Goal: Communication & Community: Answer question/provide support

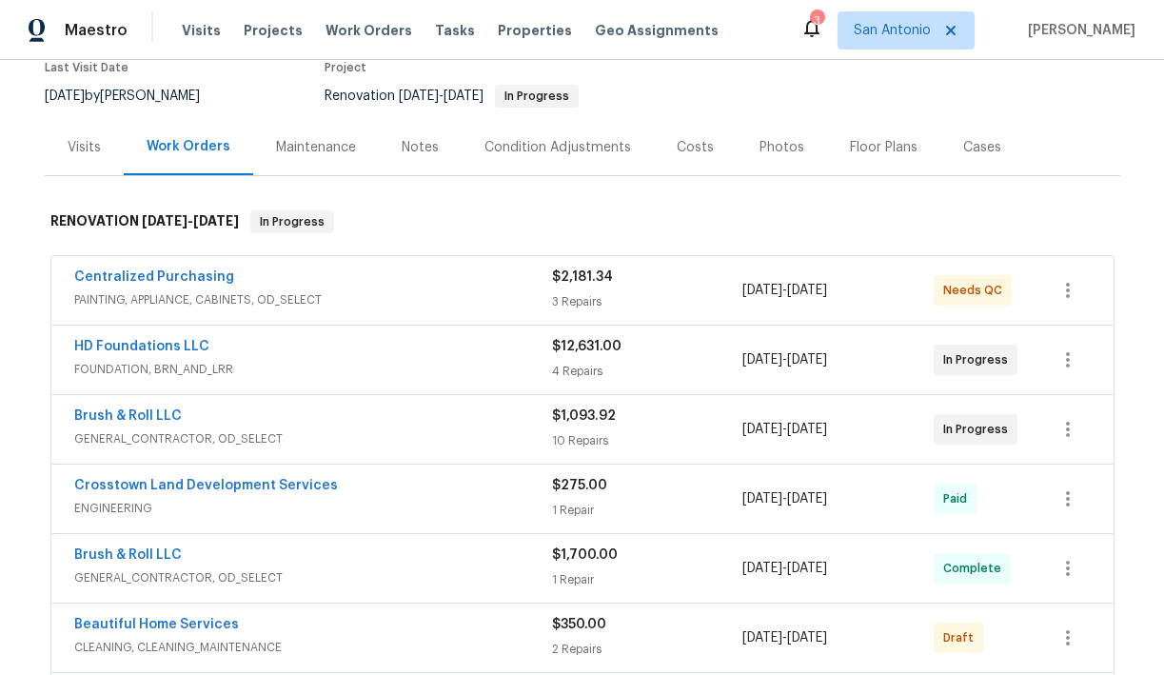
scroll to position [170, 0]
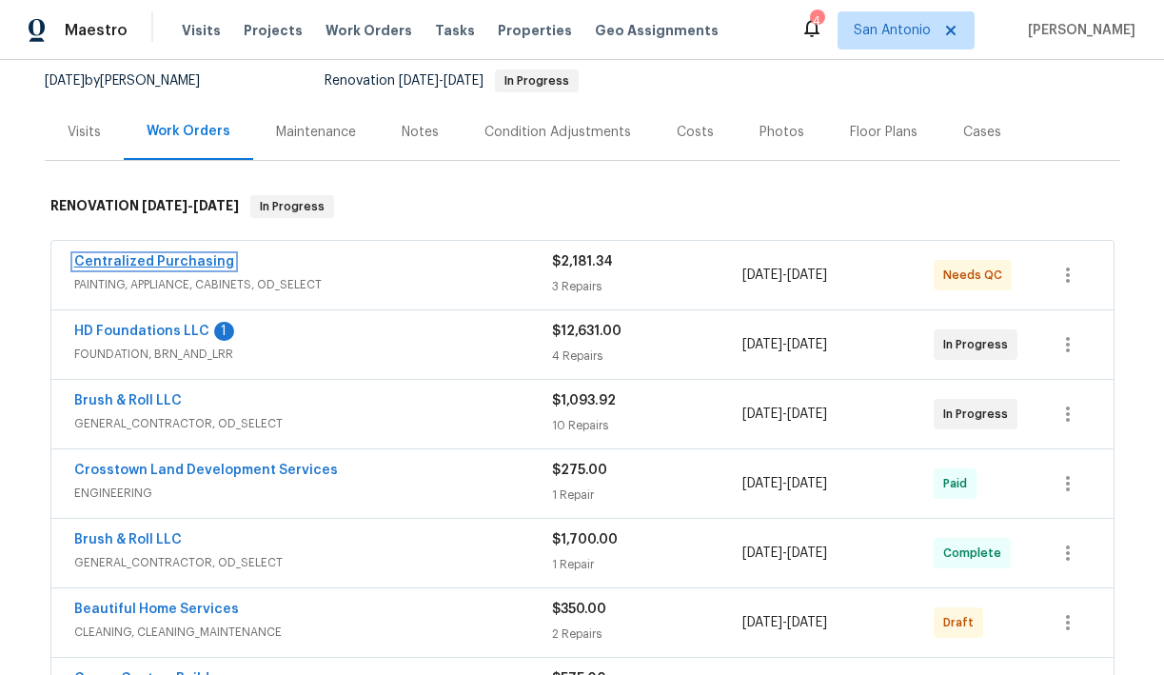
click at [191, 263] on link "Centralized Purchasing" at bounding box center [154, 261] width 160 height 13
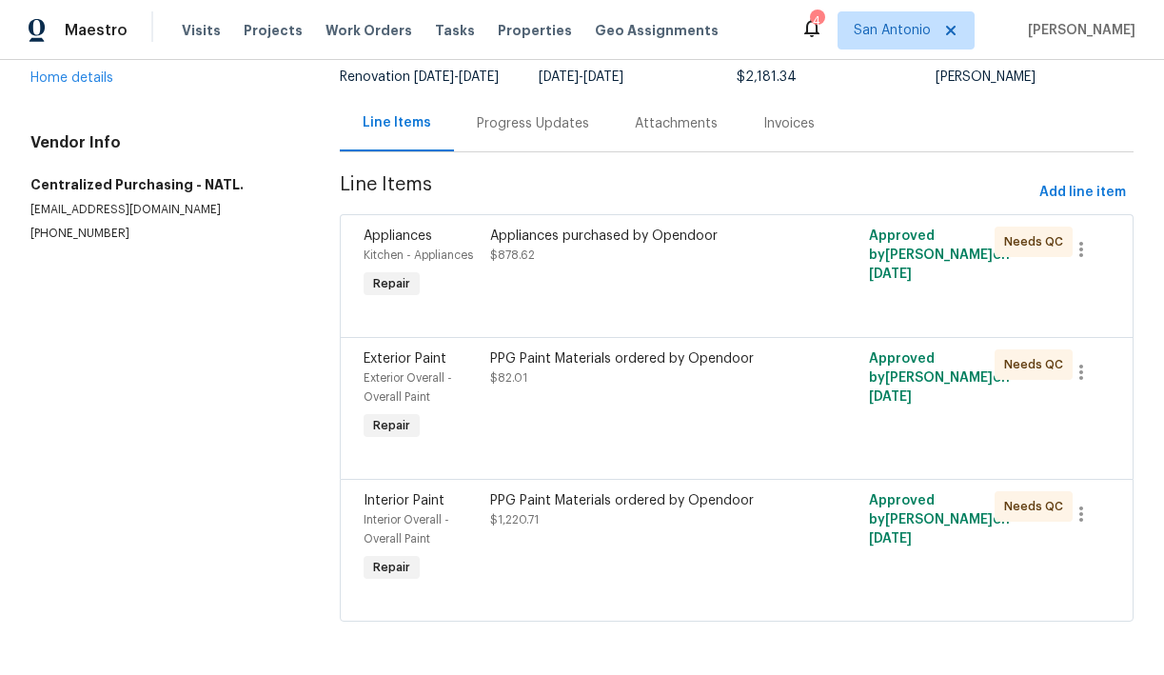
scroll to position [167, 0]
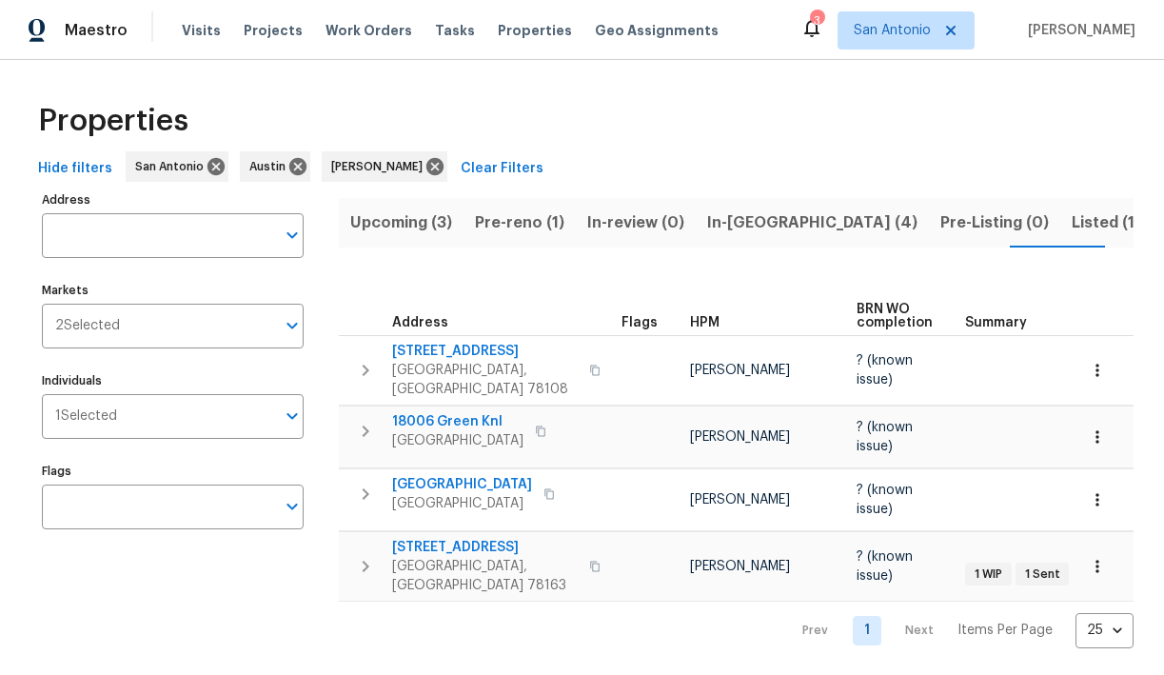
click at [726, 226] on span "In-[GEOGRAPHIC_DATA] (4)" at bounding box center [812, 222] width 210 height 27
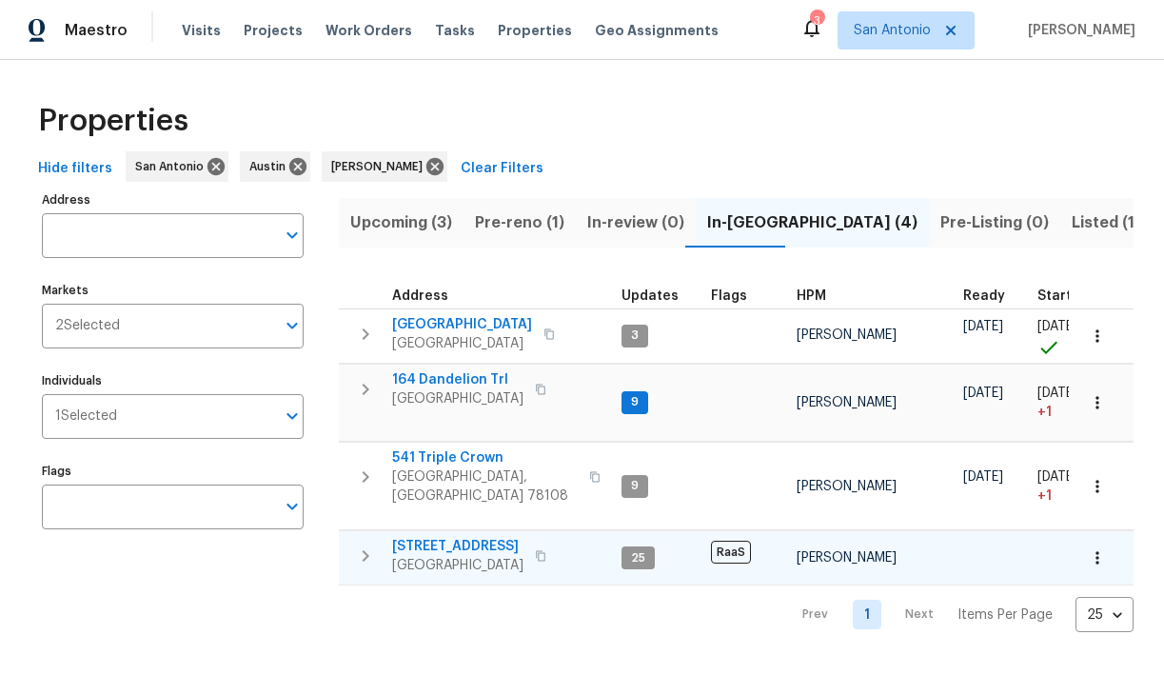
click at [466, 537] on span "[STREET_ADDRESS]" at bounding box center [457, 546] width 131 height 19
click at [165, 225] on input "Address" at bounding box center [158, 235] width 233 height 45
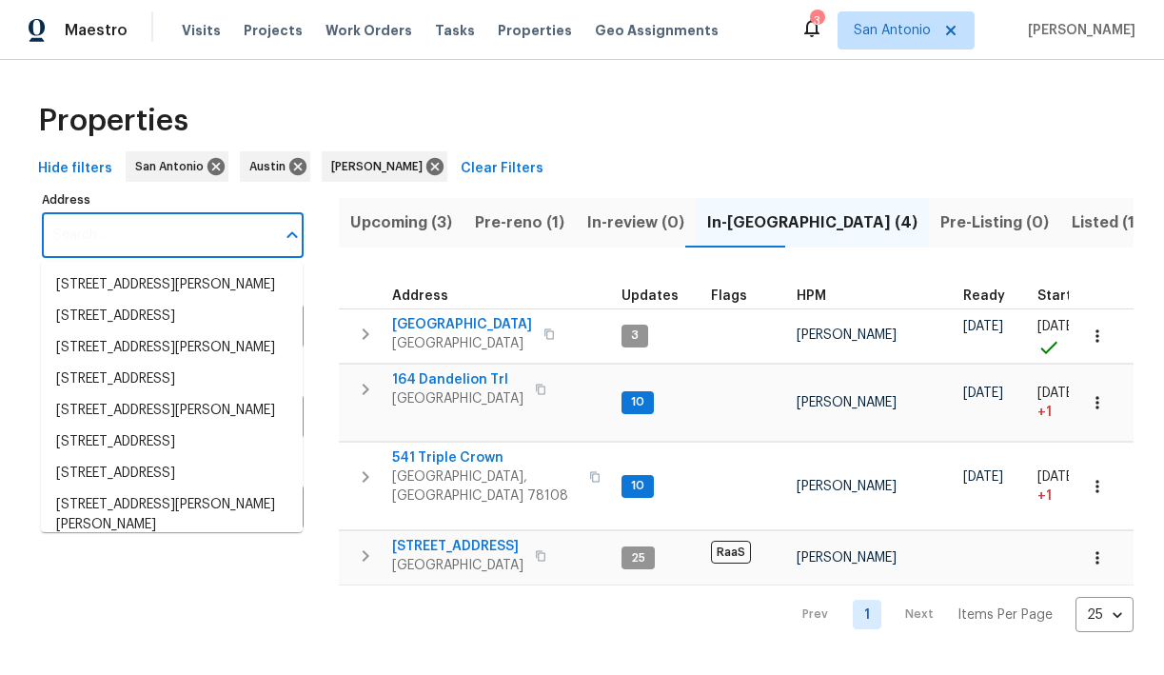
paste input "[STREET_ADDRESS][PERSON_NAME]"
type input "[STREET_ADDRESS][PERSON_NAME]"
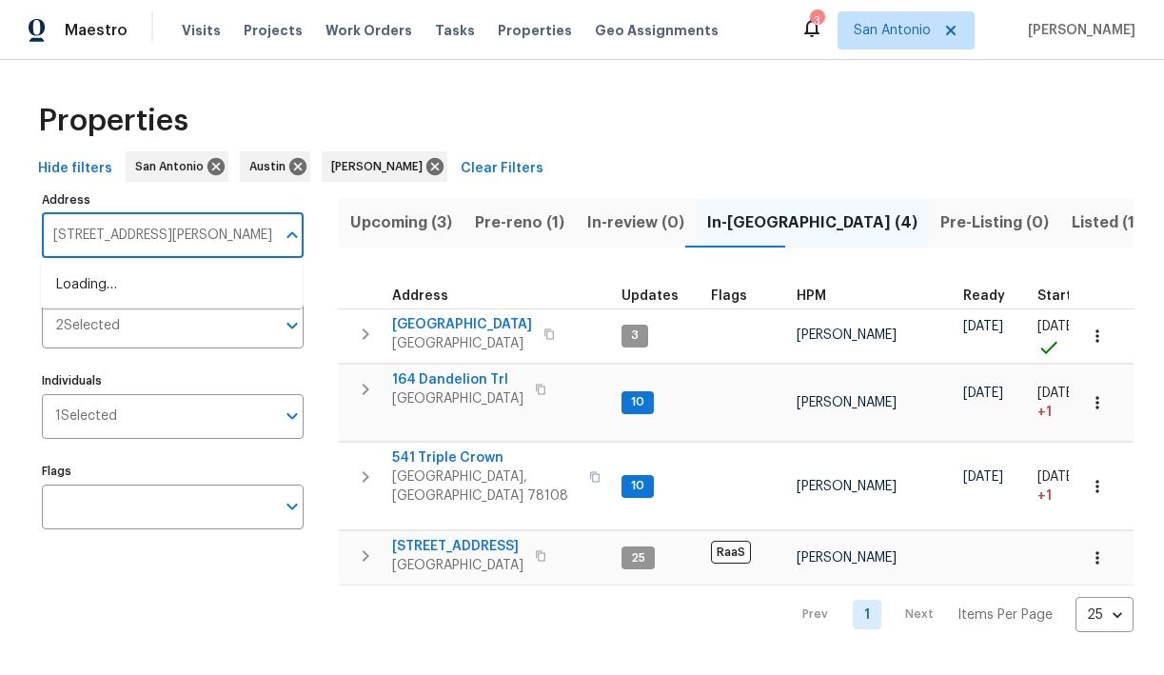
scroll to position [0, 33]
click at [159, 284] on li "540 Fieldwood Dr Unit A Buda TX 78610" at bounding box center [172, 284] width 262 height 31
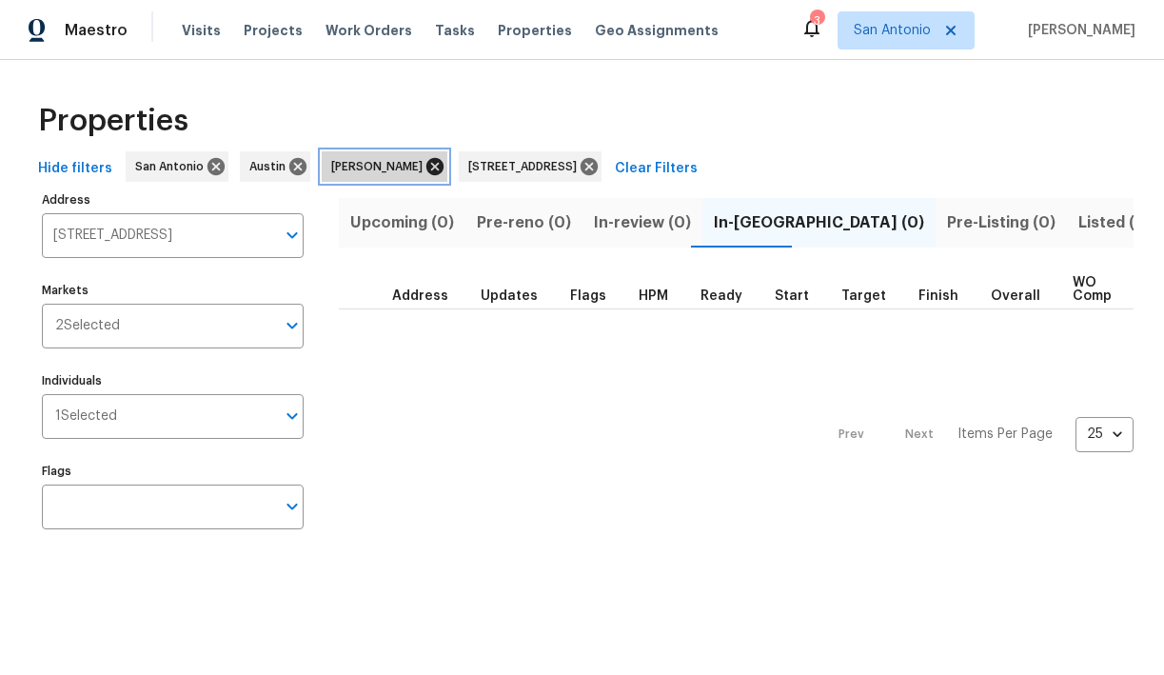
click at [424, 169] on icon at bounding box center [434, 166] width 21 height 21
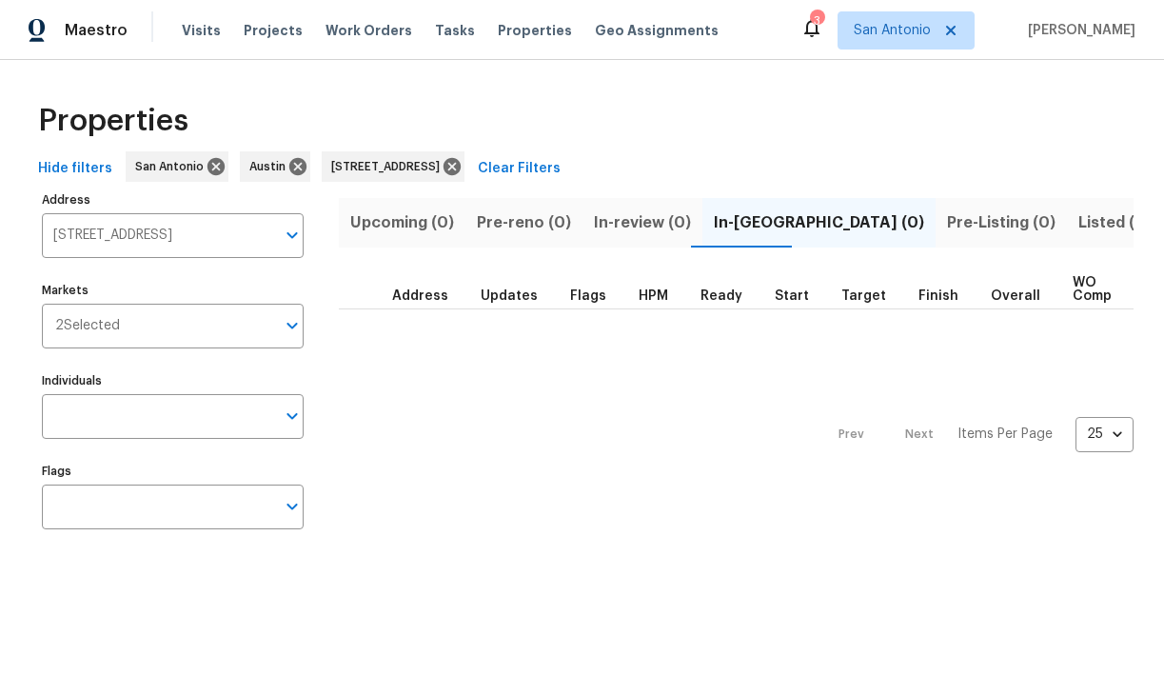
click at [1078, 225] on span "Listed (1)" at bounding box center [1112, 222] width 69 height 27
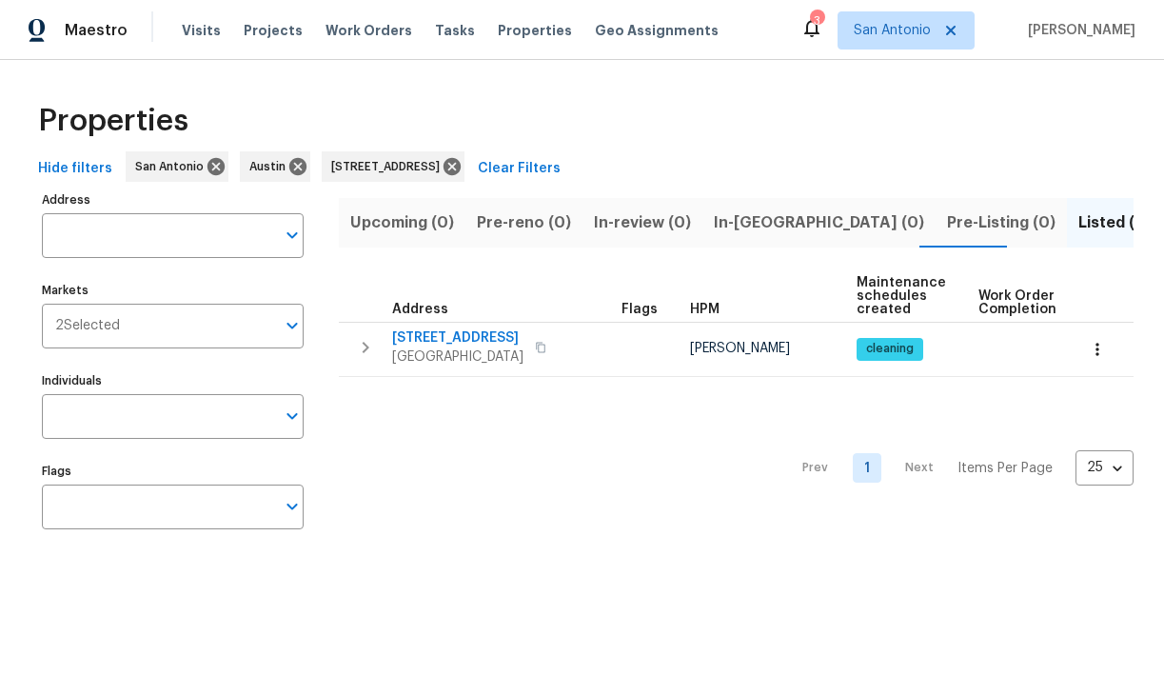
type input "540 Fieldwood Dr Unit A Buda TX 78610"
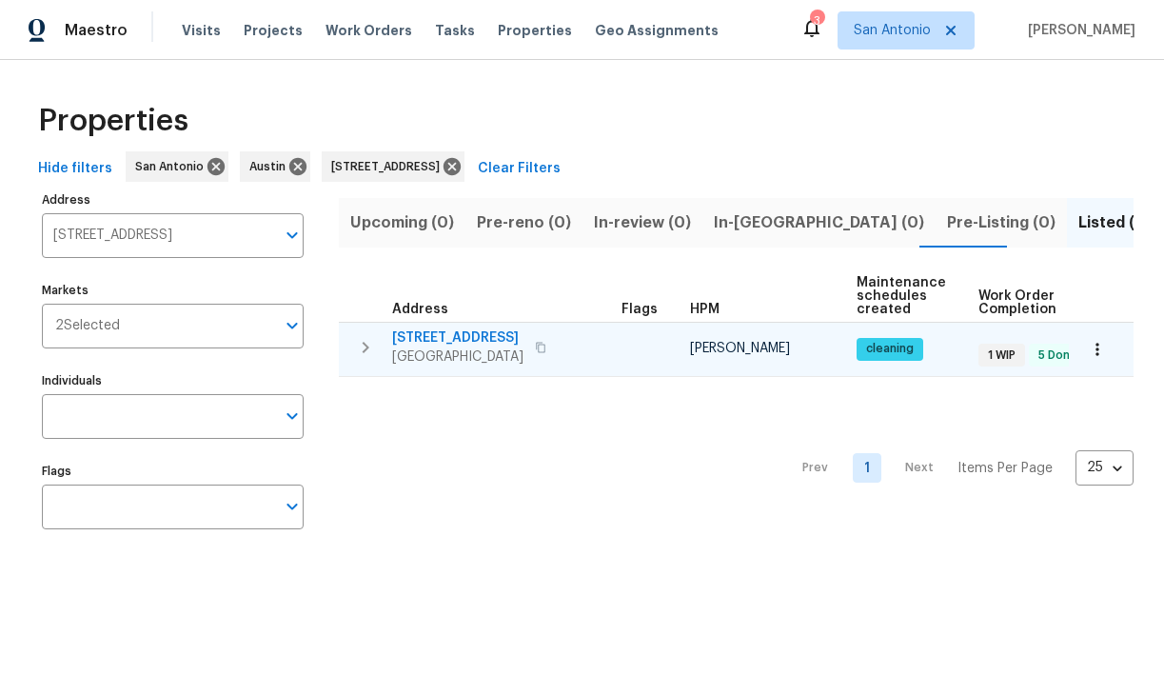
click at [1104, 352] on icon "button" at bounding box center [1097, 349] width 19 height 19
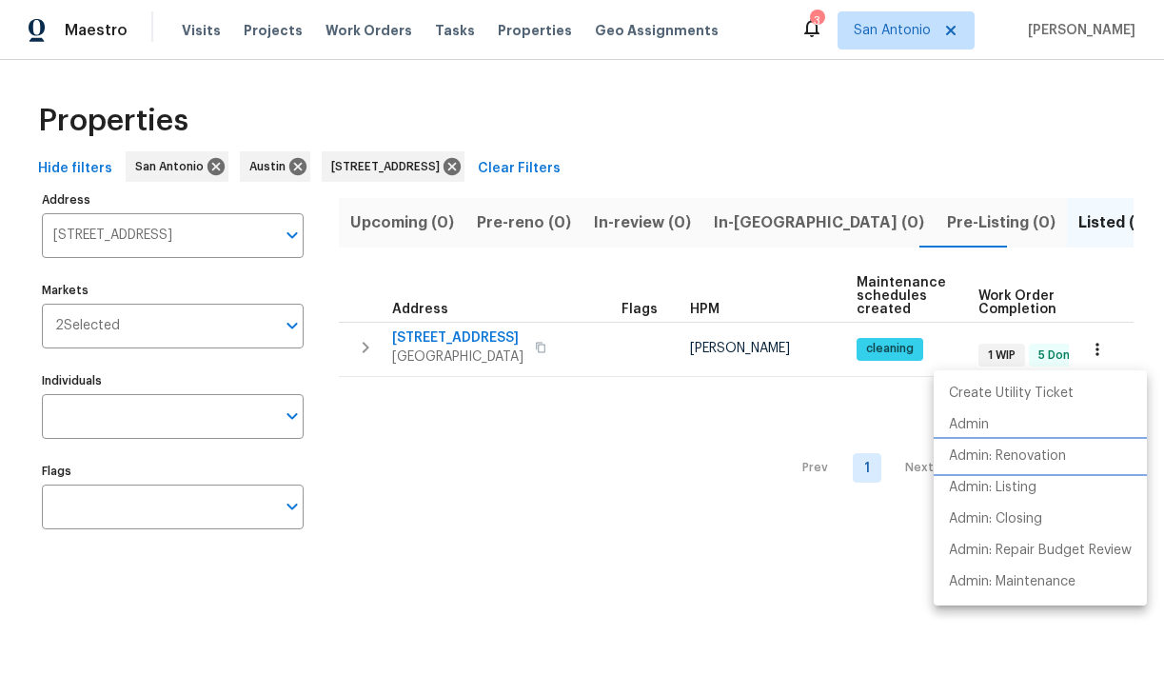
click at [1040, 455] on p "Admin: Renovation" at bounding box center [1007, 456] width 117 height 20
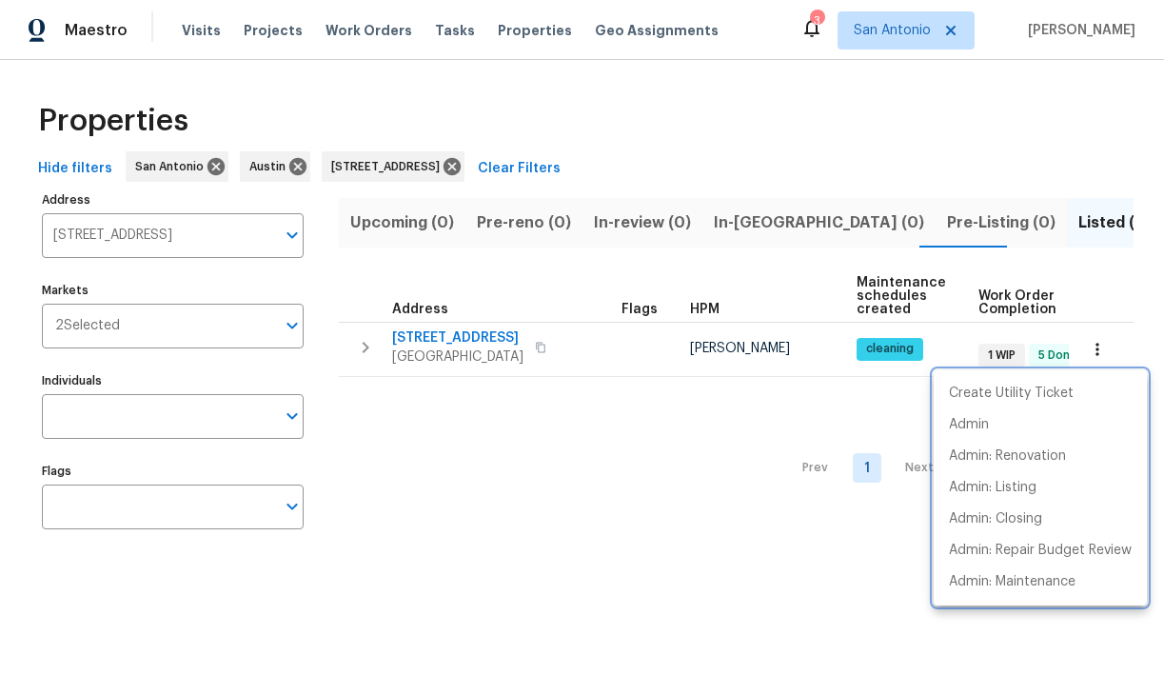
click at [818, 111] on div at bounding box center [582, 337] width 1164 height 675
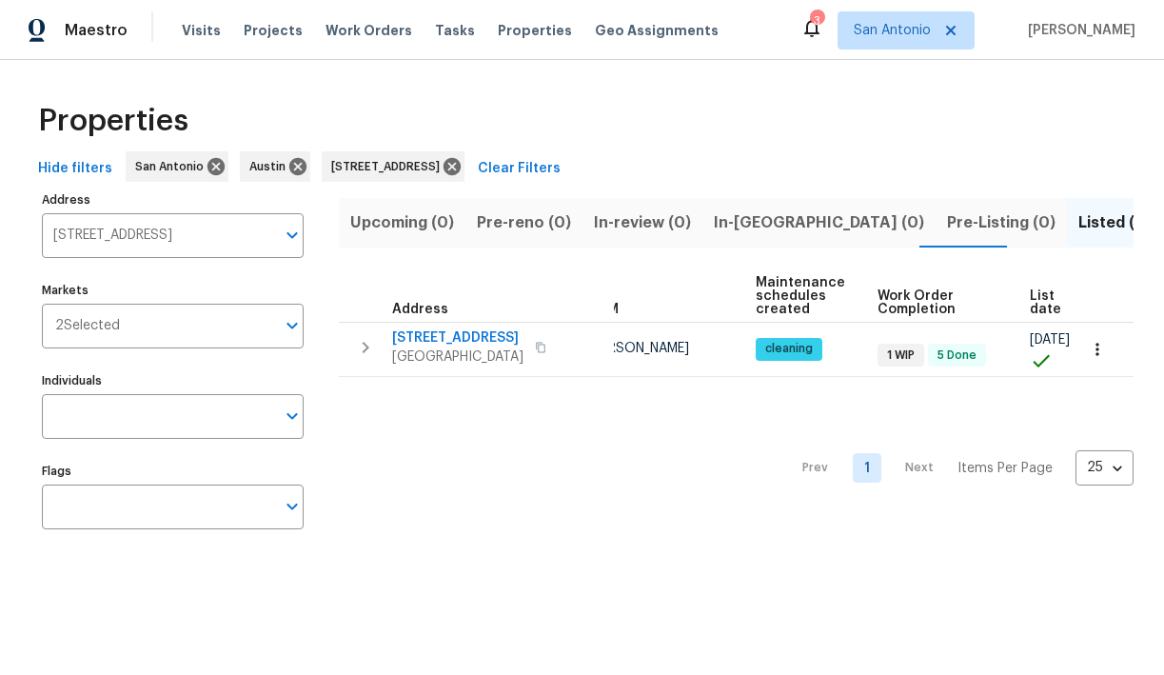
scroll to position [0, 183]
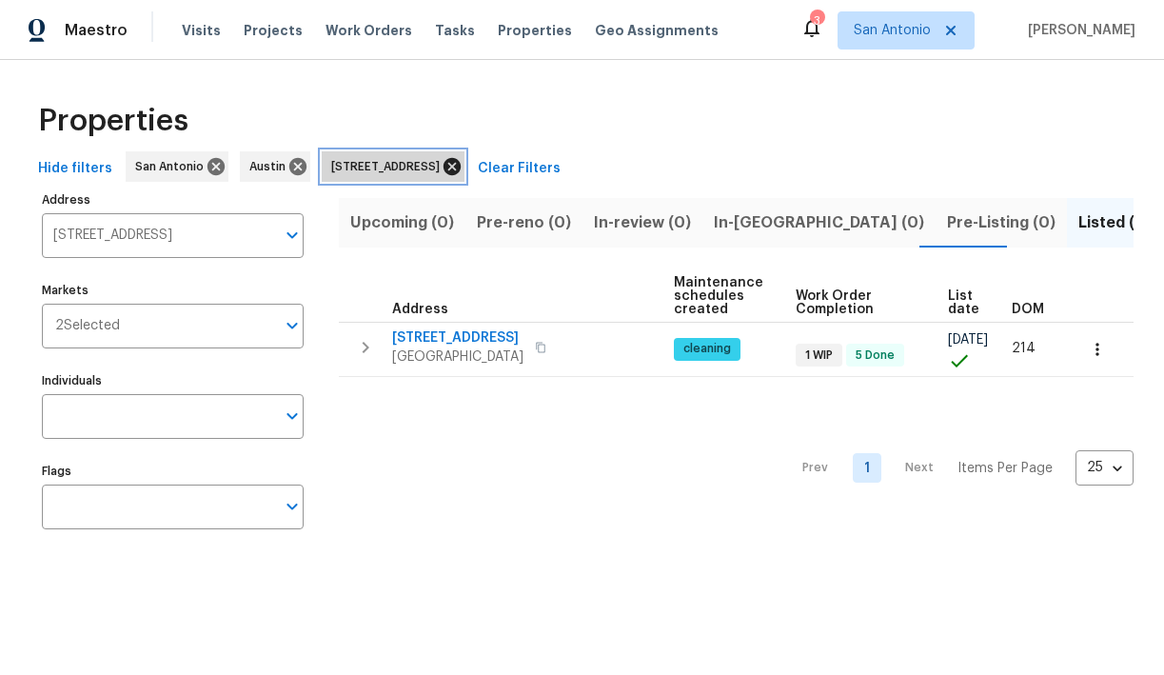
click at [461, 169] on icon at bounding box center [451, 166] width 17 height 17
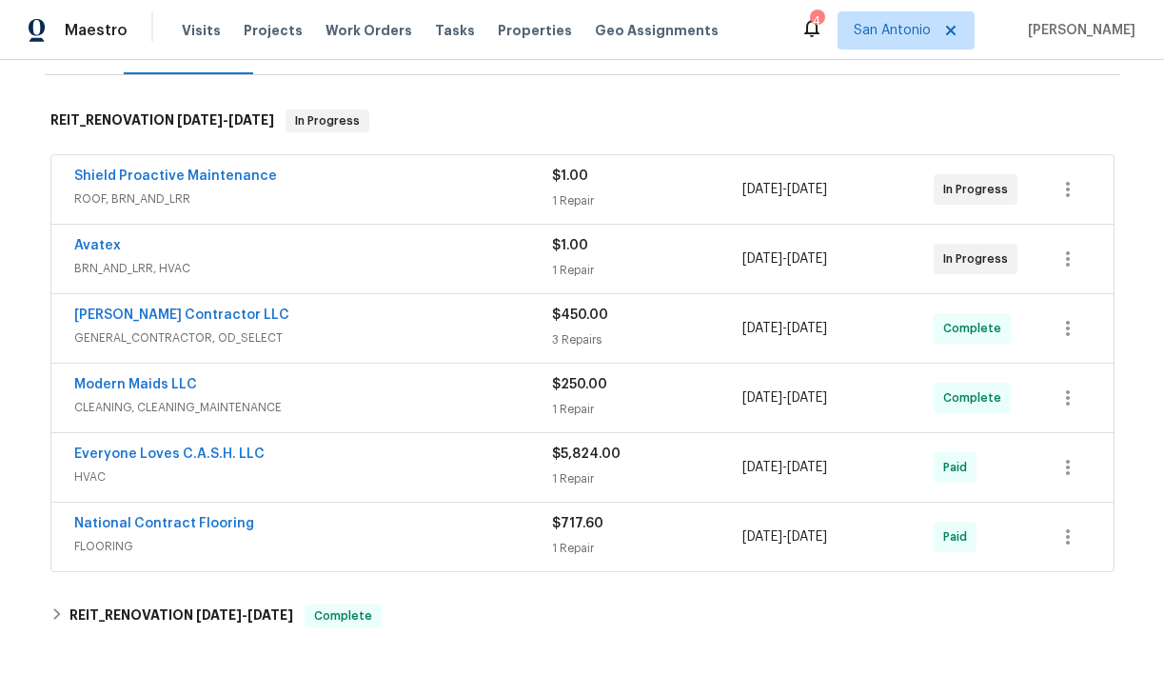
scroll to position [278, 0]
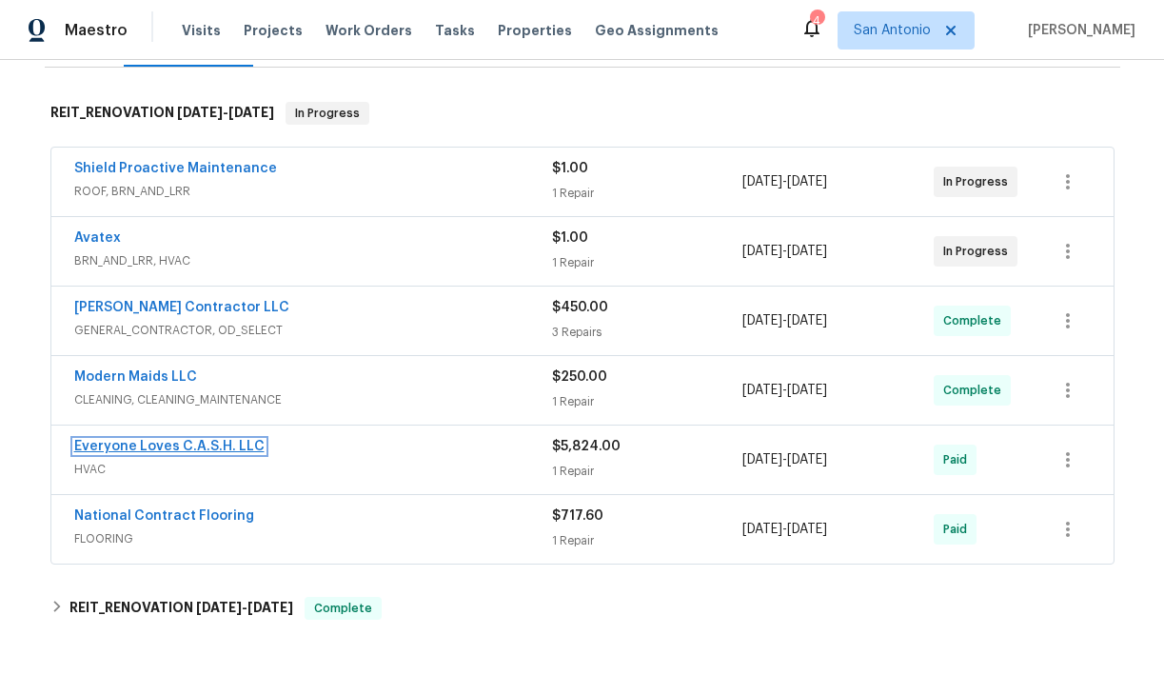
click at [174, 446] on link "Everyone Loves C.A.S.H. LLC" at bounding box center [169, 446] width 190 height 13
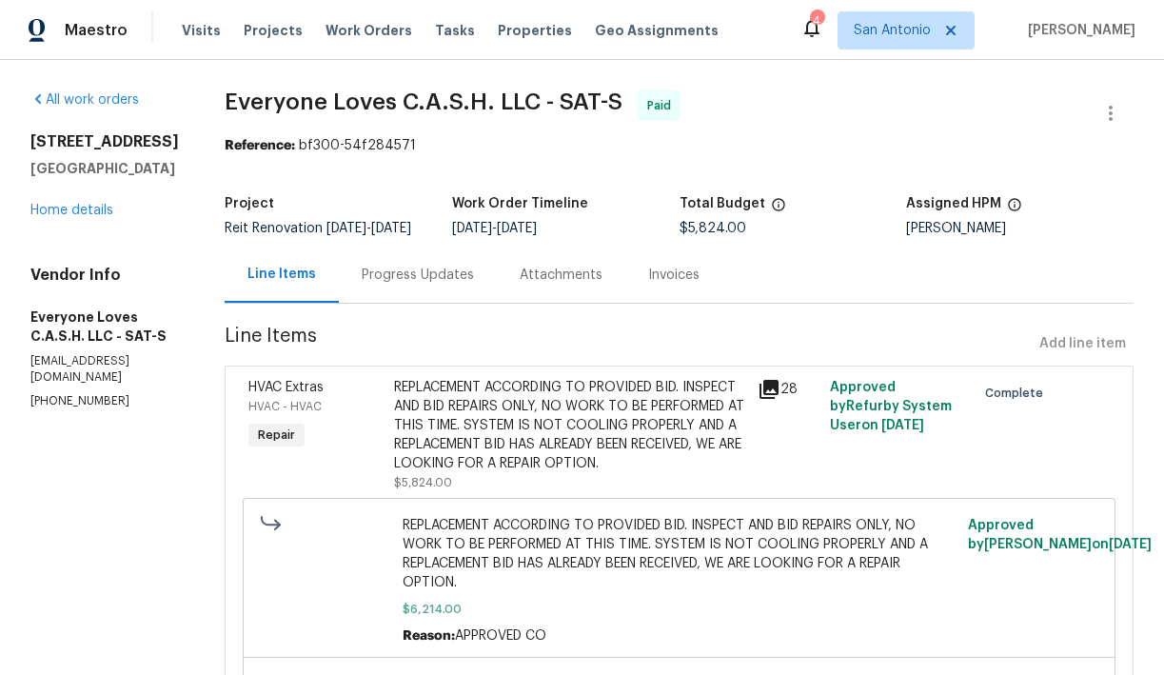
click at [444, 284] on div "Progress Updates" at bounding box center [418, 274] width 112 height 19
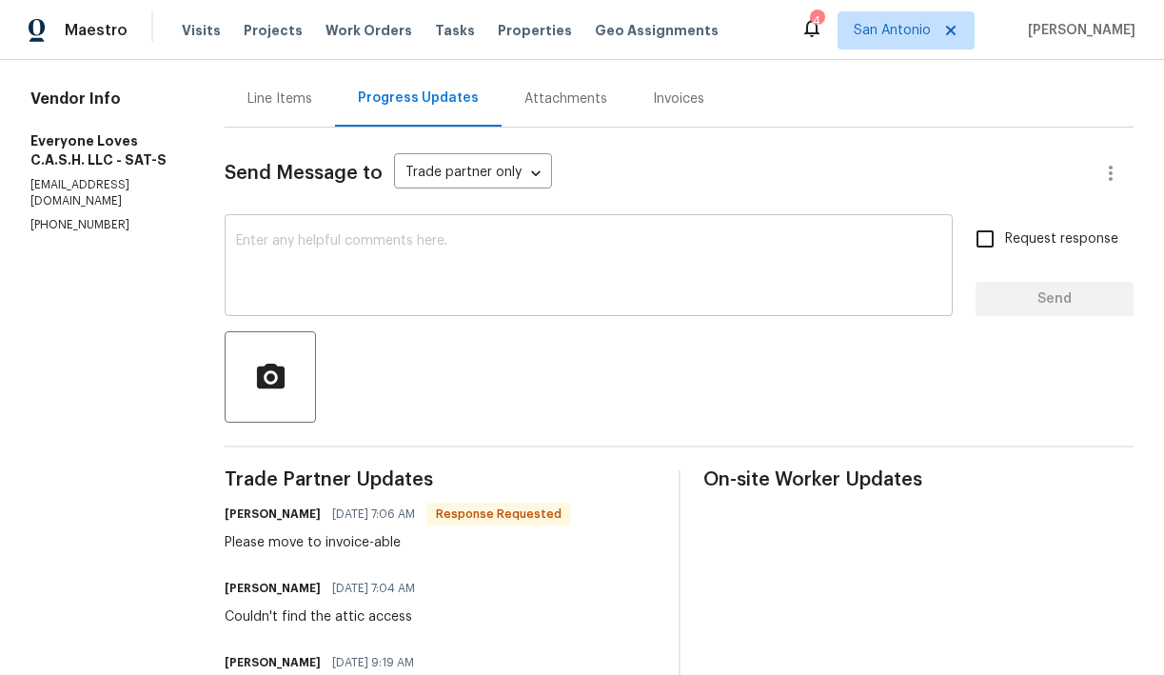
scroll to position [180, 0]
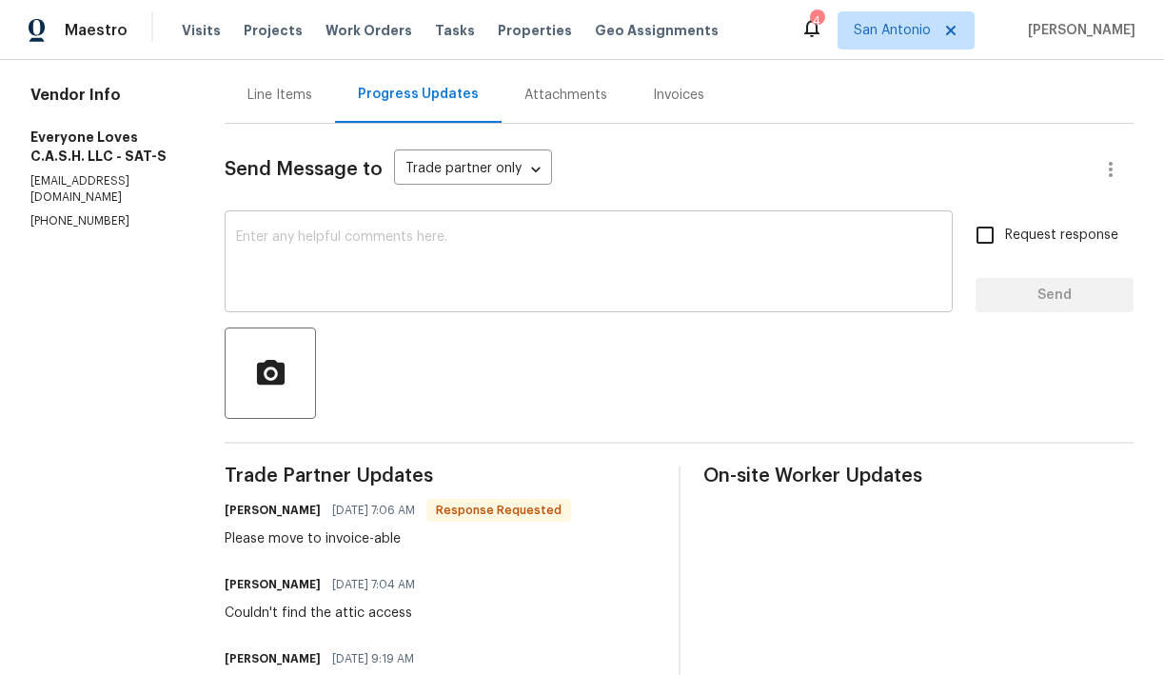
click at [554, 288] on textarea at bounding box center [588, 263] width 705 height 67
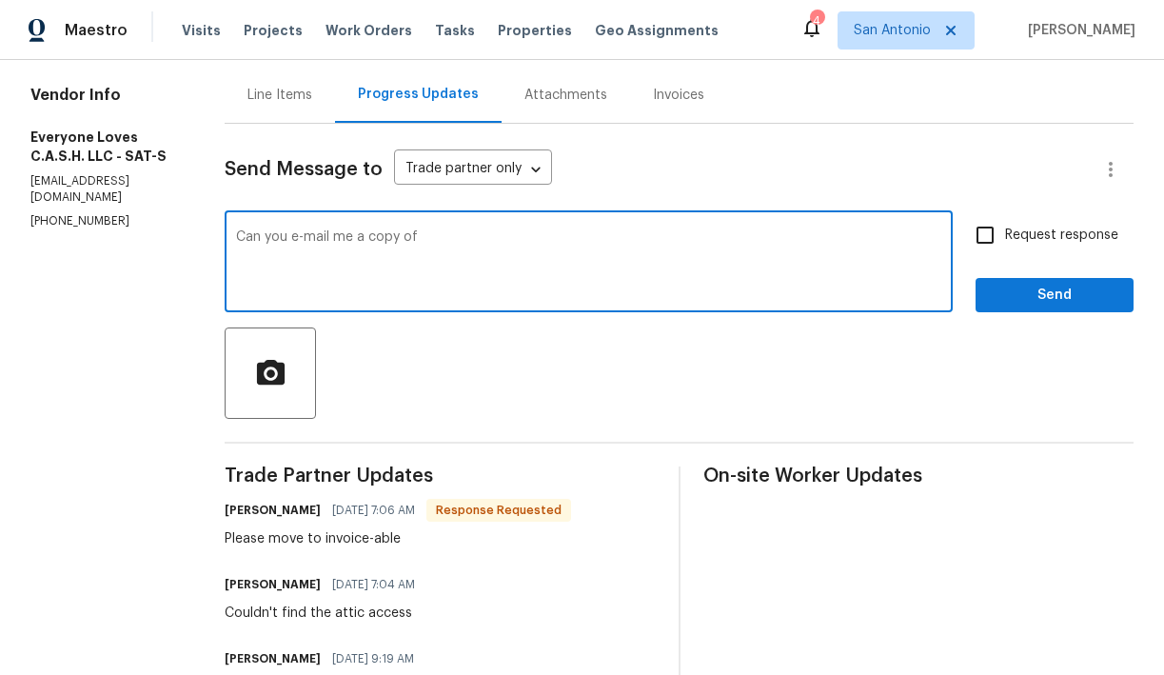
type textarea "Can you e-mail me a copy of"
click at [312, 105] on div "Line Items" at bounding box center [279, 95] width 65 height 19
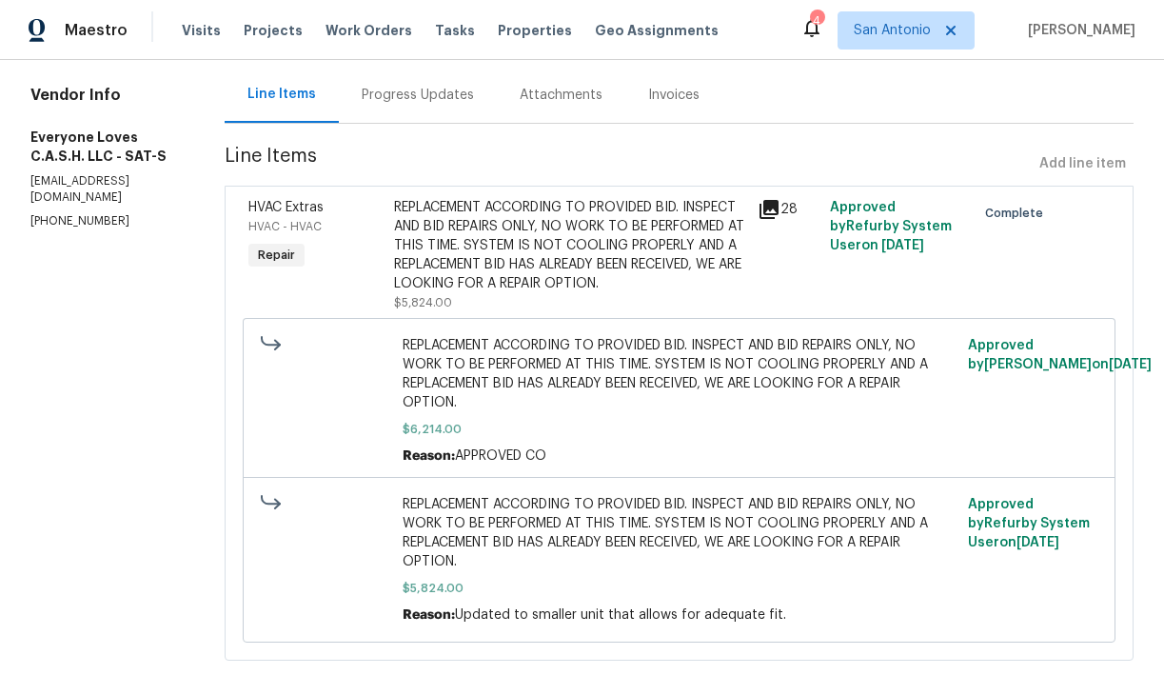
click at [512, 281] on div "REPLACEMENT ACCORDING TO PROVIDED BID. INSPECT AND BID REPAIRS ONLY, NO WORK TO…" at bounding box center [570, 245] width 352 height 95
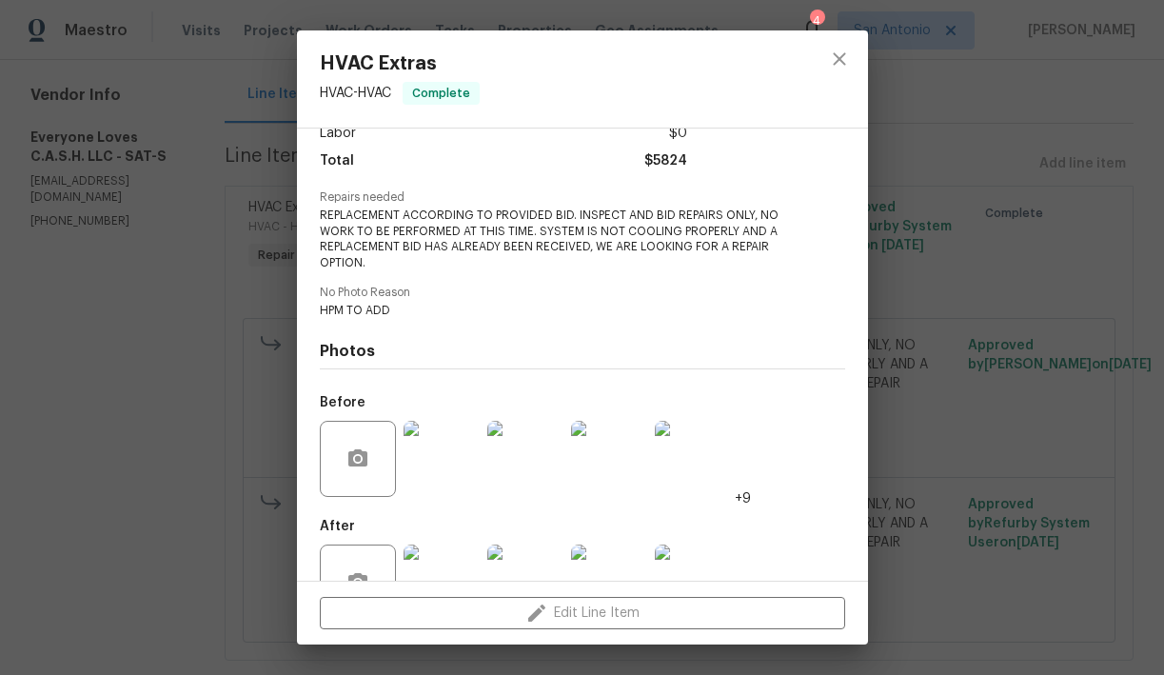
scroll to position [202, 0]
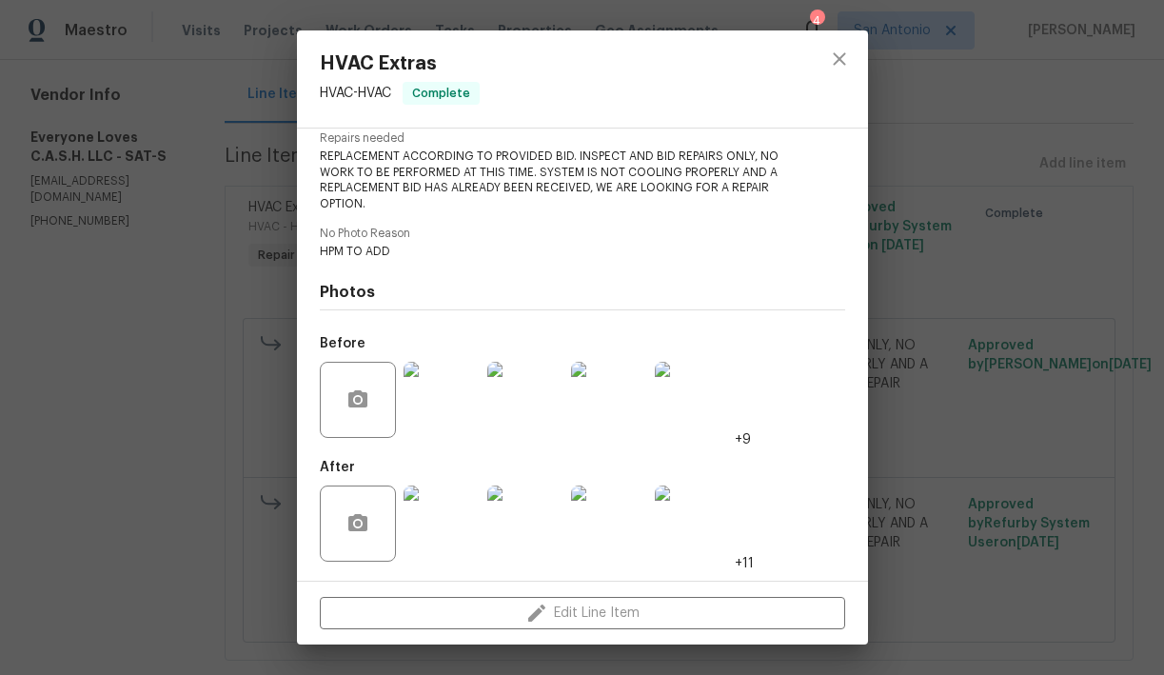
click at [460, 516] on img at bounding box center [441, 523] width 76 height 76
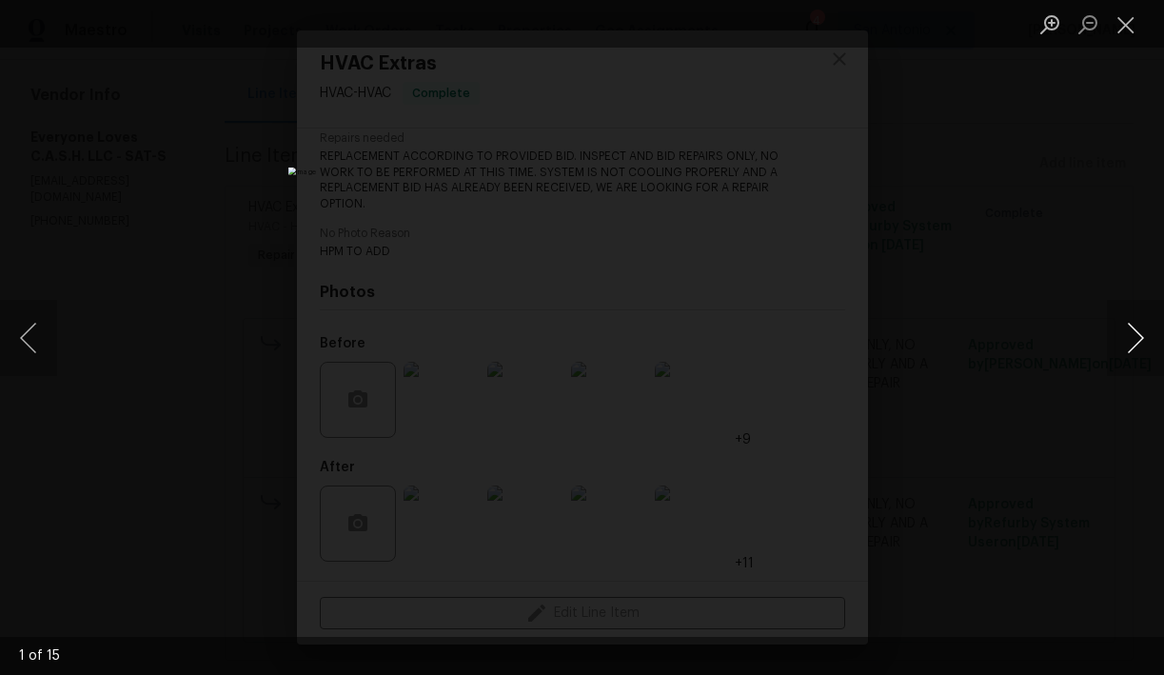
click at [1136, 343] on button "Next image" at bounding box center [1135, 338] width 57 height 76
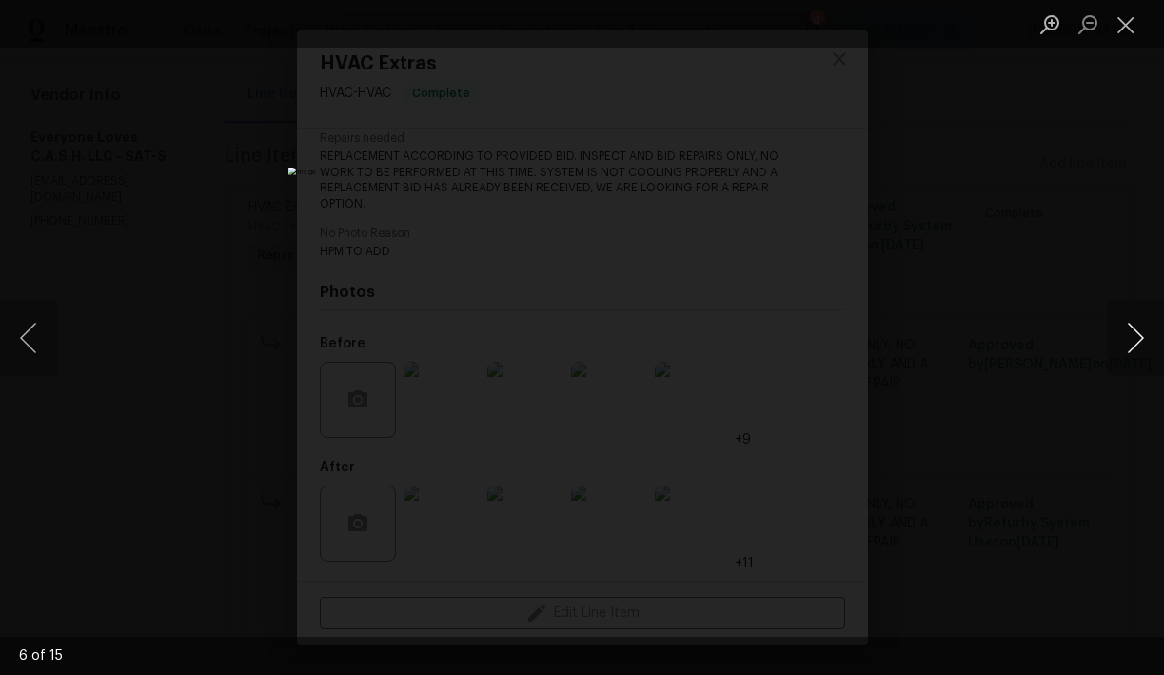
click at [1136, 343] on button "Next image" at bounding box center [1135, 338] width 57 height 76
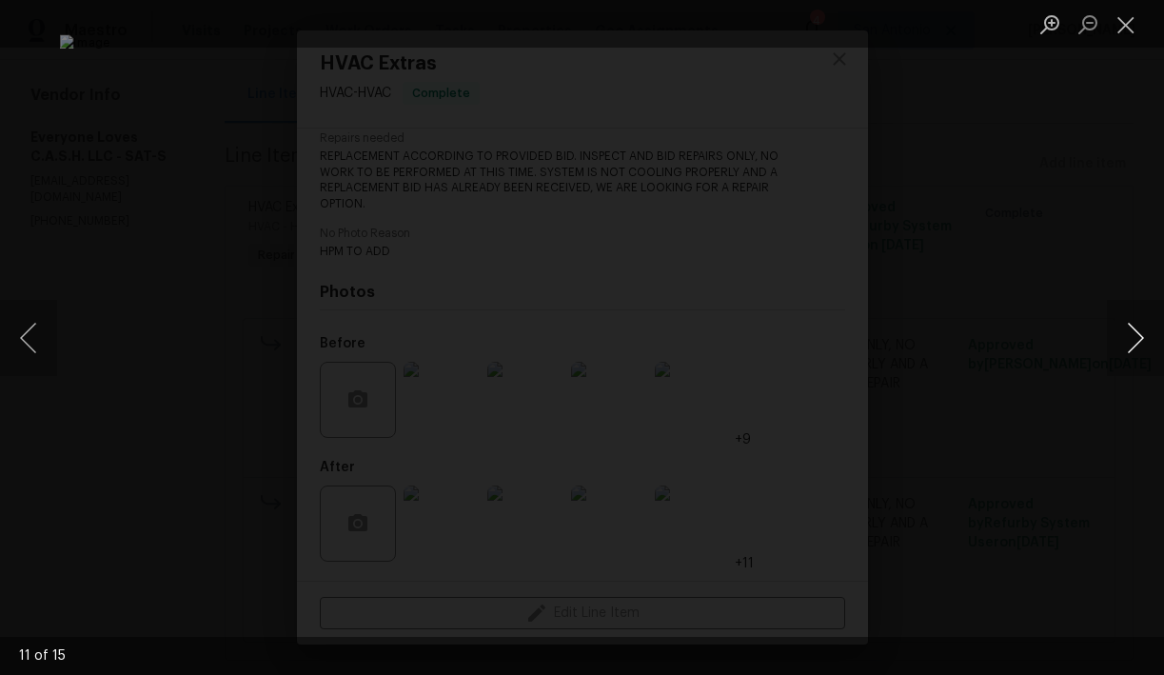
click at [1131, 329] on button "Next image" at bounding box center [1135, 338] width 57 height 76
click at [1129, 328] on button "Next image" at bounding box center [1135, 338] width 57 height 76
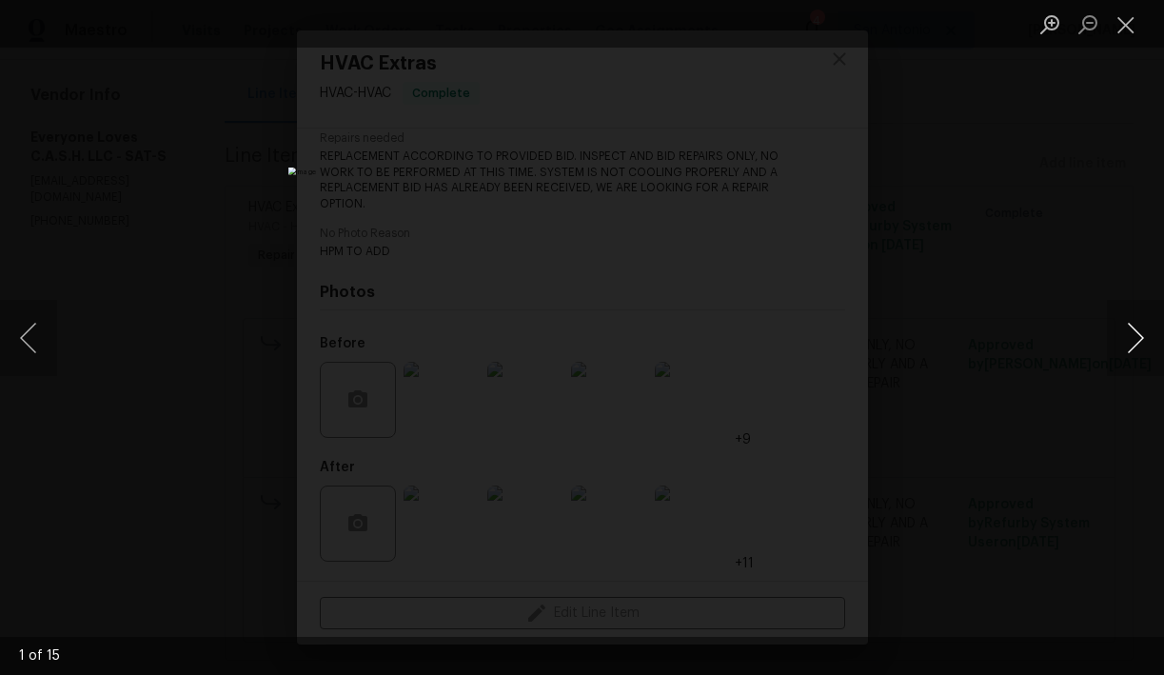
click at [1129, 328] on button "Next image" at bounding box center [1135, 338] width 57 height 76
click at [622, 244] on img "Lightbox" at bounding box center [581, 337] width 587 height 341
click at [581, 246] on img "Lightbox" at bounding box center [541, 431] width 1180 height 684
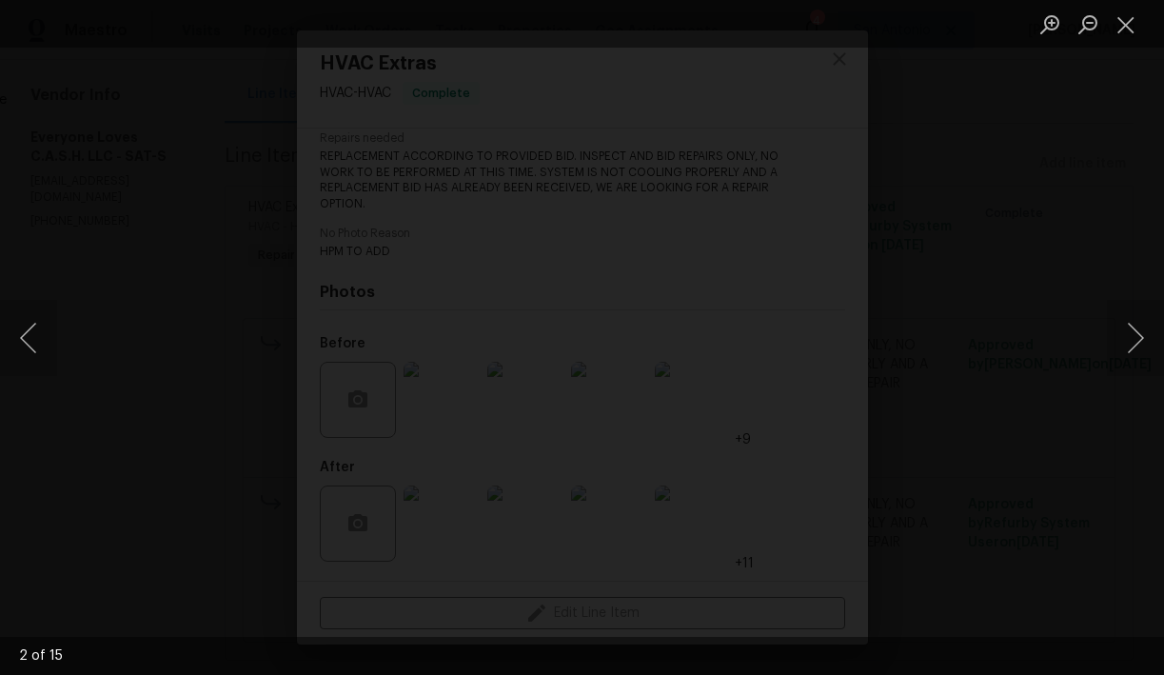
click at [581, 246] on img "Lightbox" at bounding box center [541, 431] width 1180 height 684
click at [591, 244] on img "Lightbox" at bounding box center [581, 337] width 587 height 341
click at [1133, 332] on button "Next image" at bounding box center [1135, 338] width 57 height 76
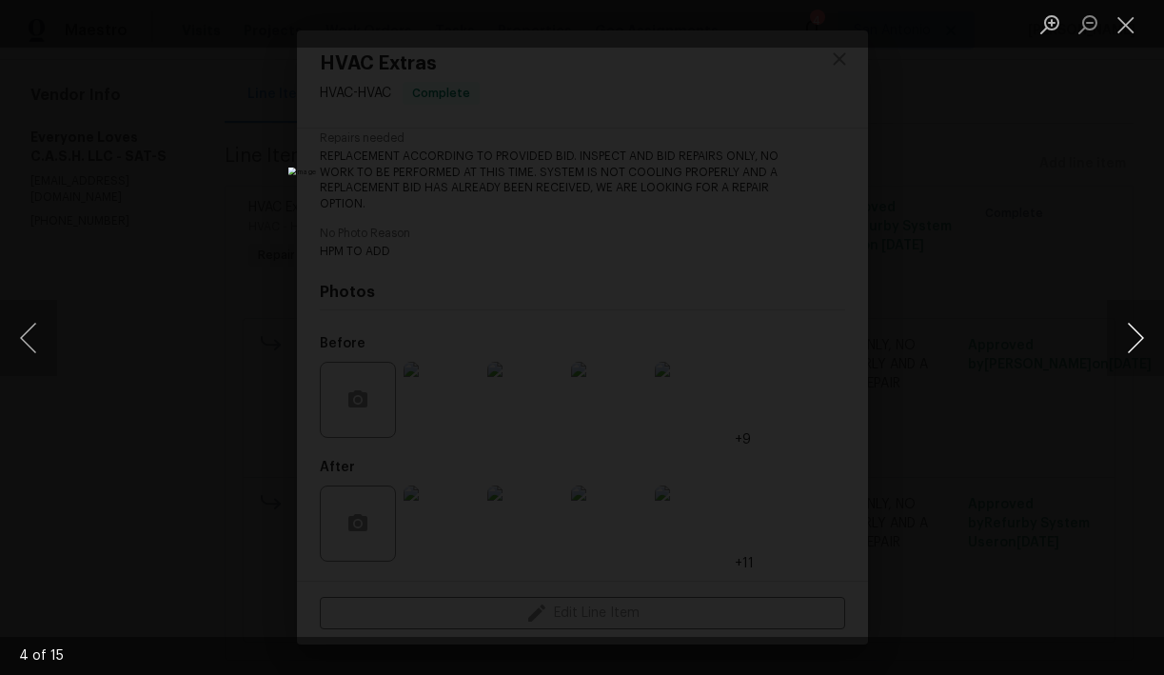
click at [1133, 332] on button "Next image" at bounding box center [1135, 338] width 57 height 76
click at [1127, 23] on button "Close lightbox" at bounding box center [1126, 24] width 38 height 33
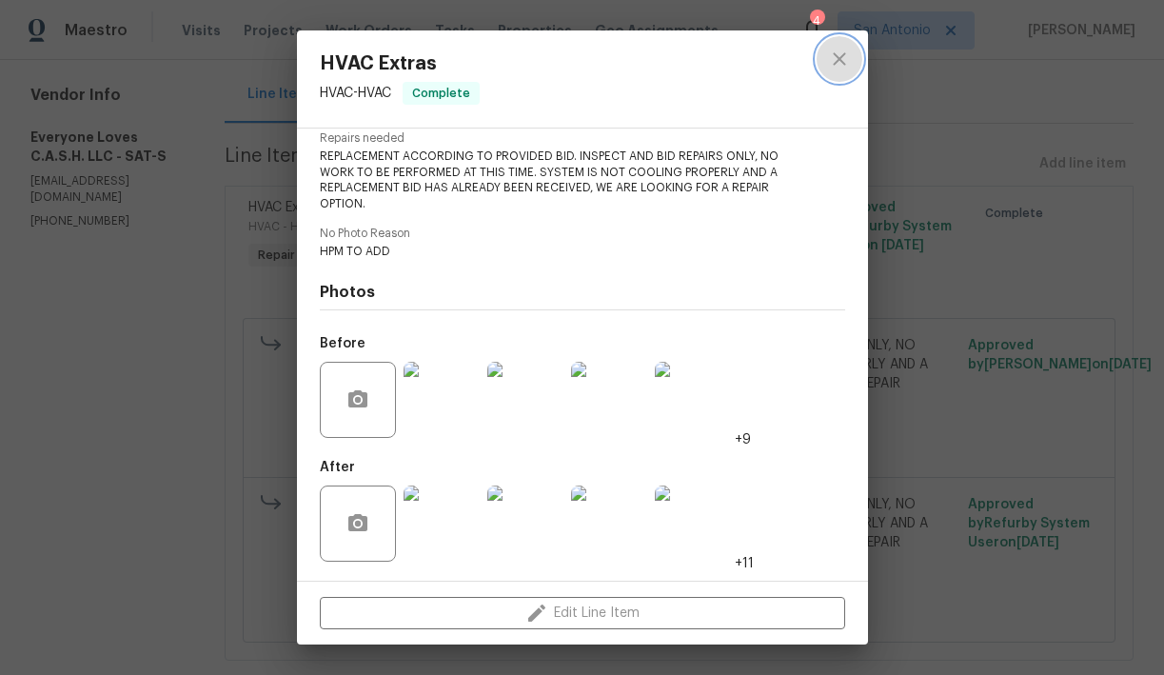
click at [835, 58] on icon "close" at bounding box center [839, 59] width 23 height 23
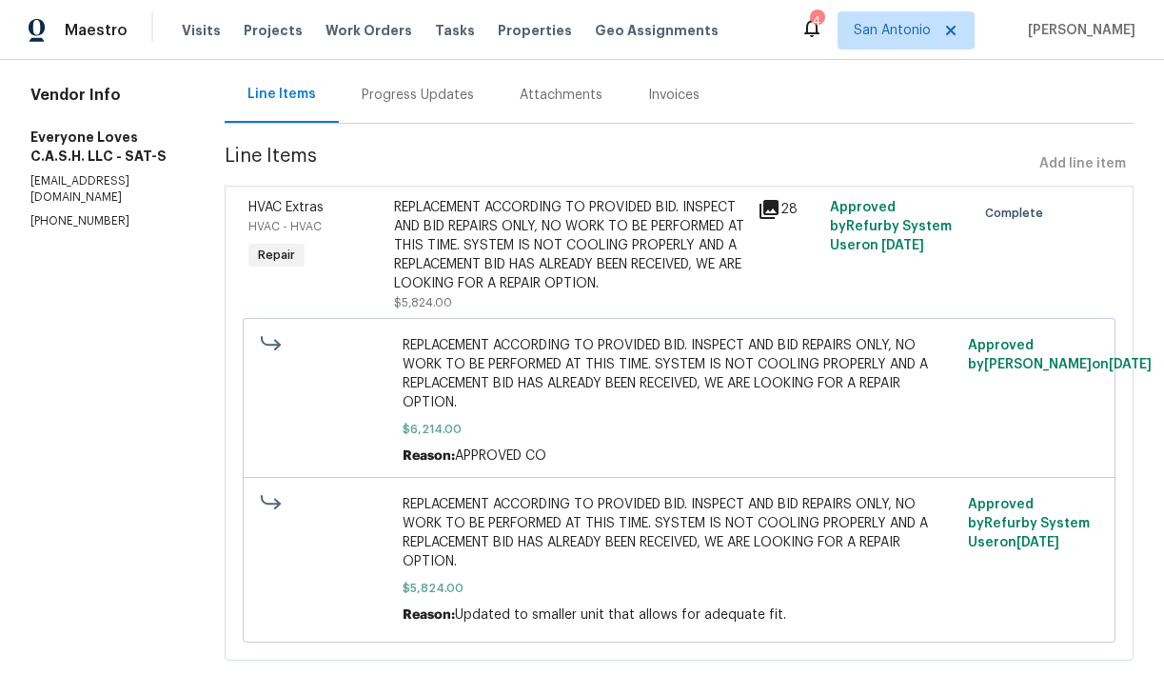
click at [443, 97] on div "Progress Updates" at bounding box center [418, 95] width 158 height 56
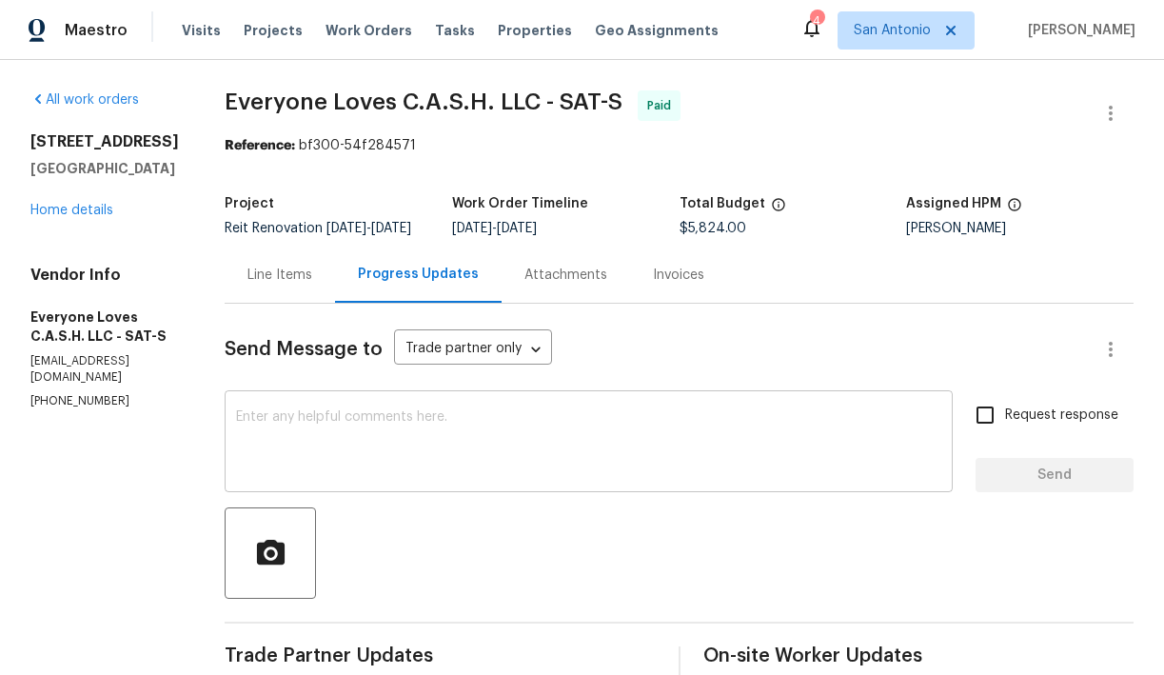
click at [460, 420] on div "x ​" at bounding box center [589, 443] width 728 height 97
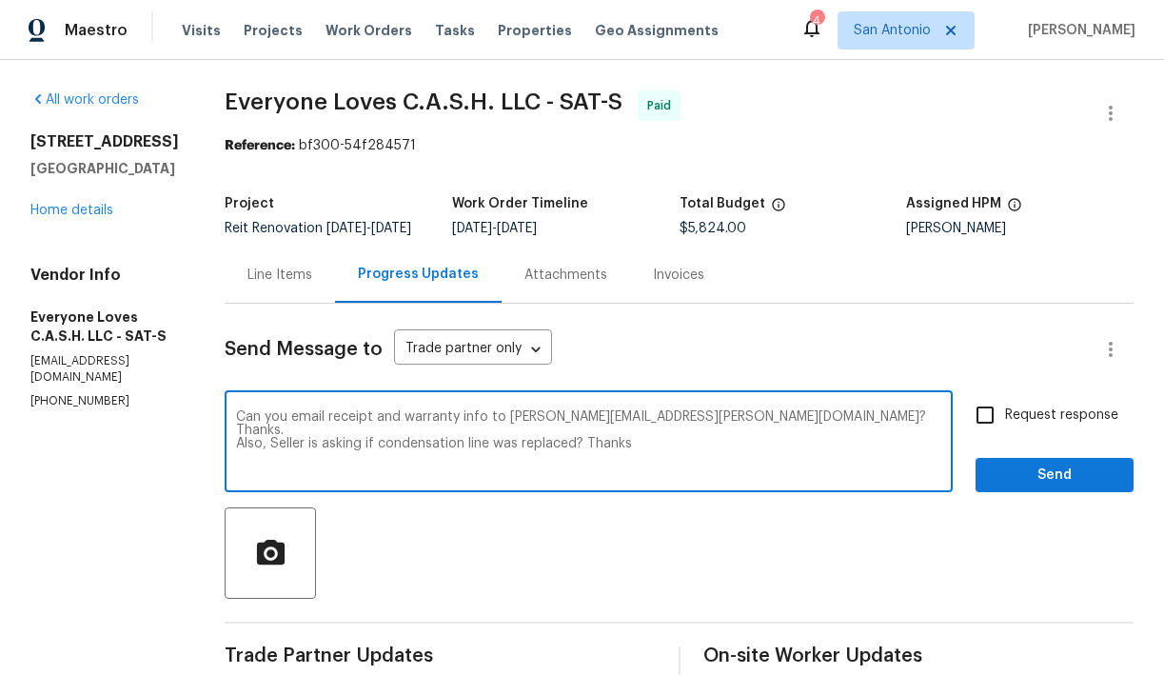
type textarea "Can you email receipt and warranty info to [PERSON_NAME][EMAIL_ADDRESS][PERSON_…"
click at [1027, 487] on span "Send" at bounding box center [1053, 475] width 127 height 24
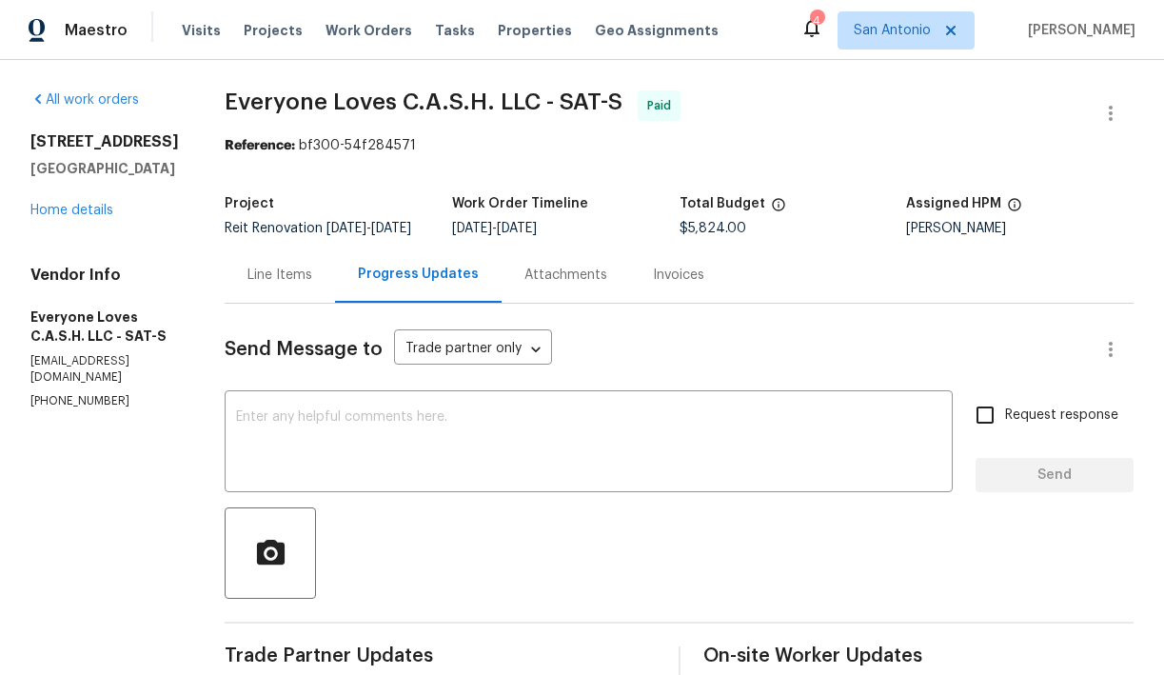
click at [312, 284] on div "Line Items" at bounding box center [279, 274] width 65 height 19
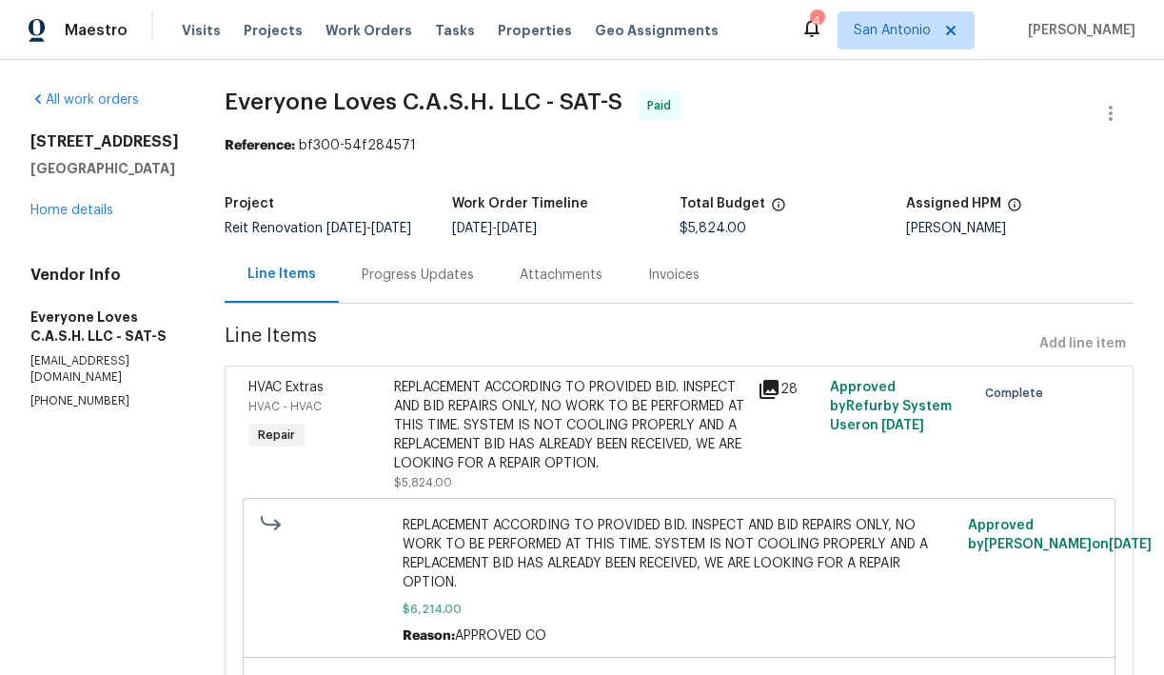
click at [436, 284] on div "Progress Updates" at bounding box center [418, 274] width 112 height 19
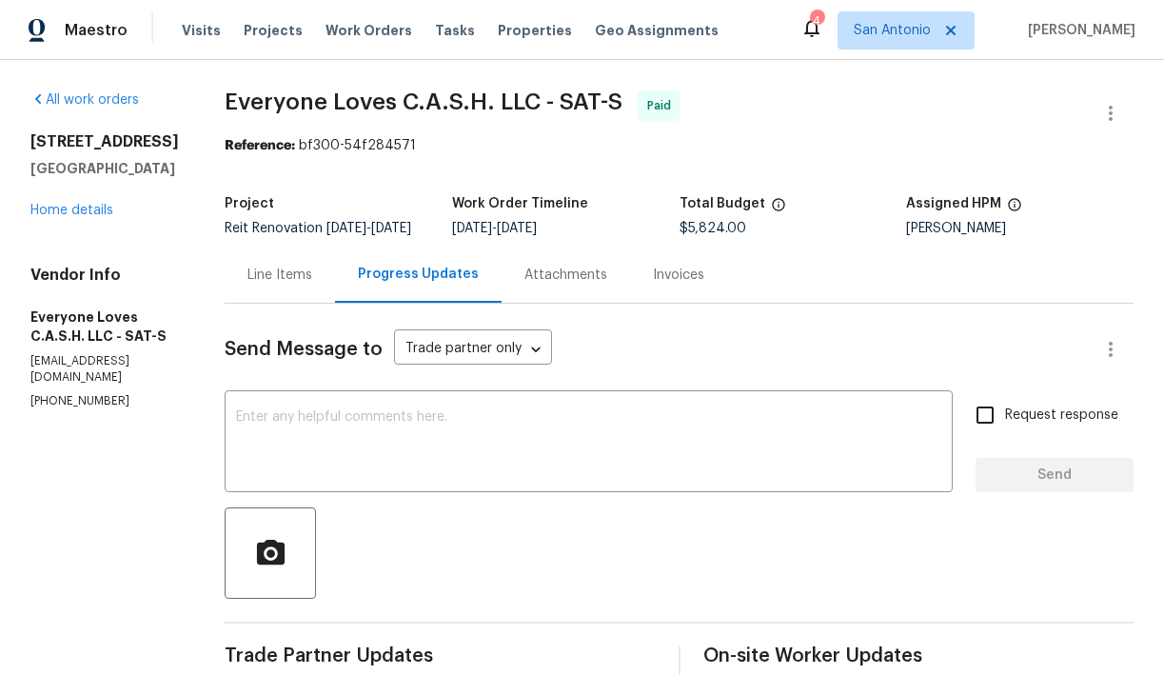
click at [312, 284] on div "Line Items" at bounding box center [279, 274] width 65 height 19
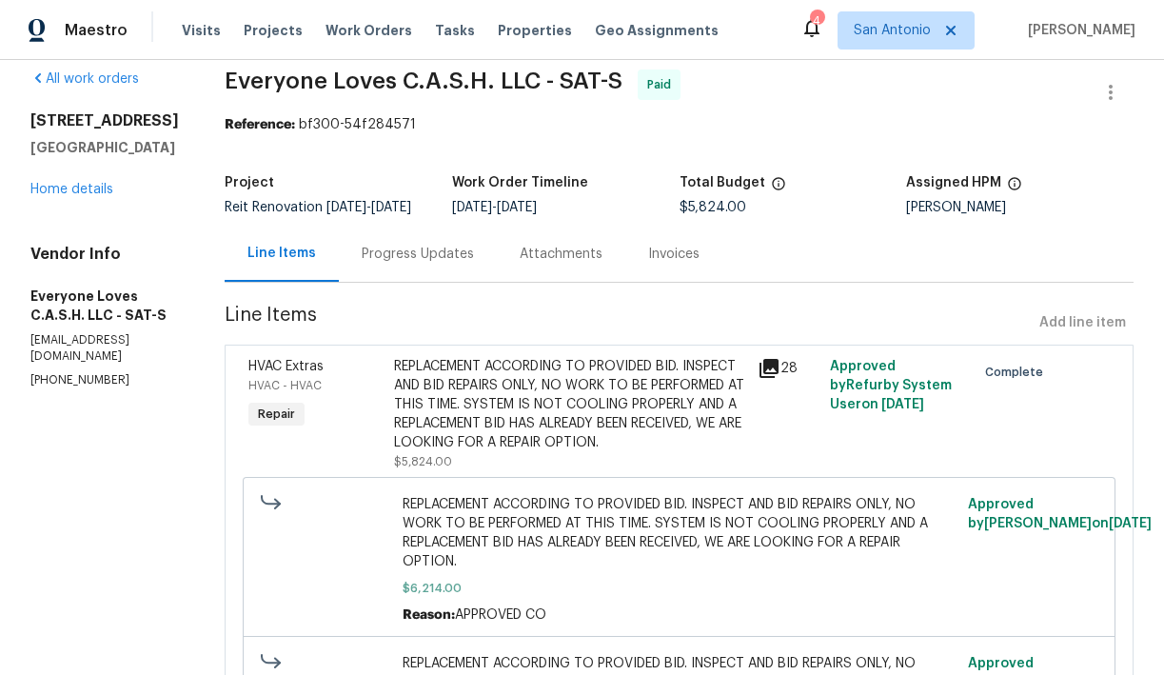
scroll to position [25, 0]
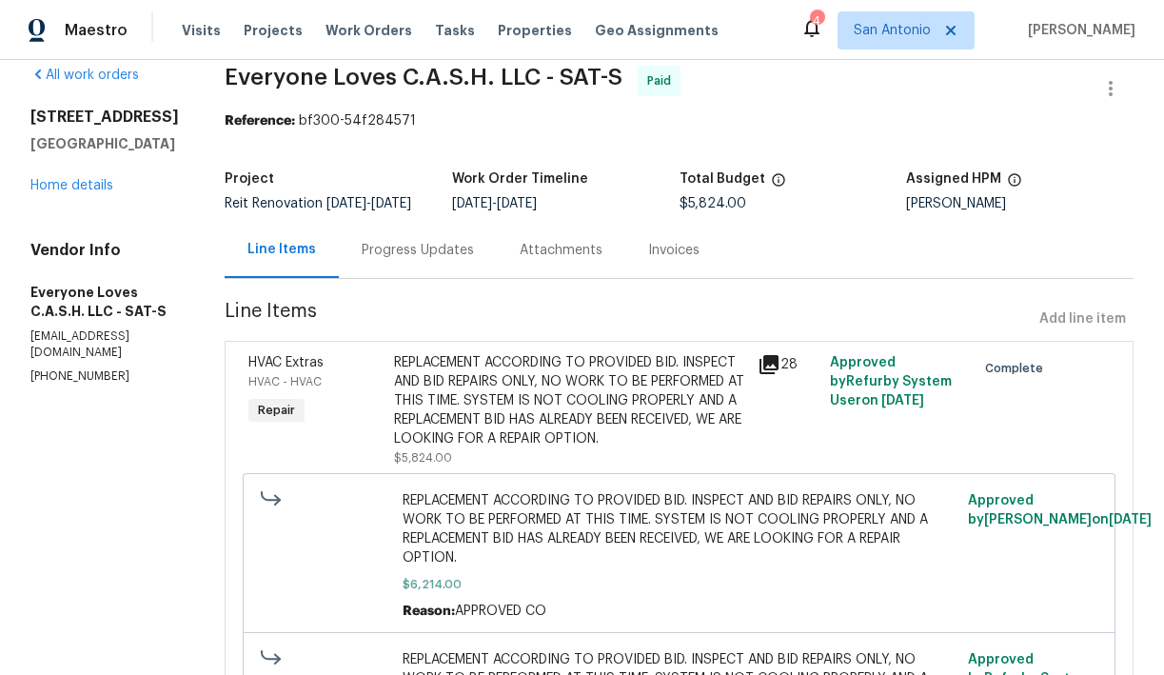
click at [435, 278] on div "Progress Updates" at bounding box center [418, 250] width 158 height 56
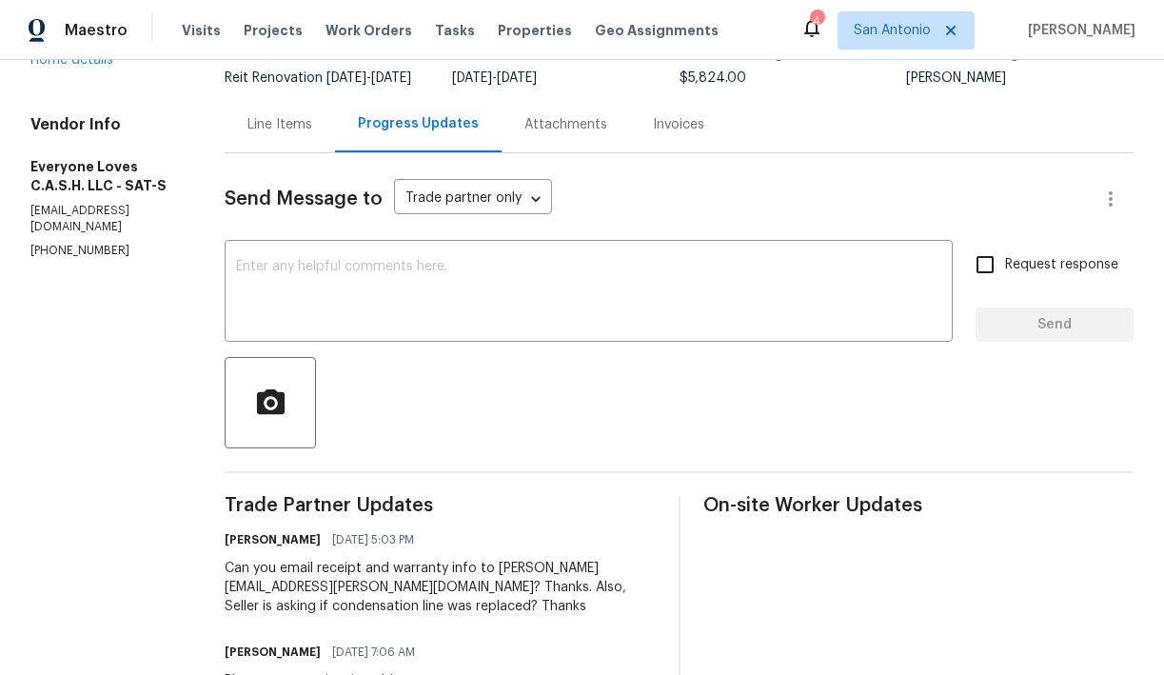
scroll to position [147, 0]
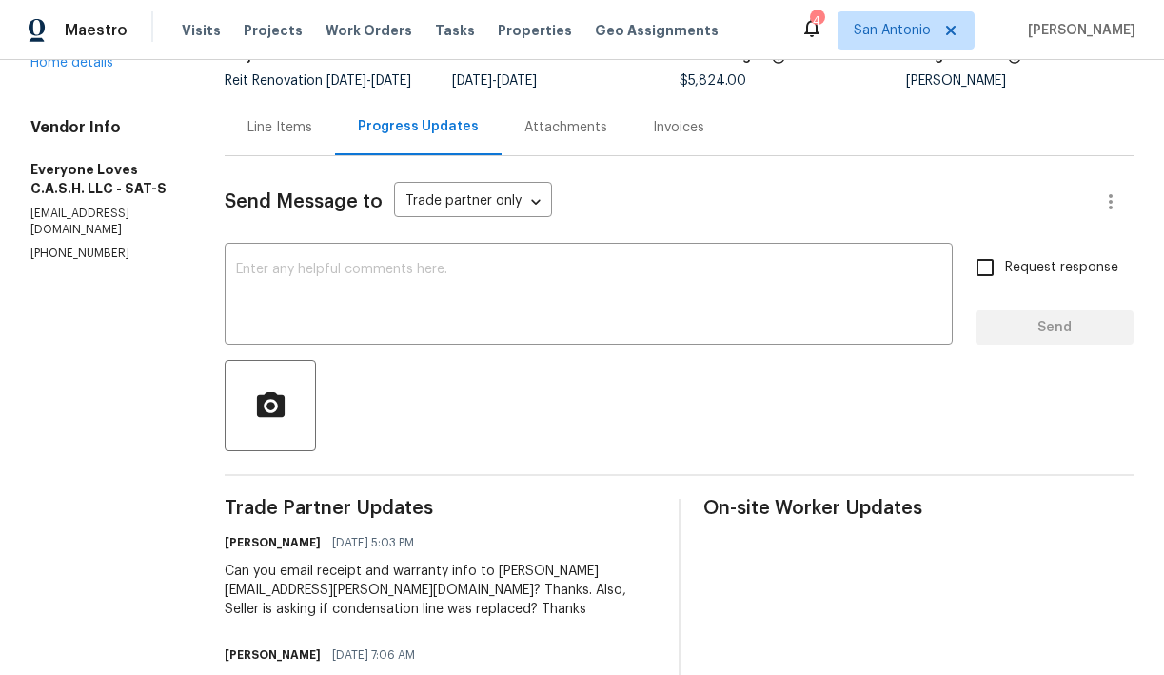
click at [312, 137] on div "Line Items" at bounding box center [279, 127] width 65 height 19
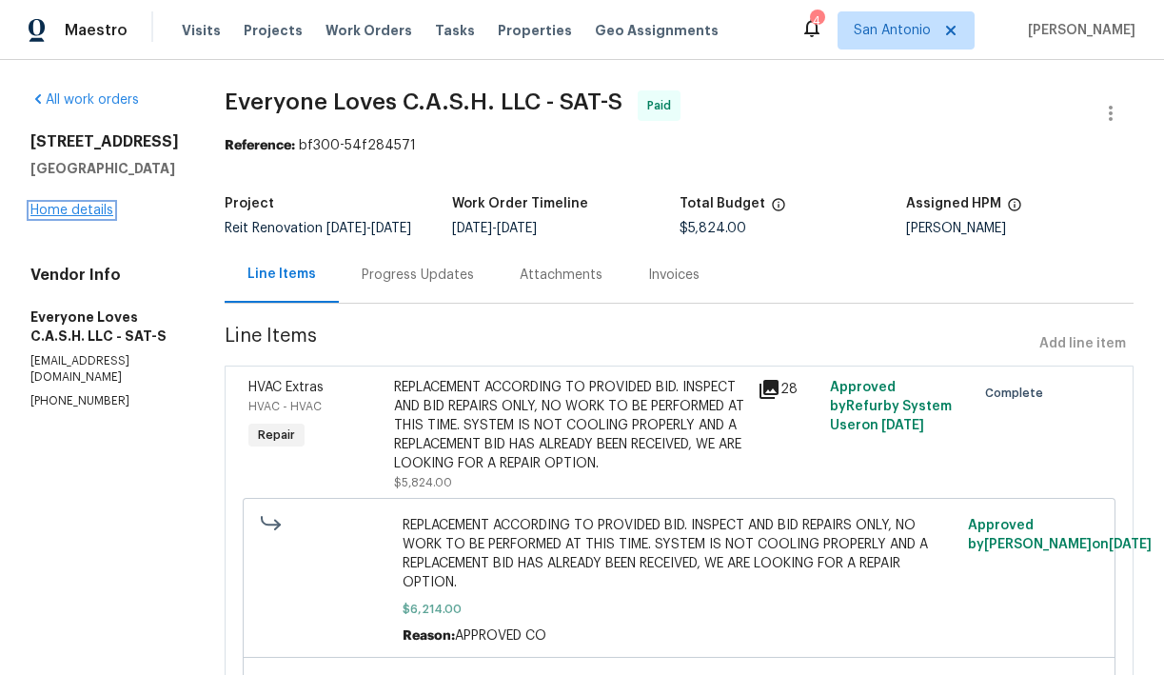
click at [68, 207] on link "Home details" at bounding box center [71, 210] width 83 height 13
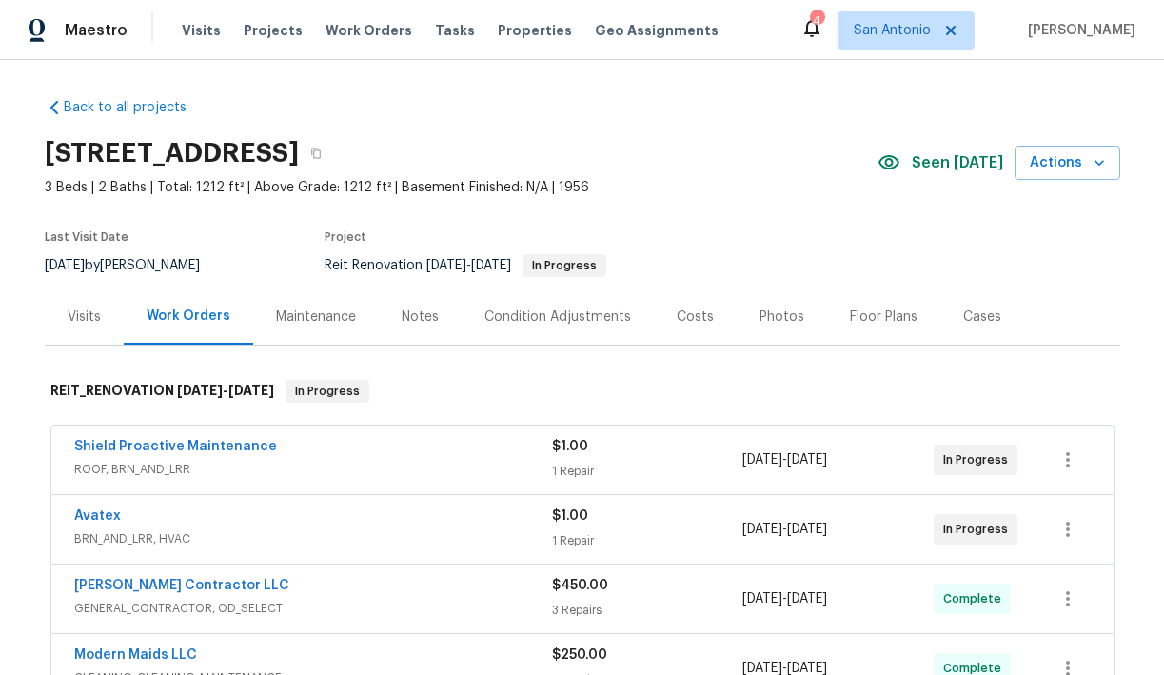
click at [783, 310] on div "Photos" at bounding box center [781, 316] width 45 height 19
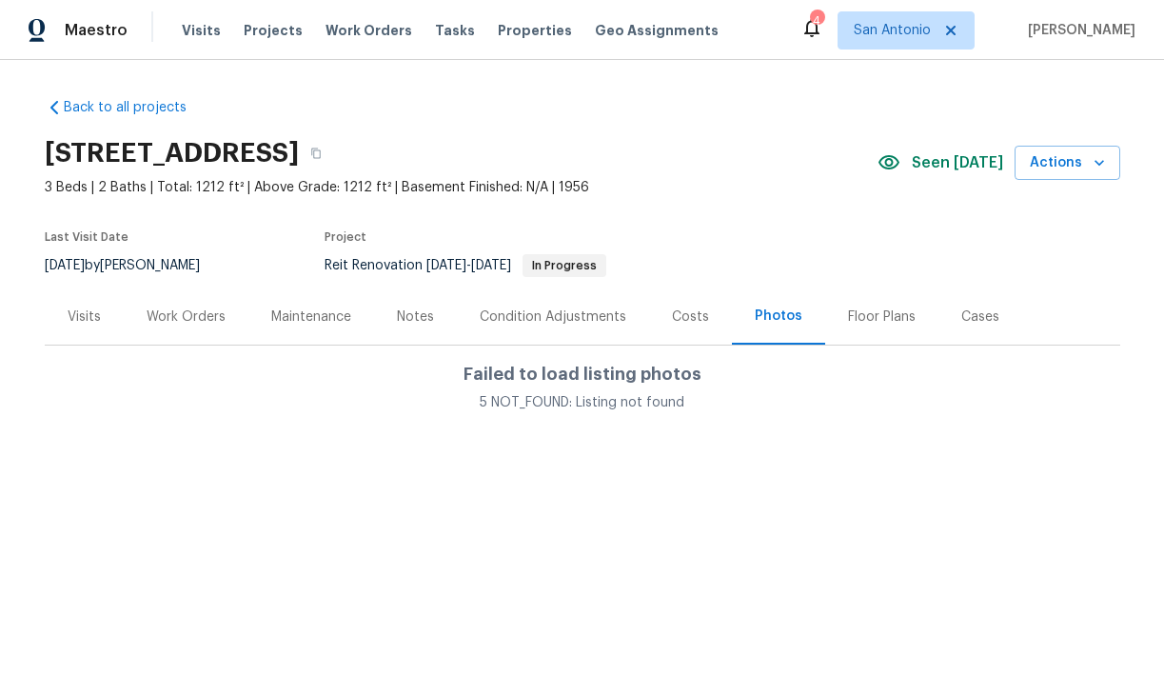
click at [675, 315] on div "Costs" at bounding box center [690, 316] width 37 height 19
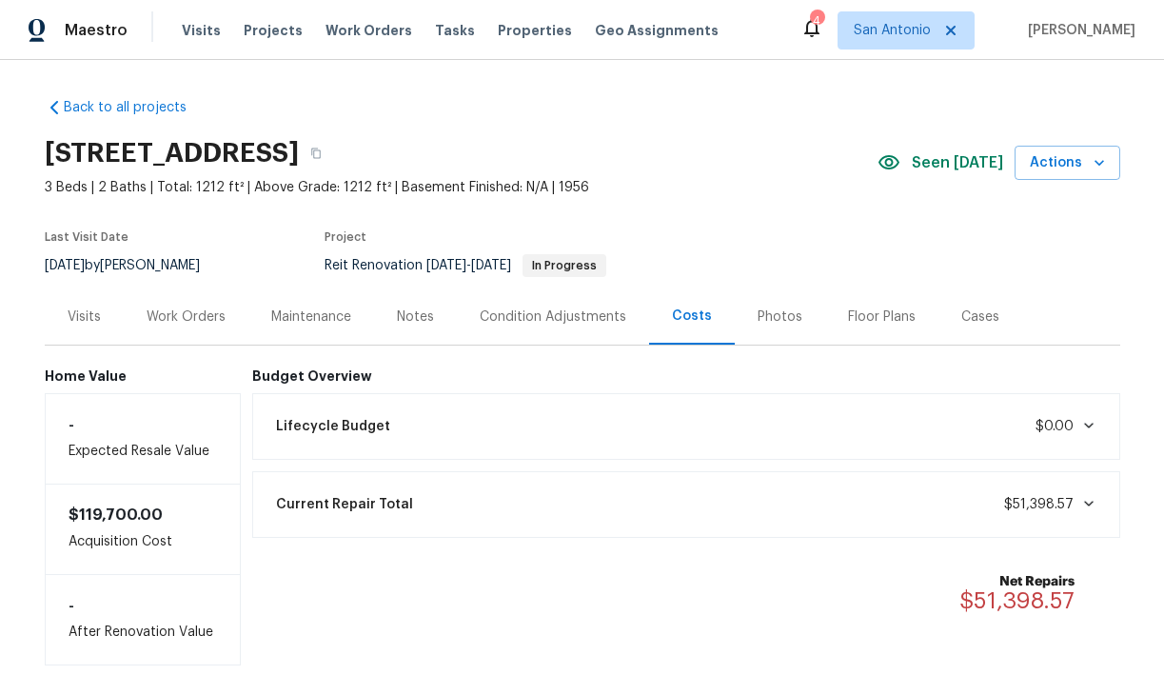
click at [298, 319] on div "Maintenance" at bounding box center [311, 316] width 80 height 19
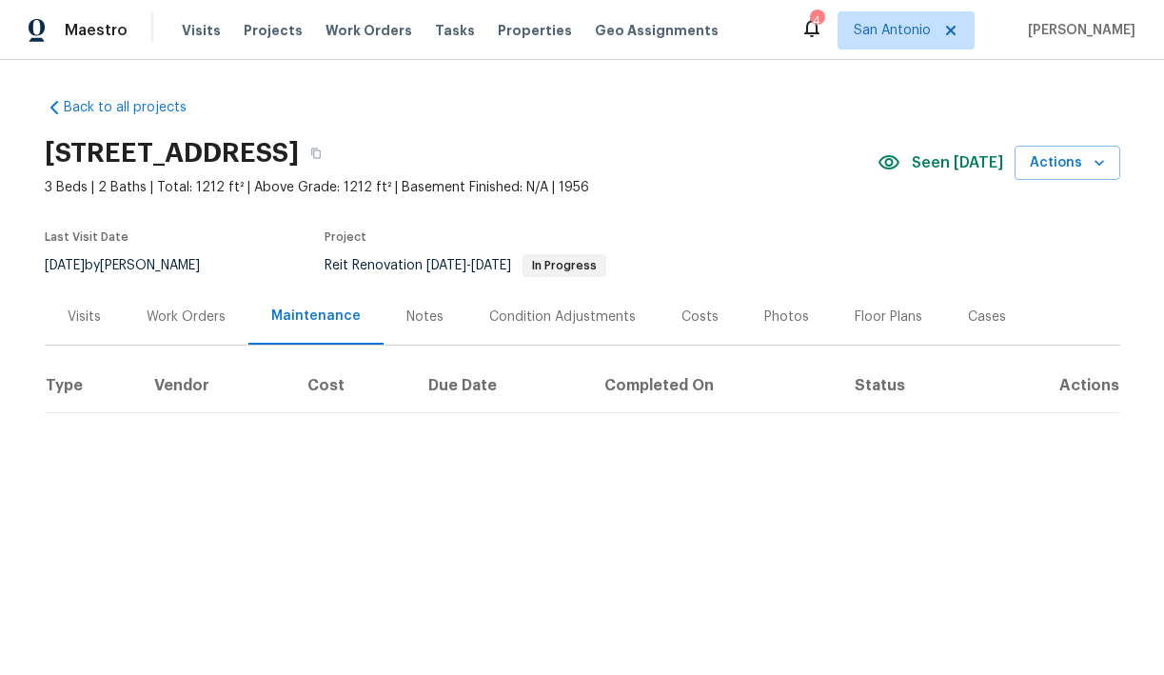
click at [180, 317] on div "Work Orders" at bounding box center [186, 316] width 79 height 19
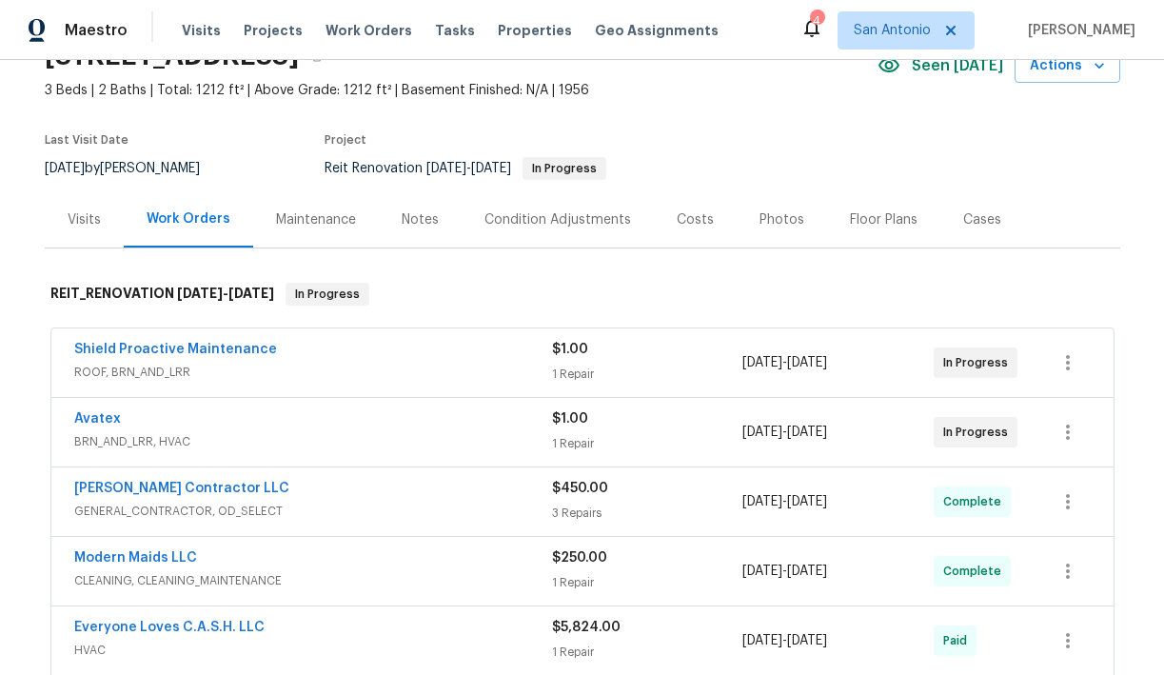
scroll to position [96, 0]
click at [320, 229] on div "Maintenance" at bounding box center [316, 220] width 126 height 56
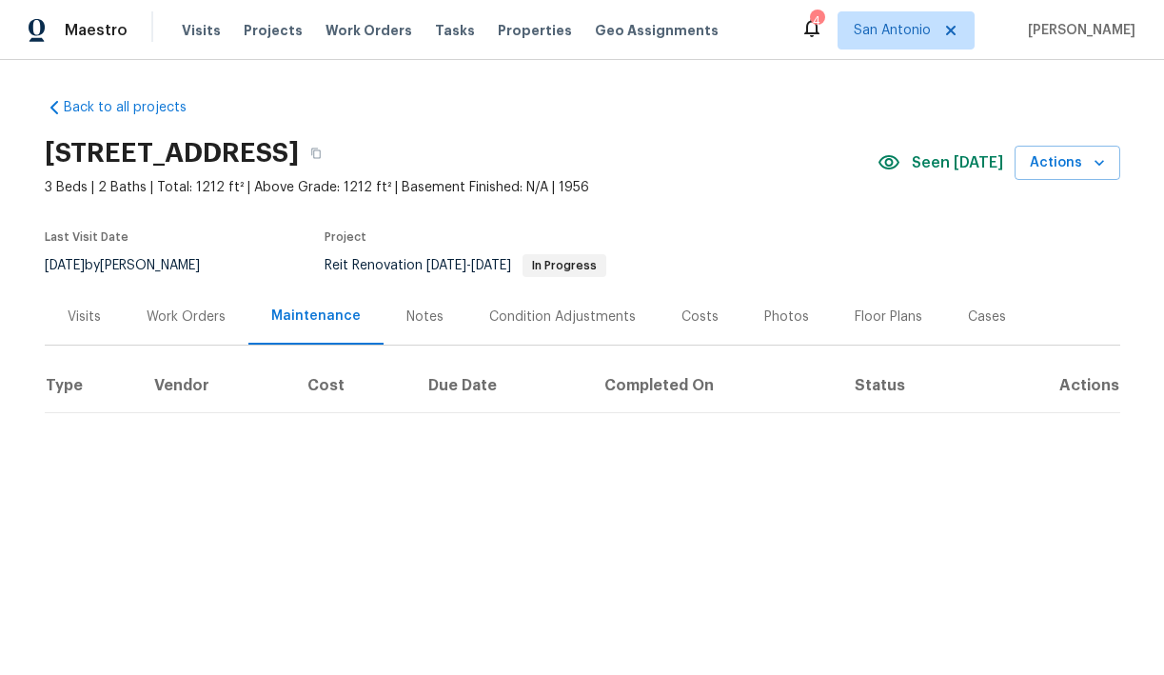
click at [422, 317] on div "Notes" at bounding box center [424, 316] width 37 height 19
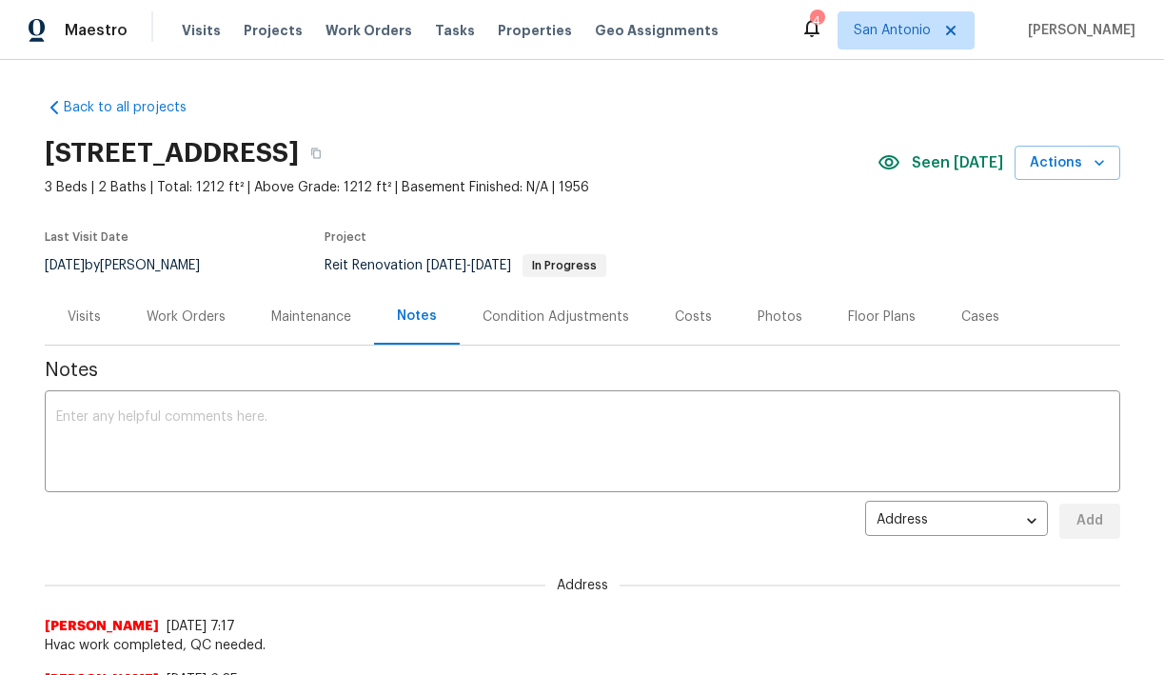
click at [169, 318] on div "Work Orders" at bounding box center [186, 316] width 79 height 19
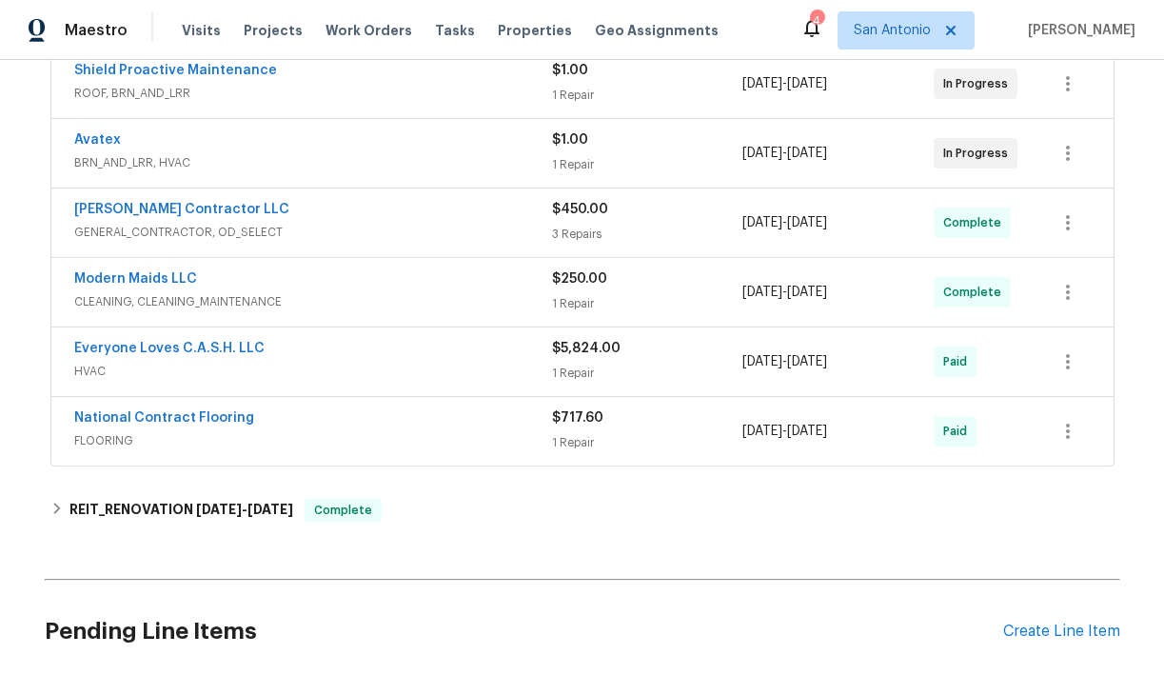
scroll to position [377, 0]
click at [97, 134] on link "Avatex" at bounding box center [97, 138] width 47 height 13
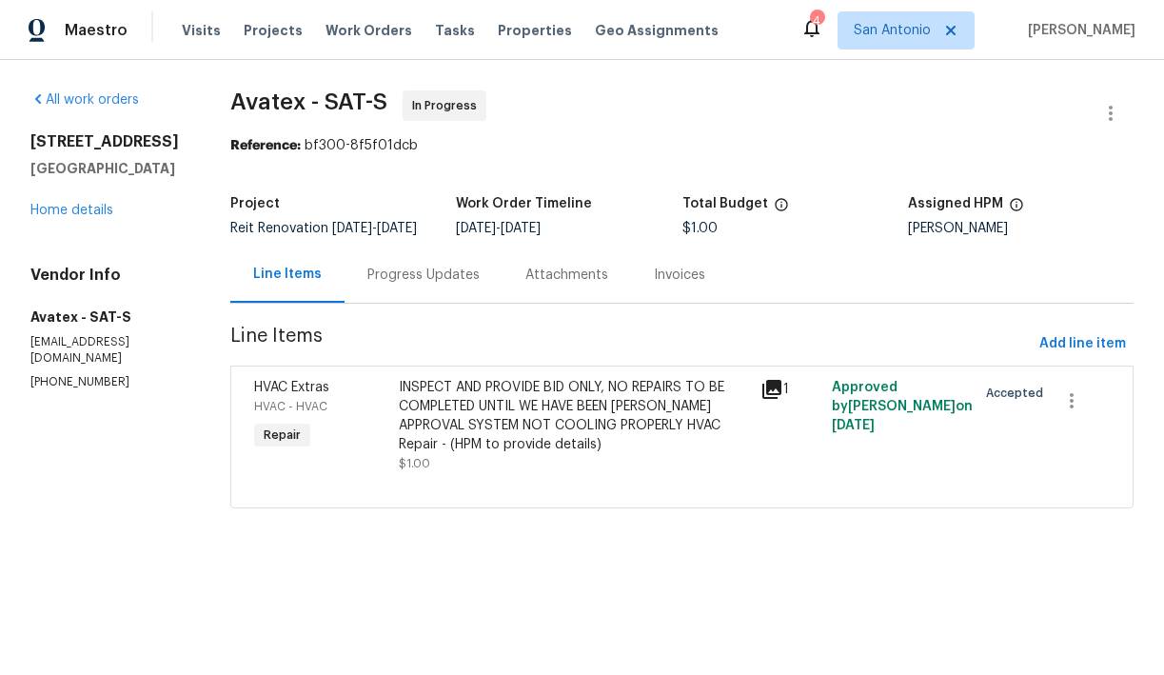
click at [495, 422] on div "INSPECT AND PROVIDE BID ONLY, NO REPAIRS TO BE COMPLETED UNTIL WE HAVE BEEN [PE…" at bounding box center [573, 416] width 349 height 76
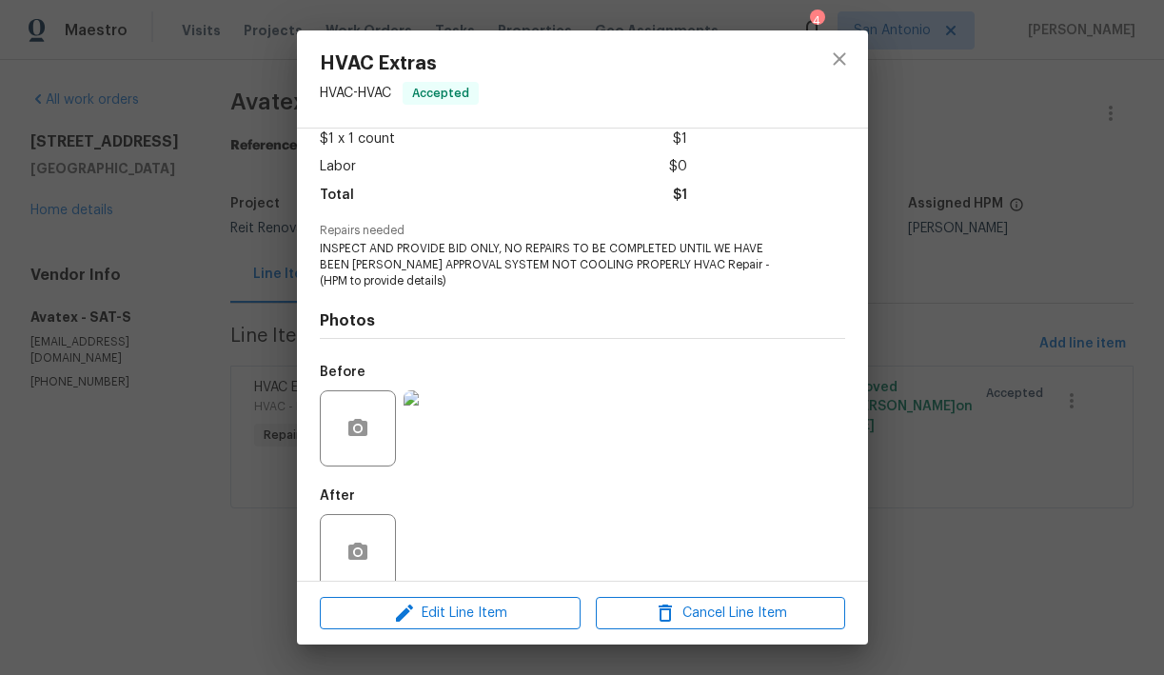
scroll to position [138, 0]
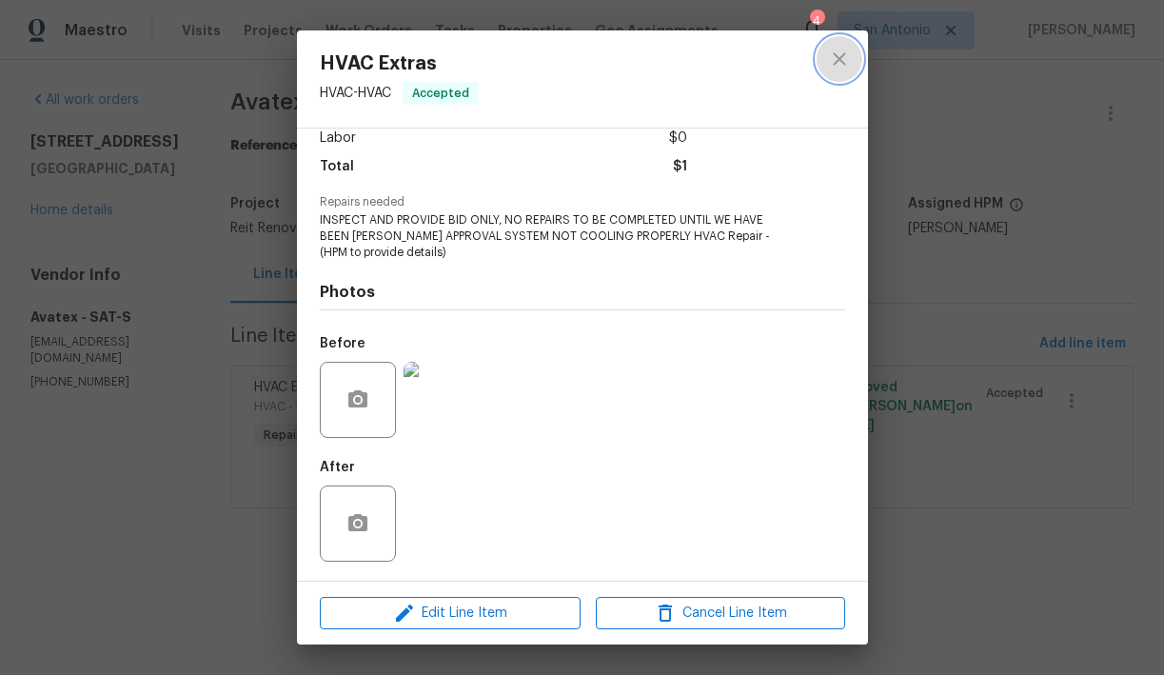
click at [843, 54] on icon "close" at bounding box center [839, 58] width 12 height 12
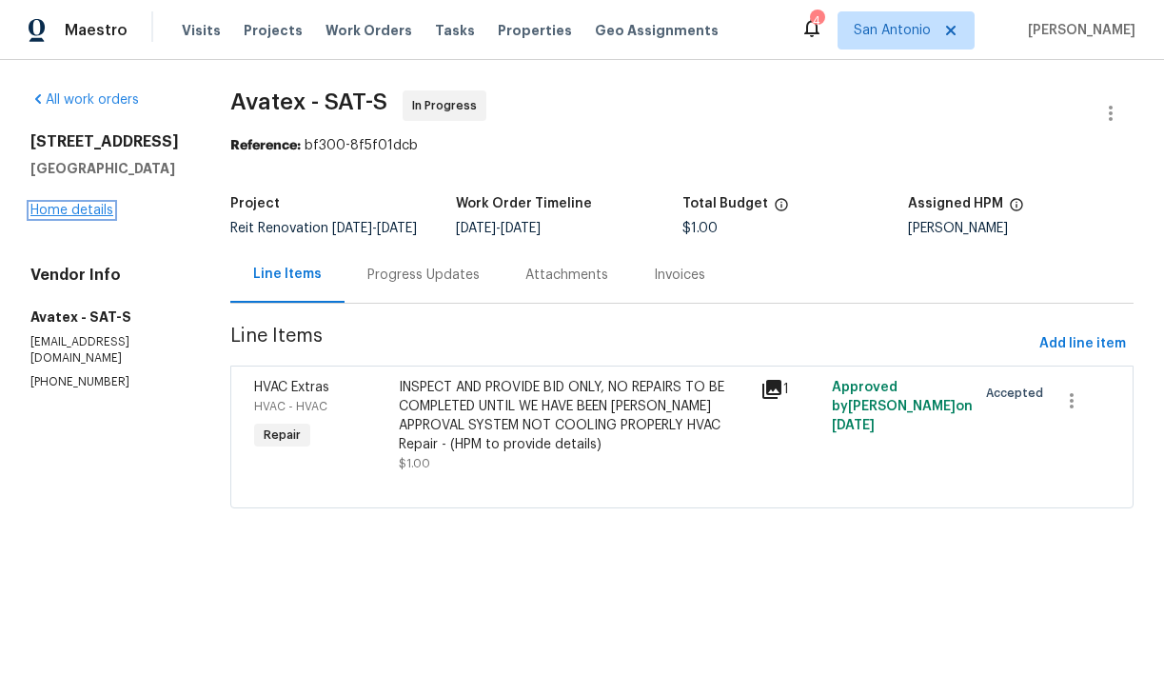
click at [87, 209] on link "Home details" at bounding box center [71, 210] width 83 height 13
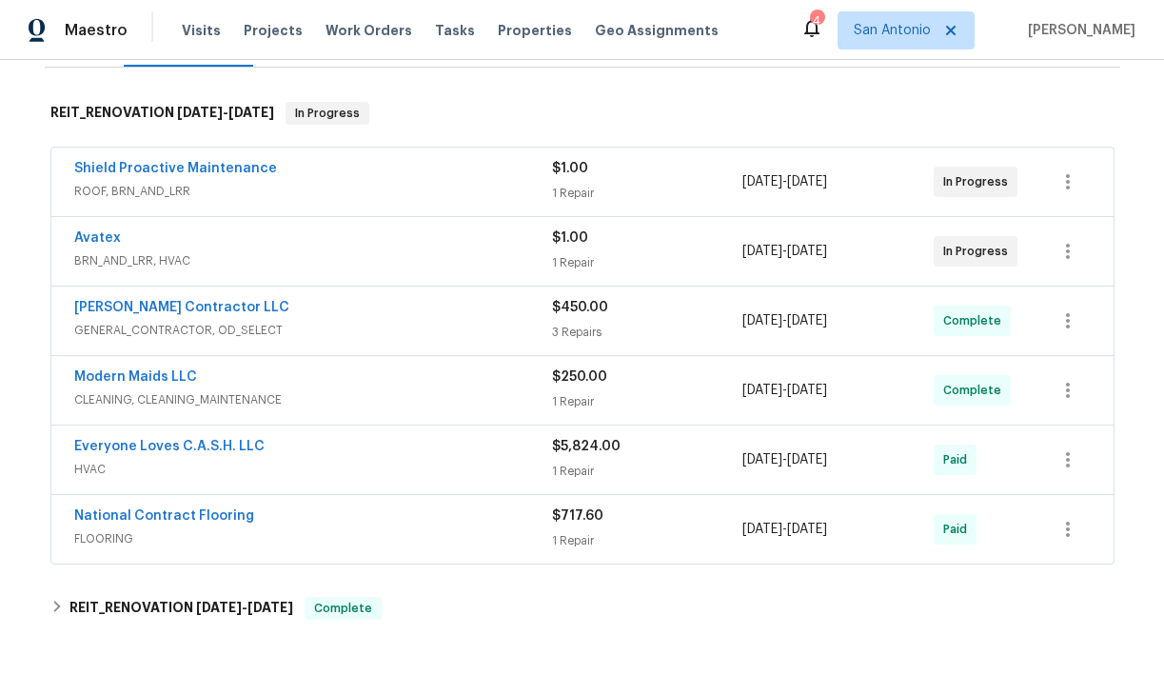
scroll to position [265, 0]
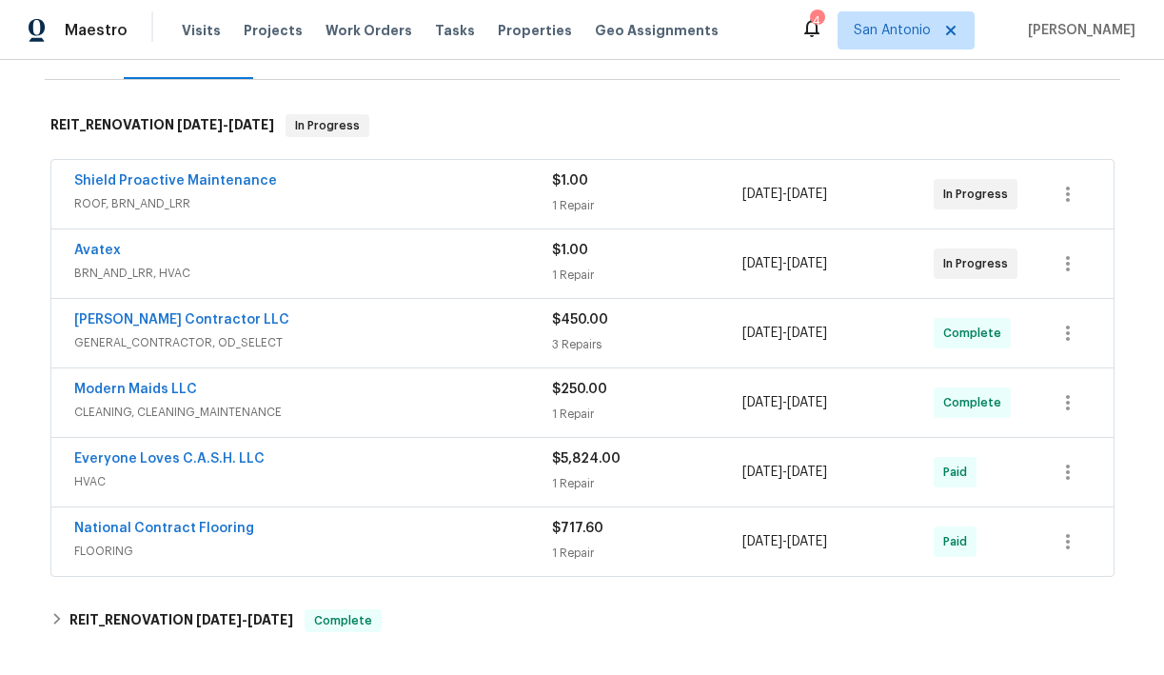
click at [180, 187] on span "Shield Proactive Maintenance" at bounding box center [175, 180] width 203 height 19
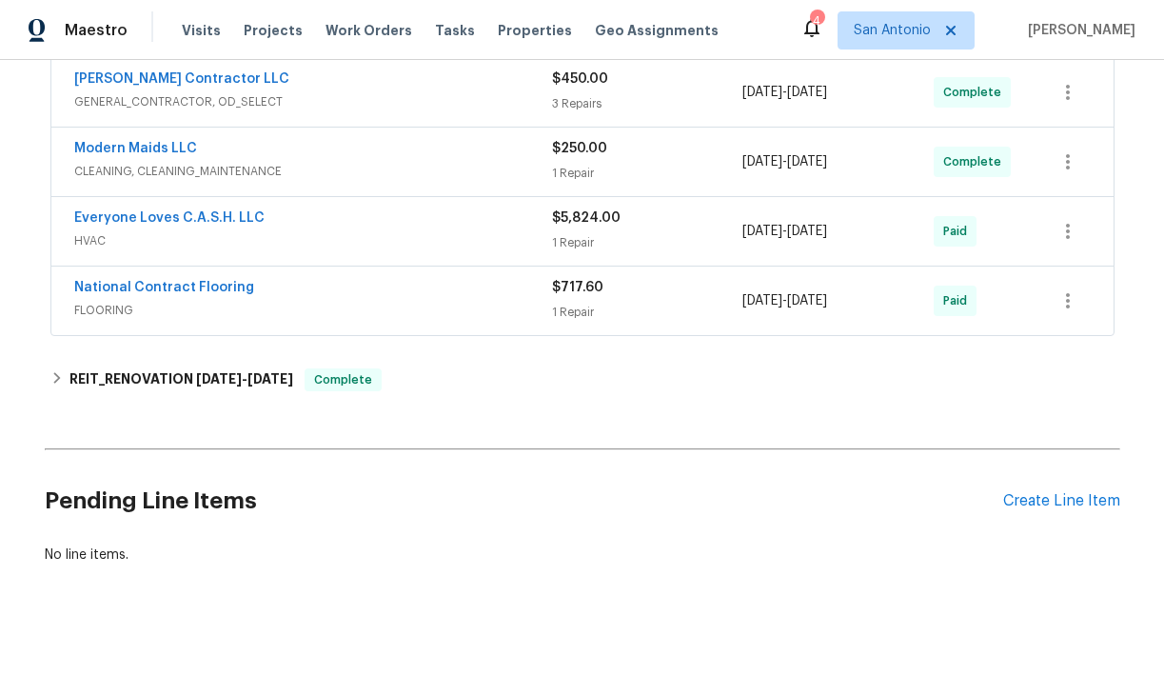
scroll to position [466, 0]
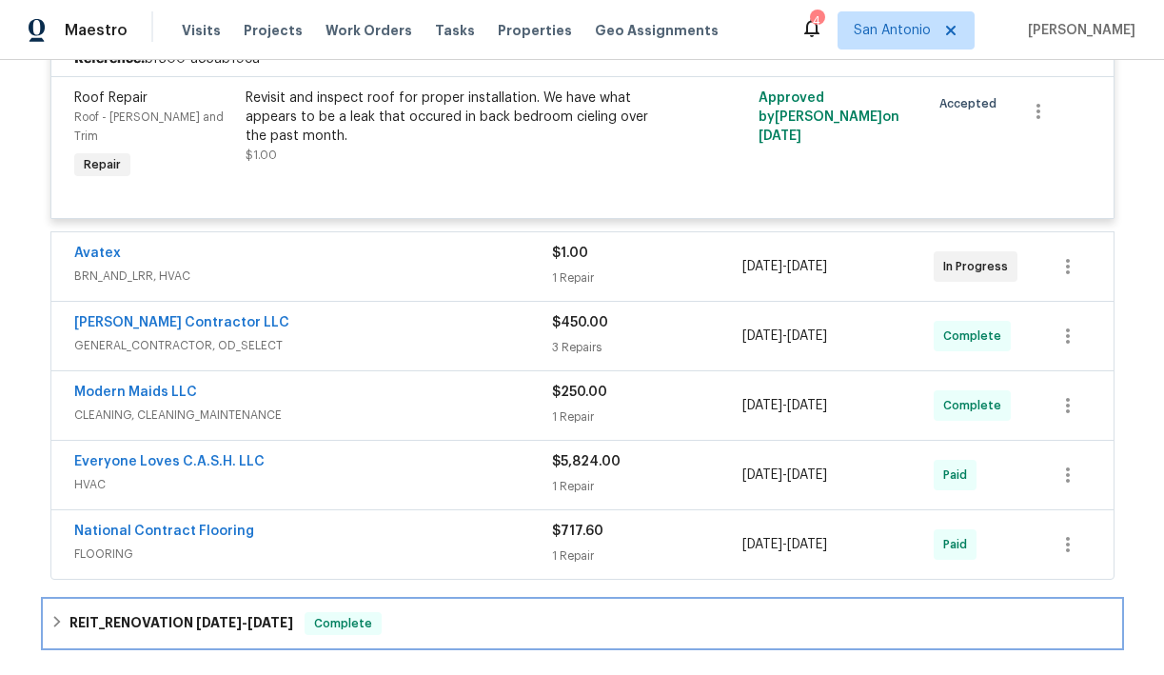
click at [137, 612] on h6 "REIT_RENOVATION [DATE] - [DATE]" at bounding box center [181, 623] width 224 height 23
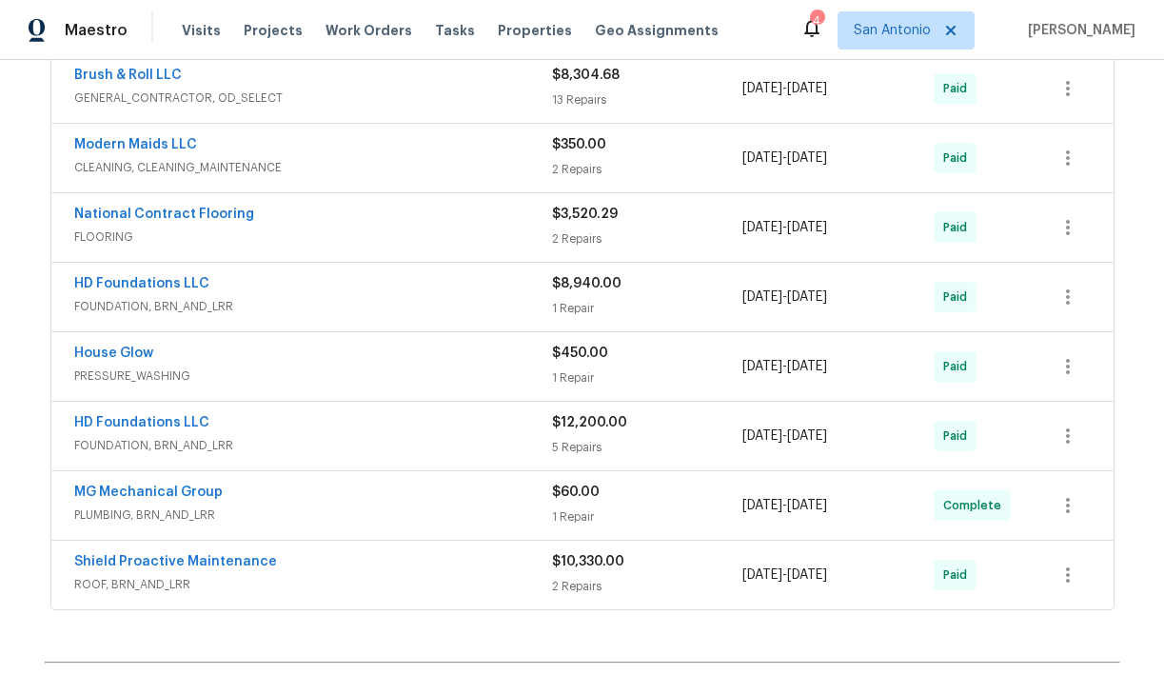
scroll to position [1088, 0]
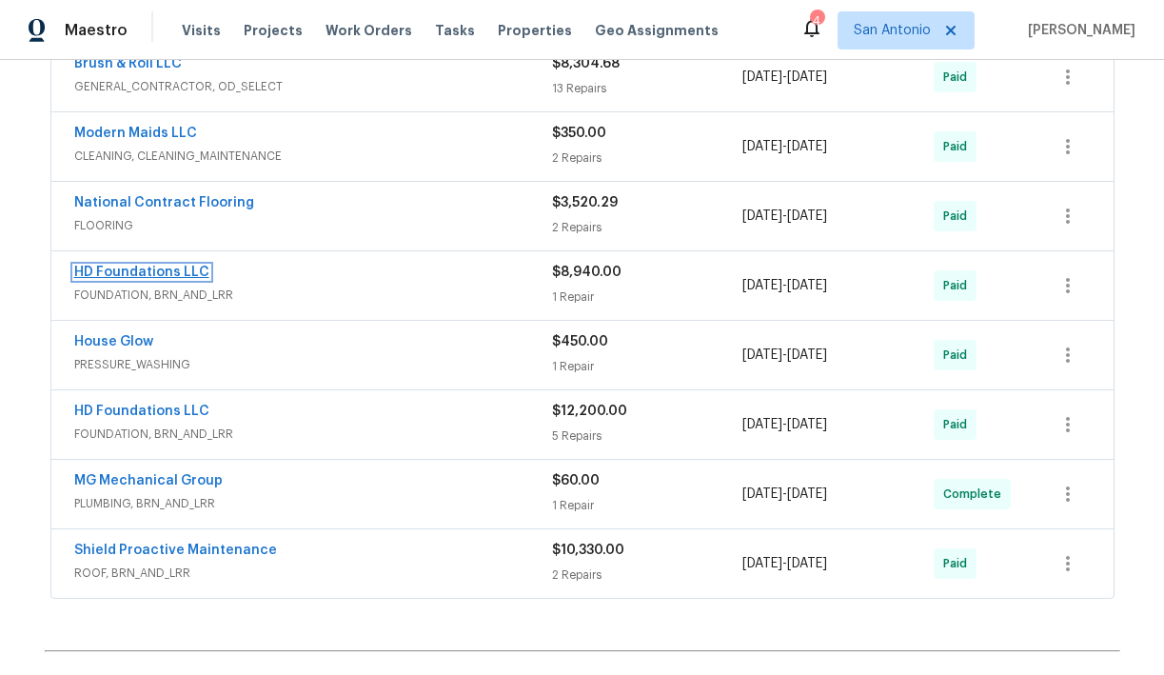
click at [138, 265] on link "HD Foundations LLC" at bounding box center [141, 271] width 135 height 13
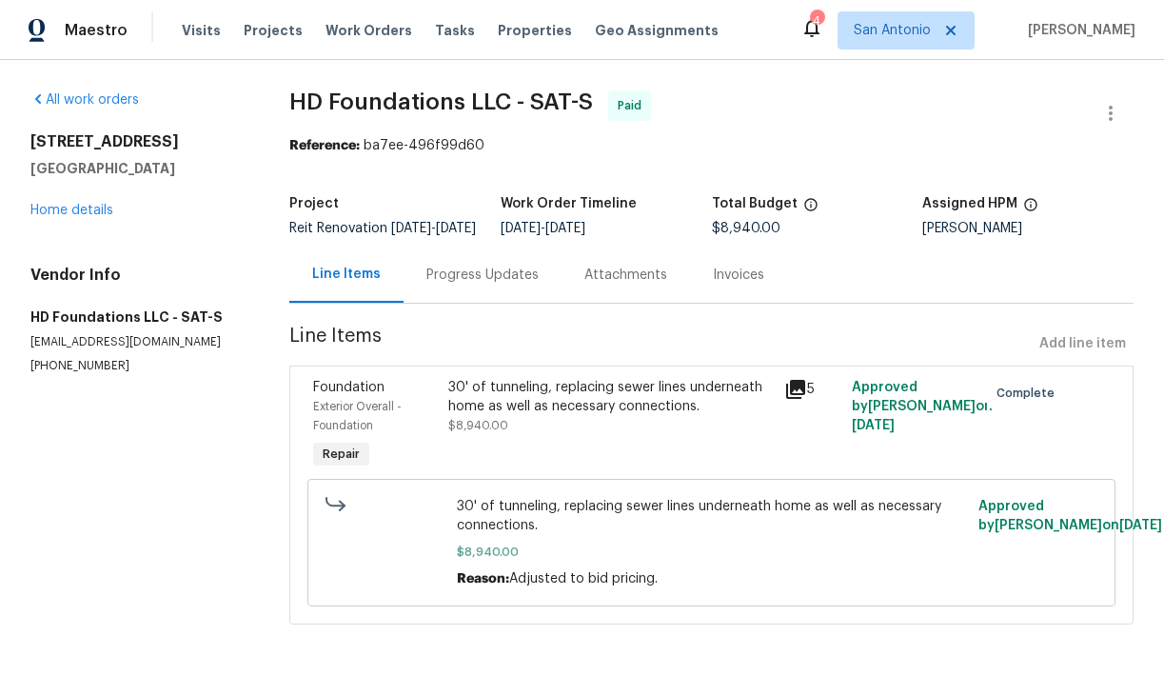
click at [566, 431] on div "30' of tunneling, replacing sewer lines underneath home as well as necessary co…" at bounding box center [610, 406] width 325 height 57
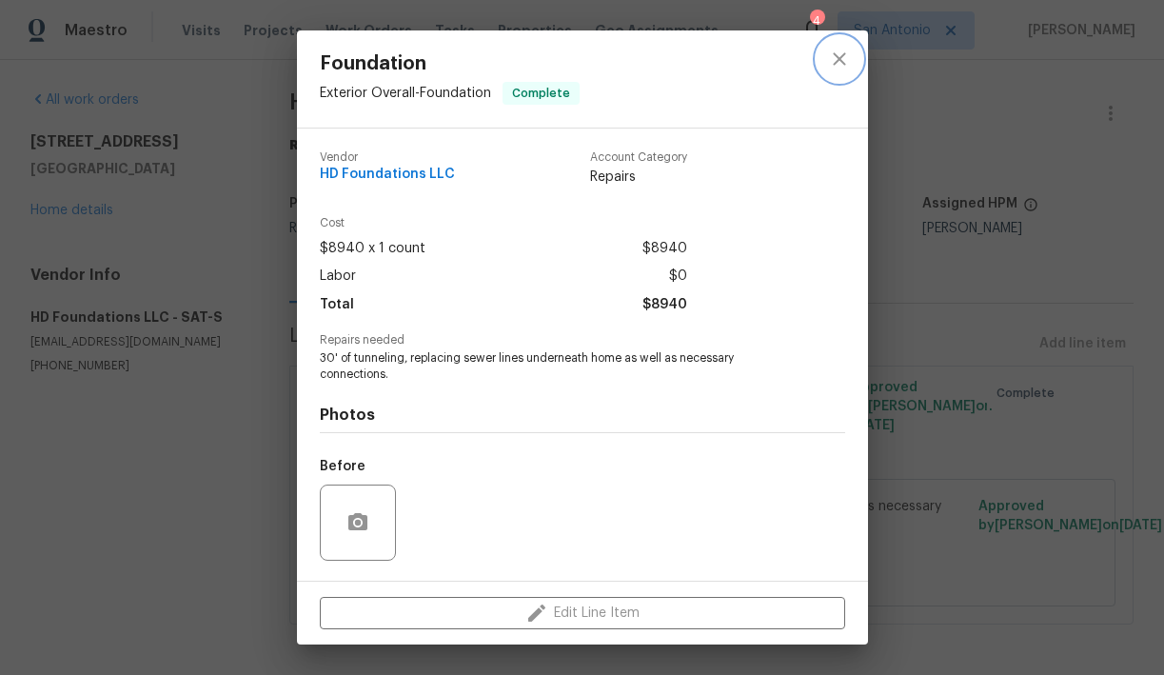
click at [832, 54] on icon "close" at bounding box center [839, 59] width 23 height 23
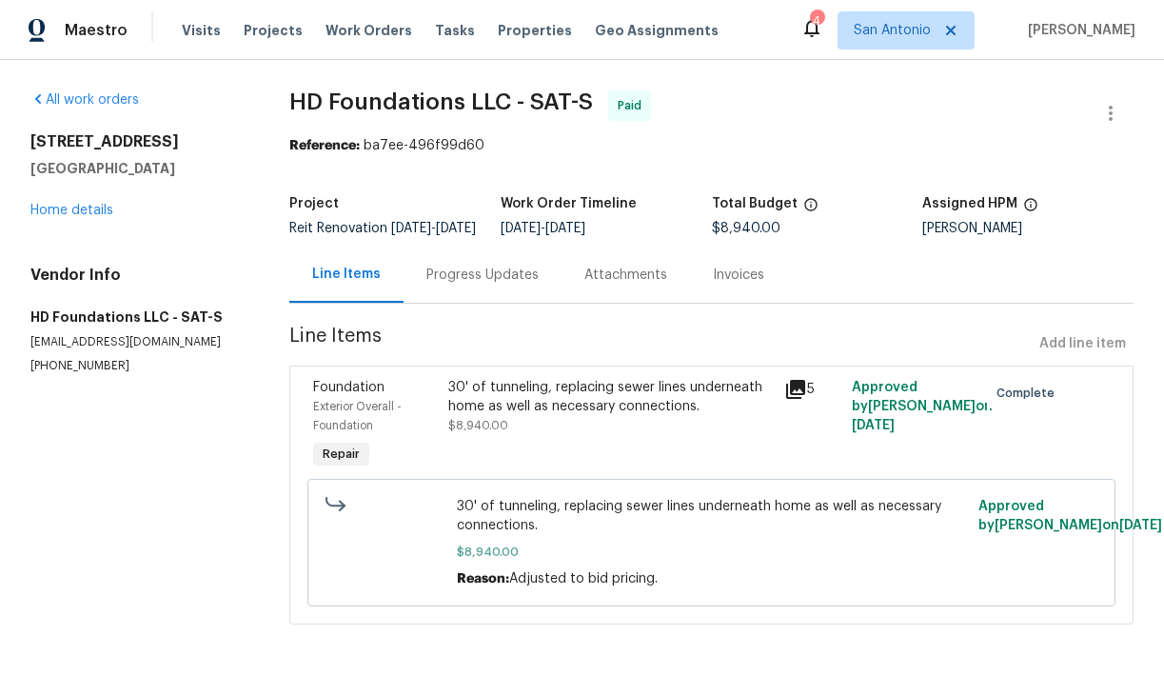
click at [85, 203] on div "[STREET_ADDRESS] Home details" at bounding box center [136, 176] width 213 height 88
click at [85, 209] on link "Home details" at bounding box center [71, 210] width 83 height 13
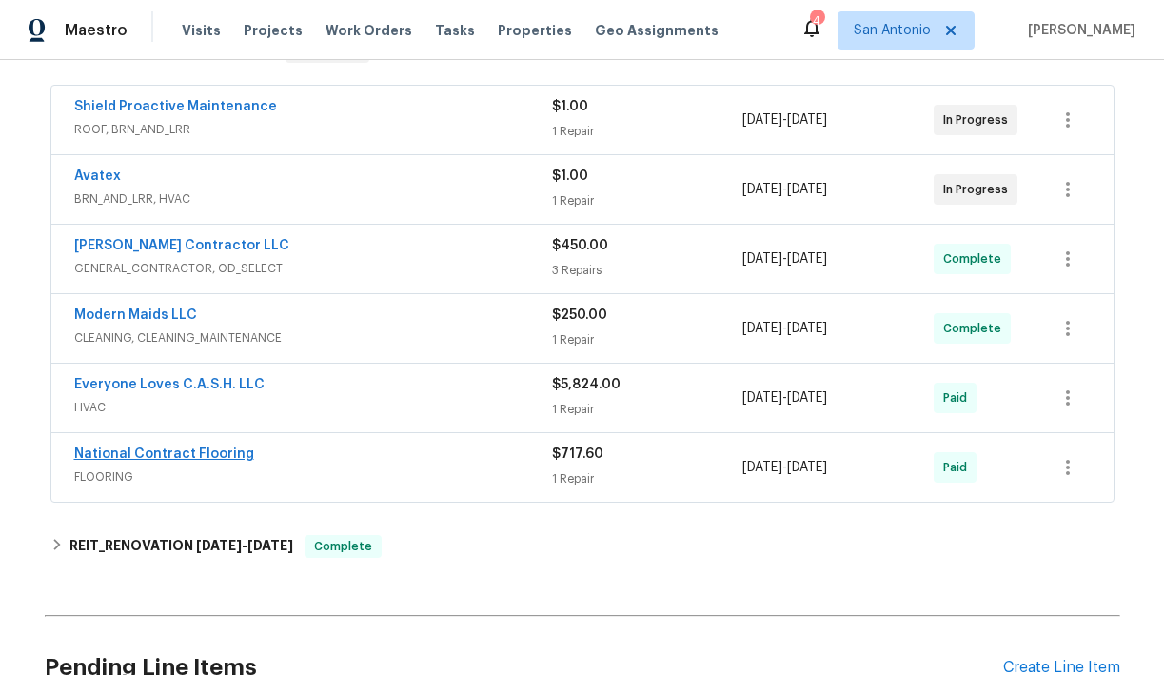
scroll to position [334, 0]
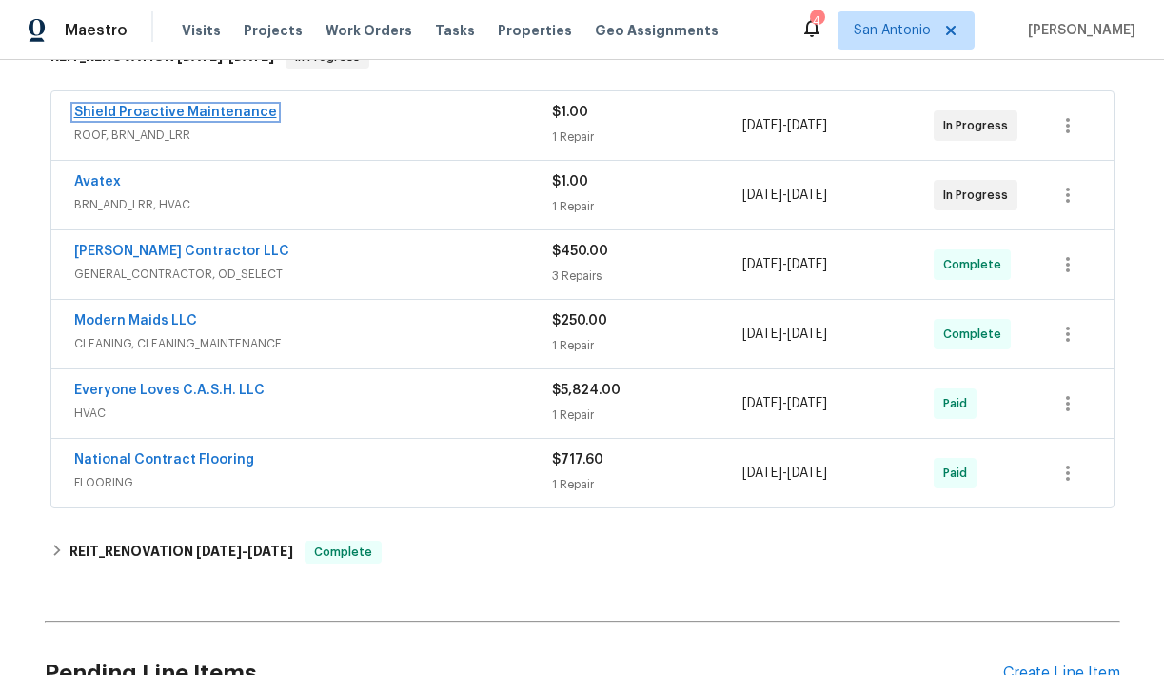
click at [200, 114] on link "Shield Proactive Maintenance" at bounding box center [175, 112] width 203 height 13
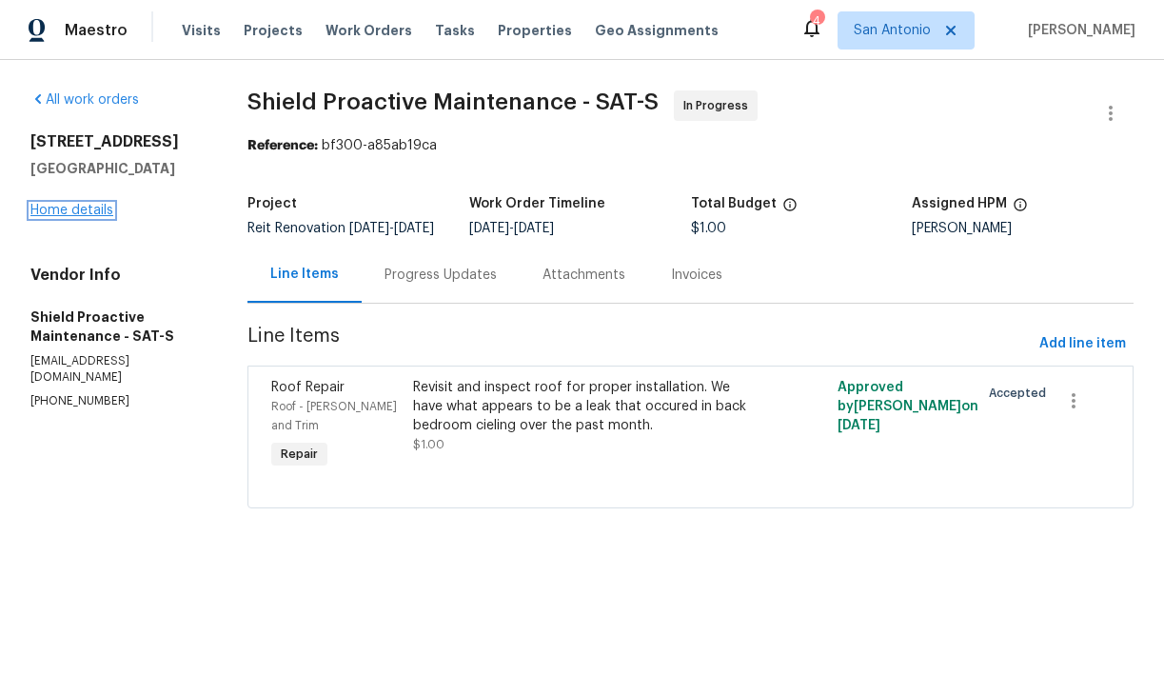
click at [94, 204] on link "Home details" at bounding box center [71, 210] width 83 height 13
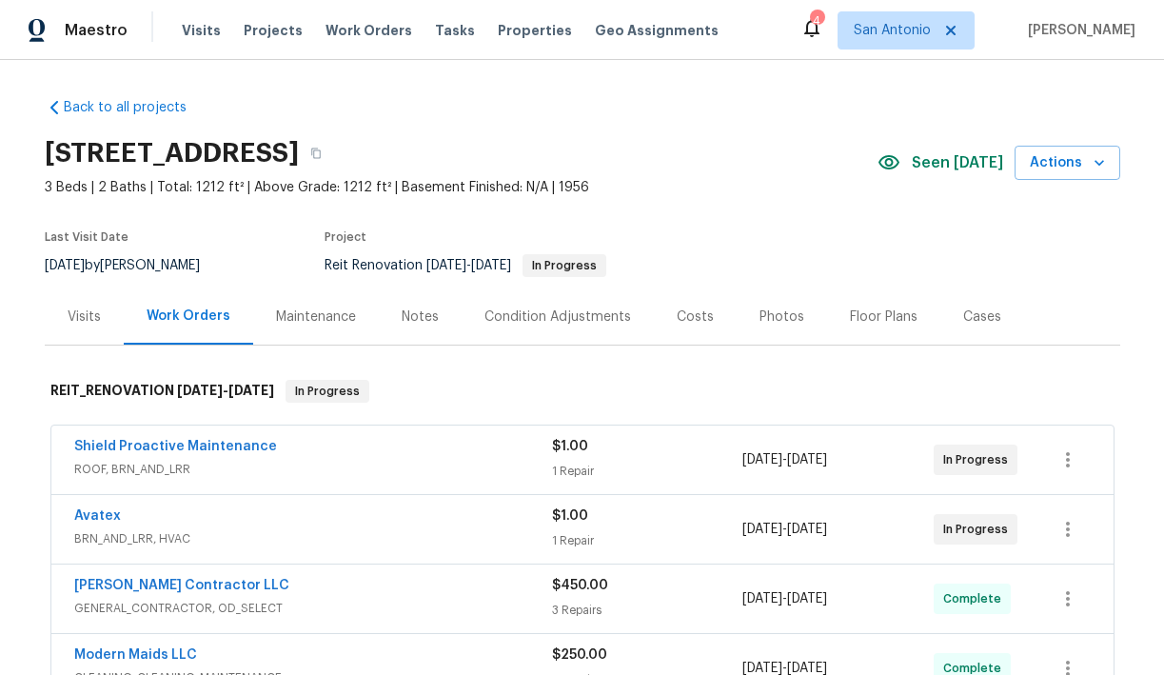
scroll to position [525, 0]
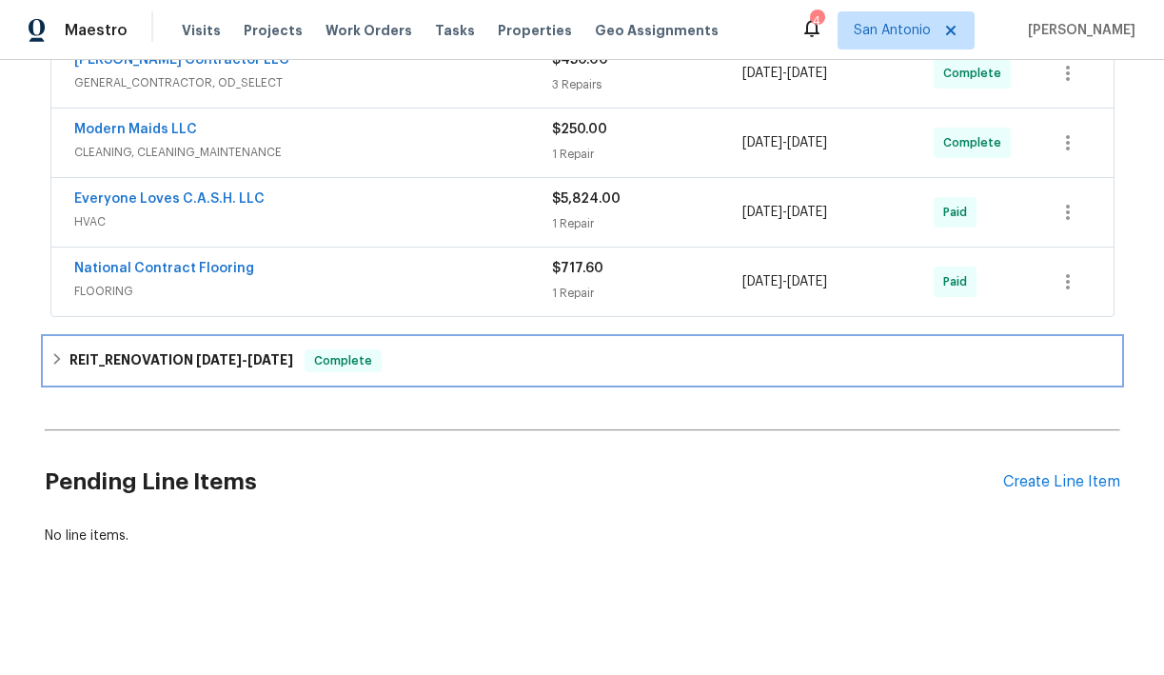
click at [282, 359] on span "[DATE]" at bounding box center [270, 359] width 46 height 13
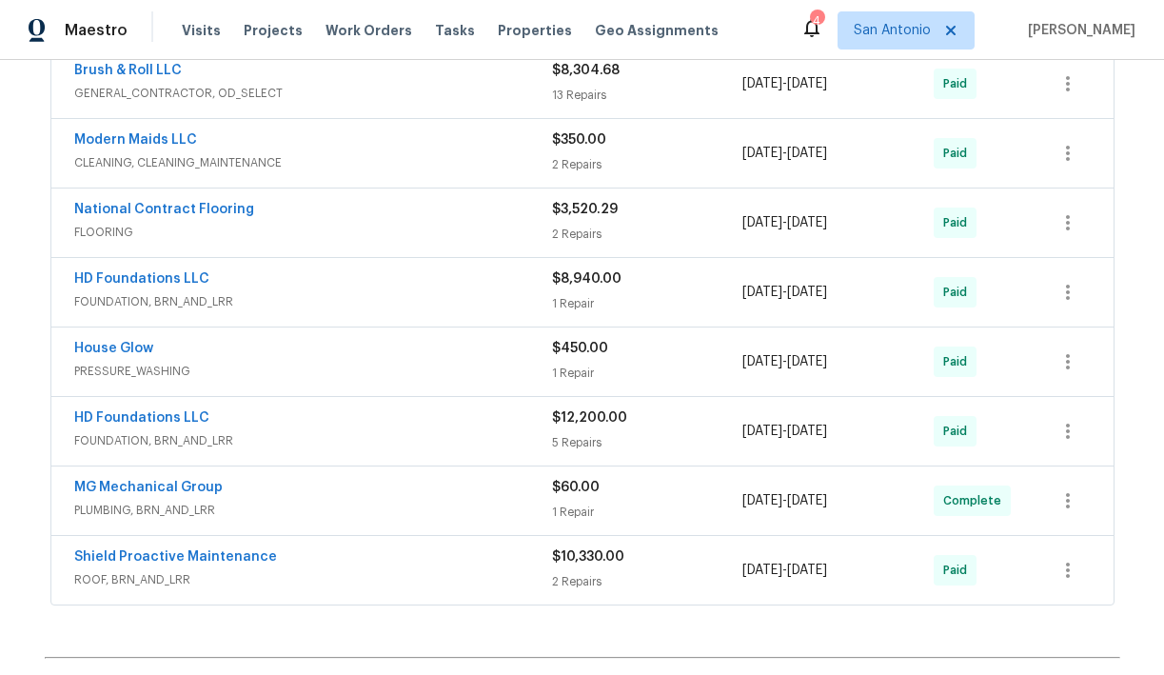
scroll to position [898, 0]
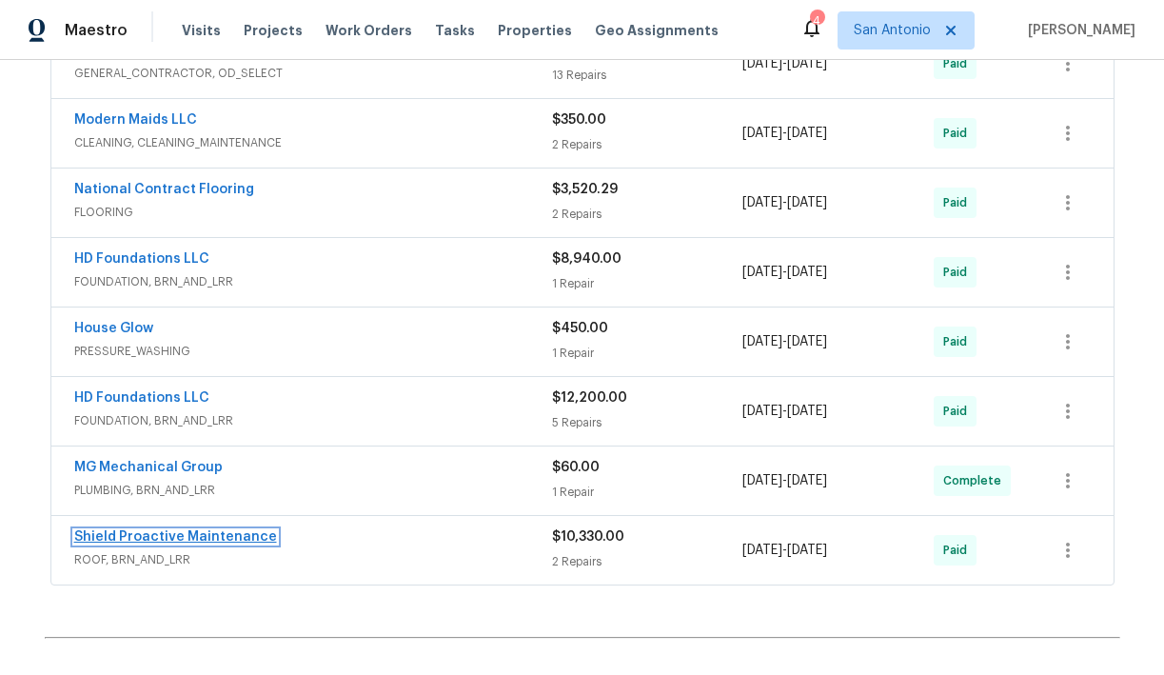
click at [178, 532] on link "Shield Proactive Maintenance" at bounding box center [175, 536] width 203 height 13
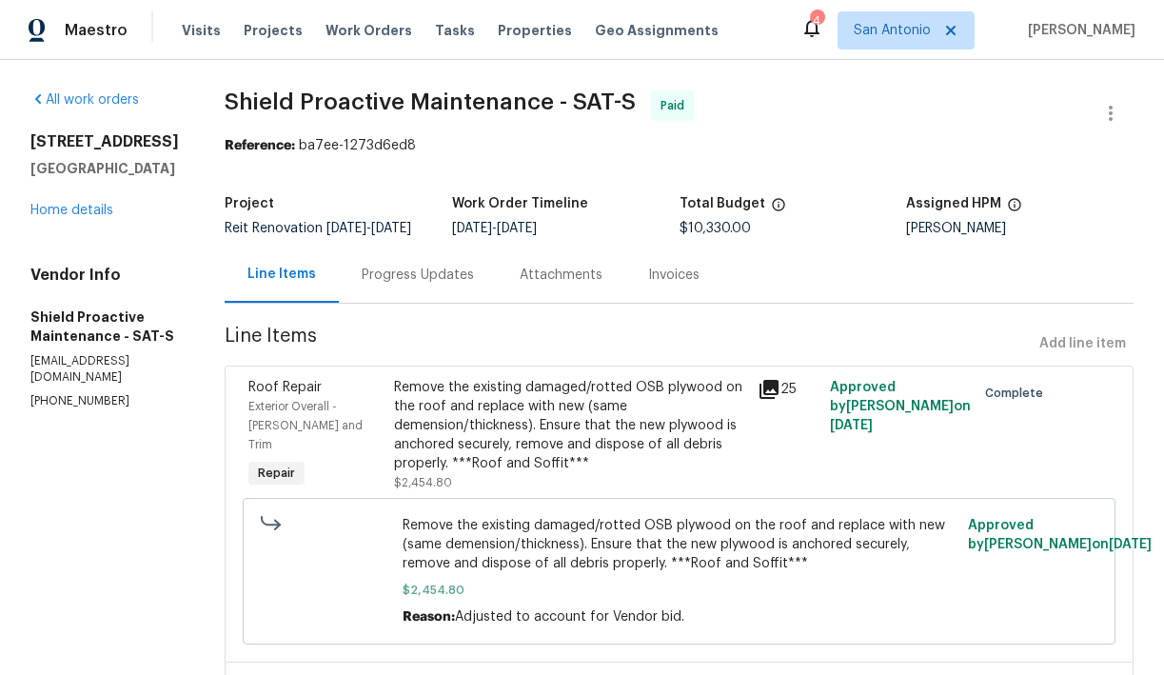
click at [569, 421] on div "Remove the existing damaged/rotted OSB plywood on the roof and replace with new…" at bounding box center [570, 425] width 352 height 95
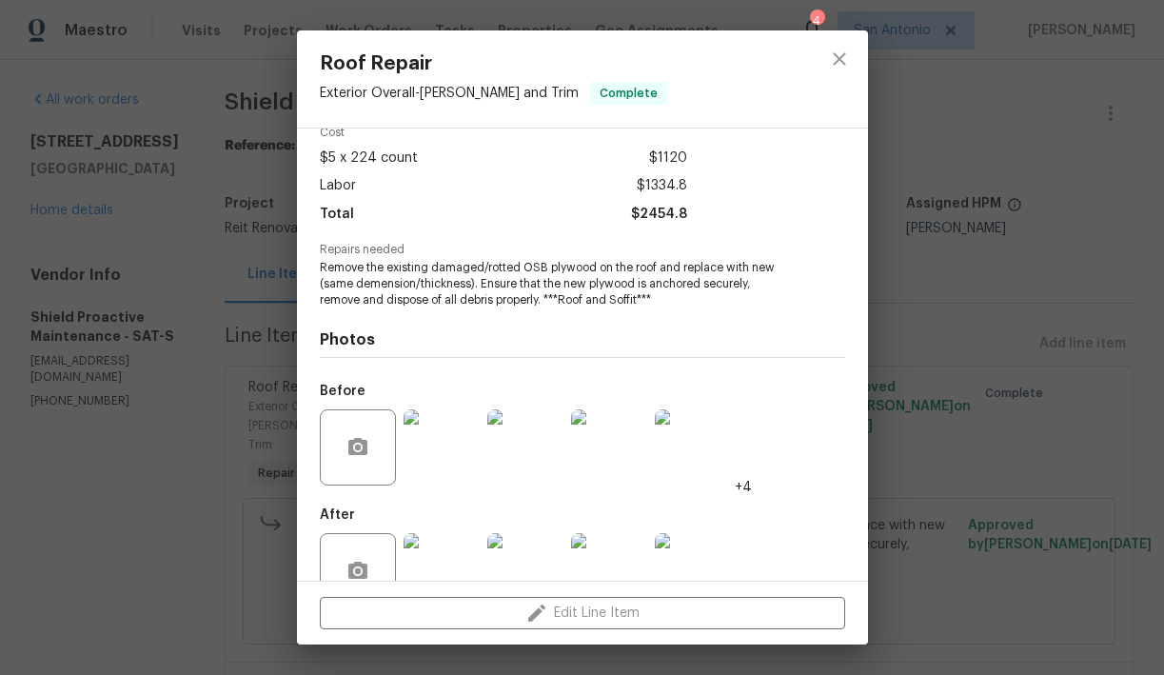
scroll to position [138, 0]
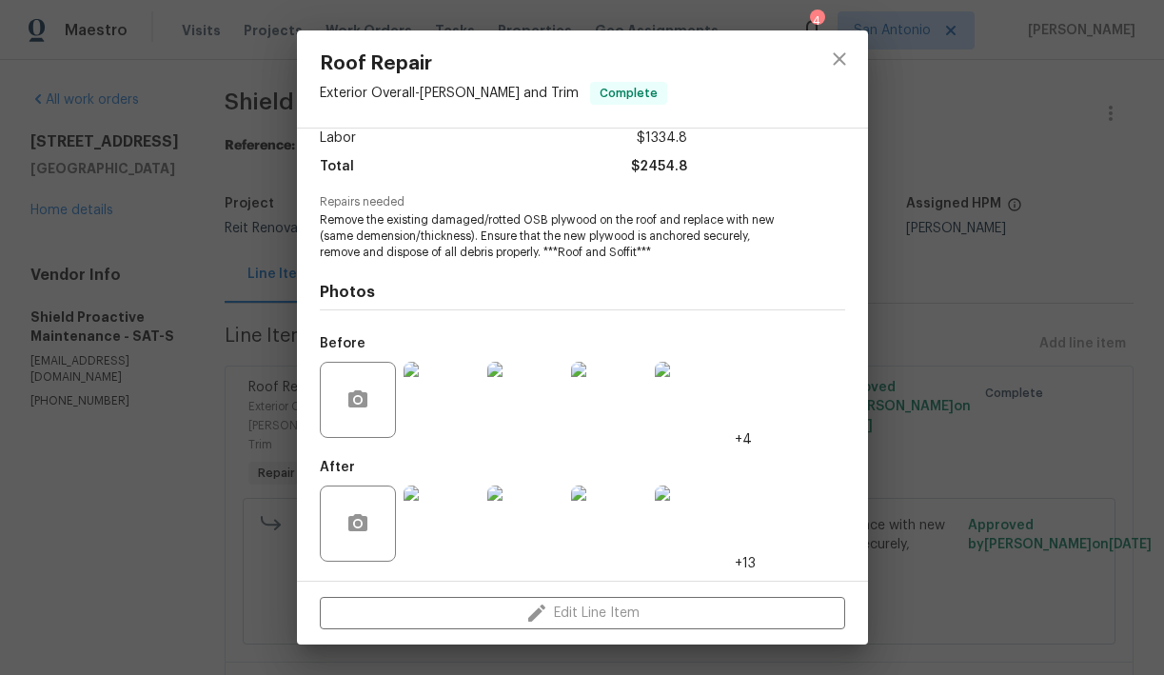
click at [453, 400] on img at bounding box center [441, 400] width 76 height 76
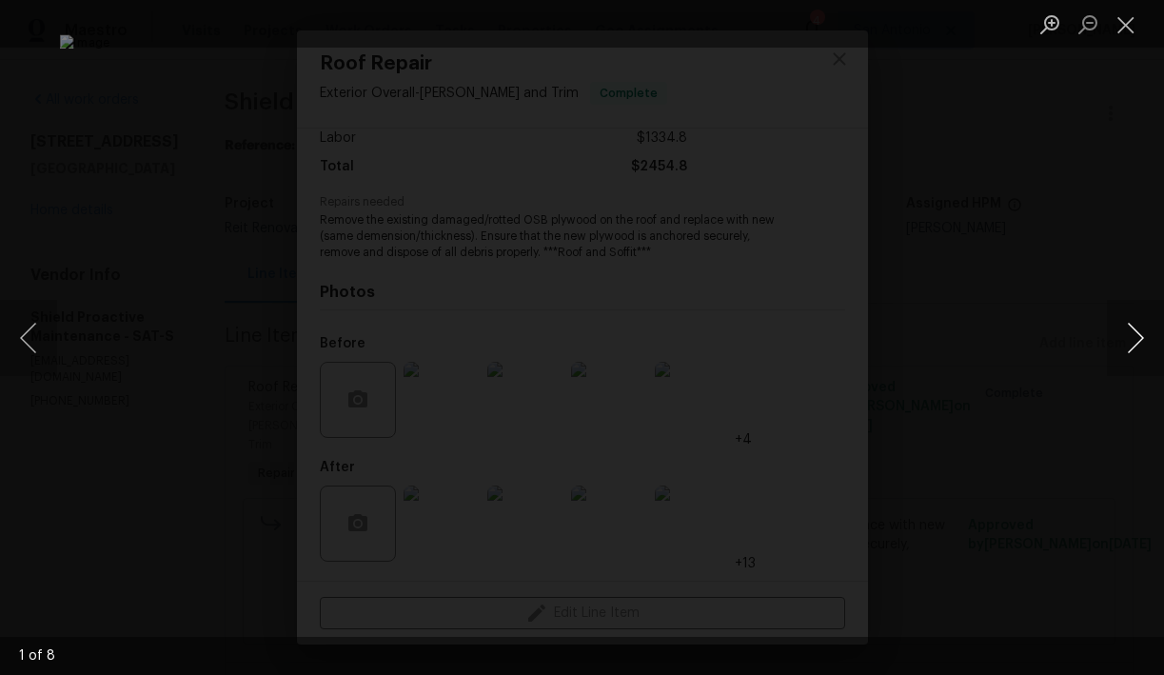
click at [1133, 338] on button "Next image" at bounding box center [1135, 338] width 57 height 76
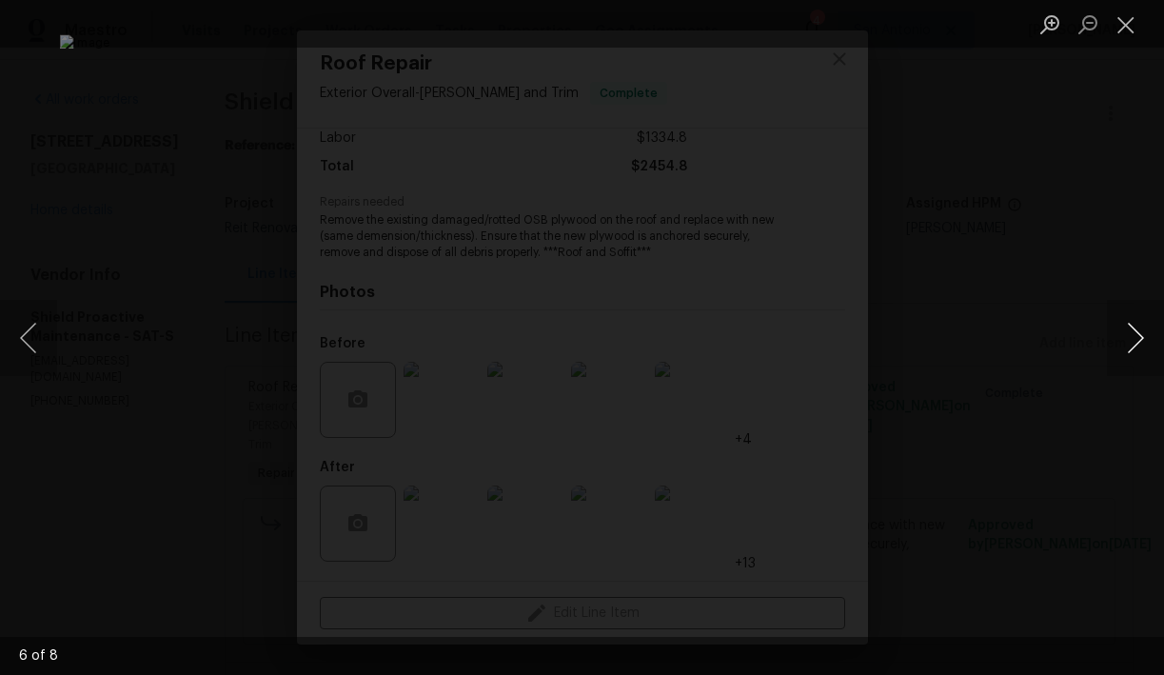
click at [1133, 338] on button "Next image" at bounding box center [1135, 338] width 57 height 76
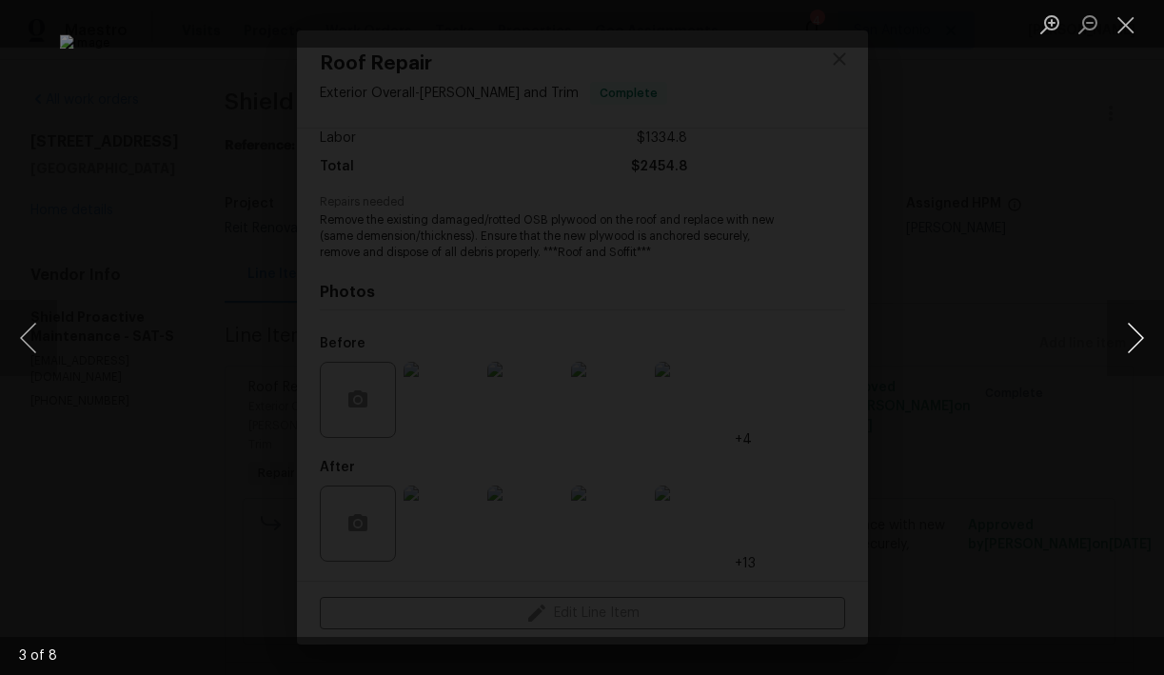
click at [1133, 338] on button "Next image" at bounding box center [1135, 338] width 57 height 76
click at [1085, 108] on div "Lightbox" at bounding box center [582, 337] width 1164 height 675
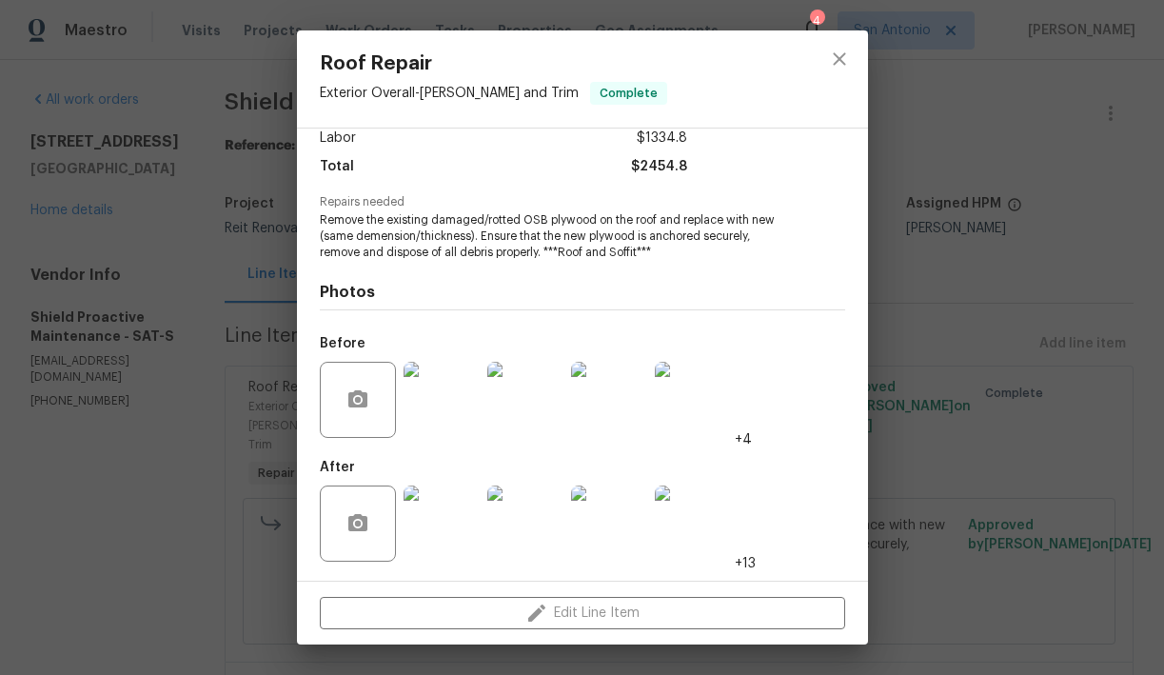
click at [604, 524] on img at bounding box center [609, 523] width 76 height 76
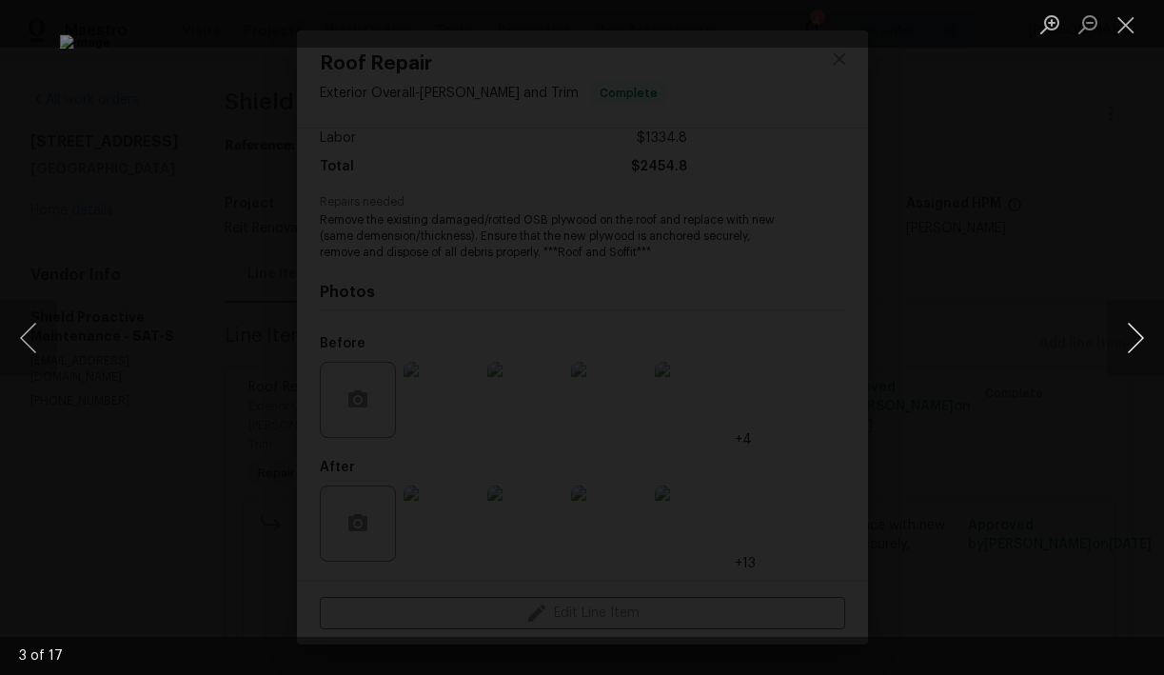
click at [1129, 346] on button "Next image" at bounding box center [1135, 338] width 57 height 76
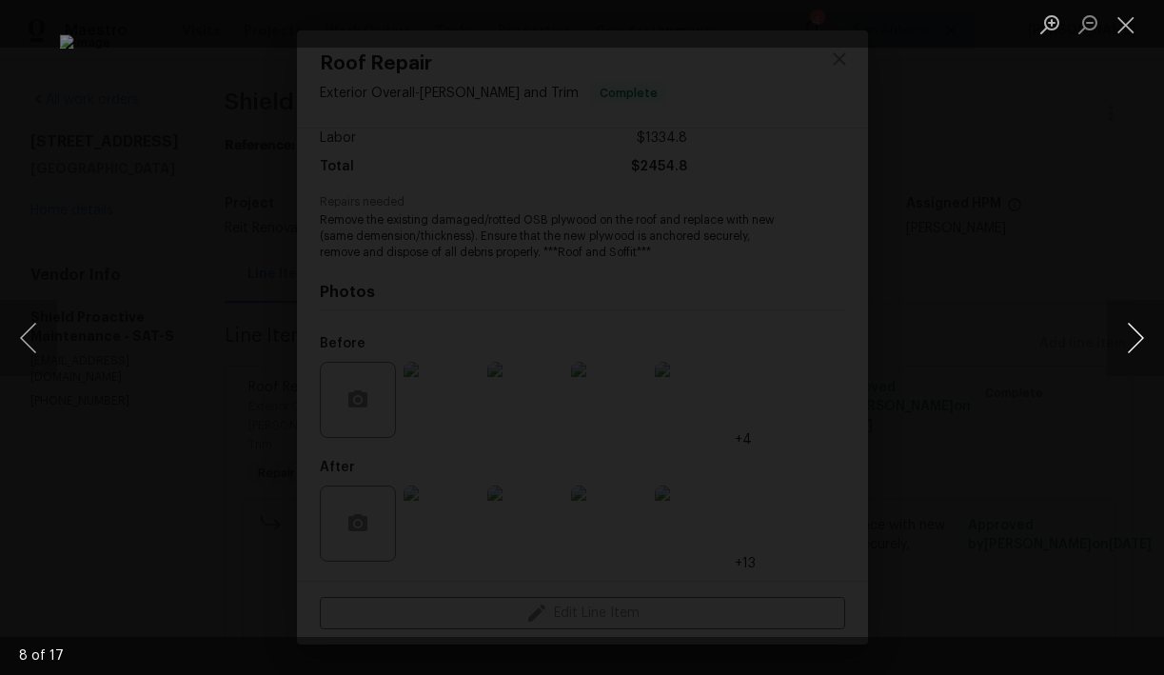
click at [1129, 346] on button "Next image" at bounding box center [1135, 338] width 57 height 76
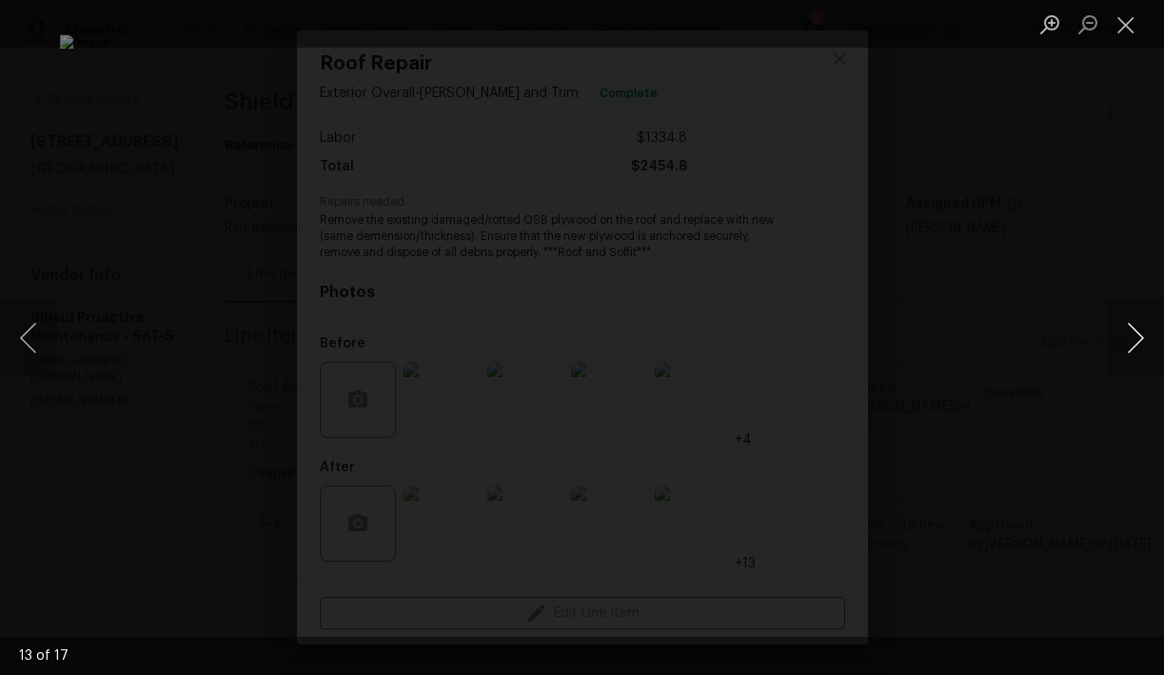
click at [1129, 346] on button "Next image" at bounding box center [1135, 338] width 57 height 76
click at [1134, 339] on button "Next image" at bounding box center [1135, 338] width 57 height 76
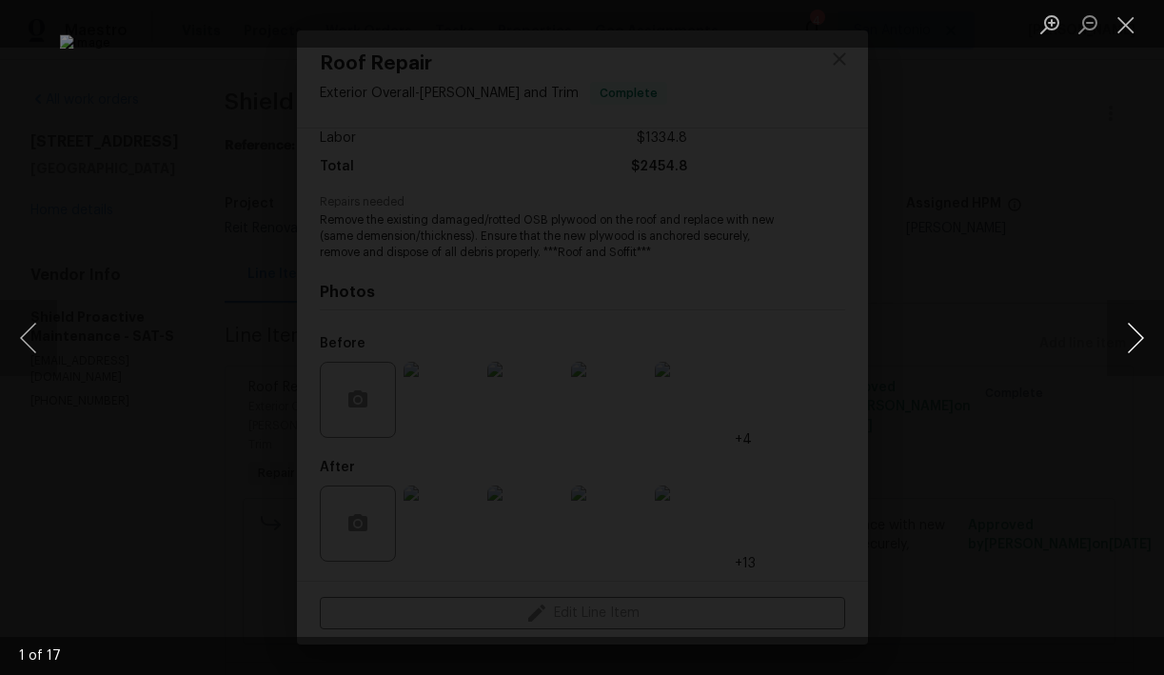
click at [1134, 339] on button "Next image" at bounding box center [1135, 338] width 57 height 76
click at [1124, 29] on button "Close lightbox" at bounding box center [1126, 24] width 38 height 33
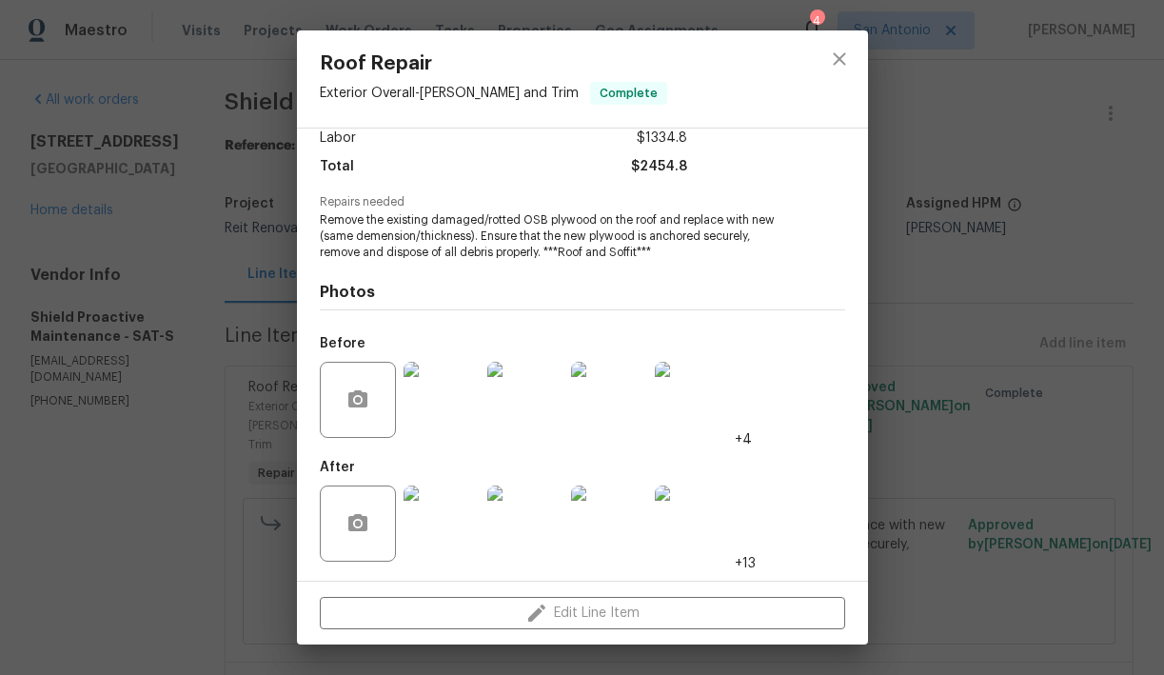
click at [520, 375] on img at bounding box center [525, 400] width 76 height 76
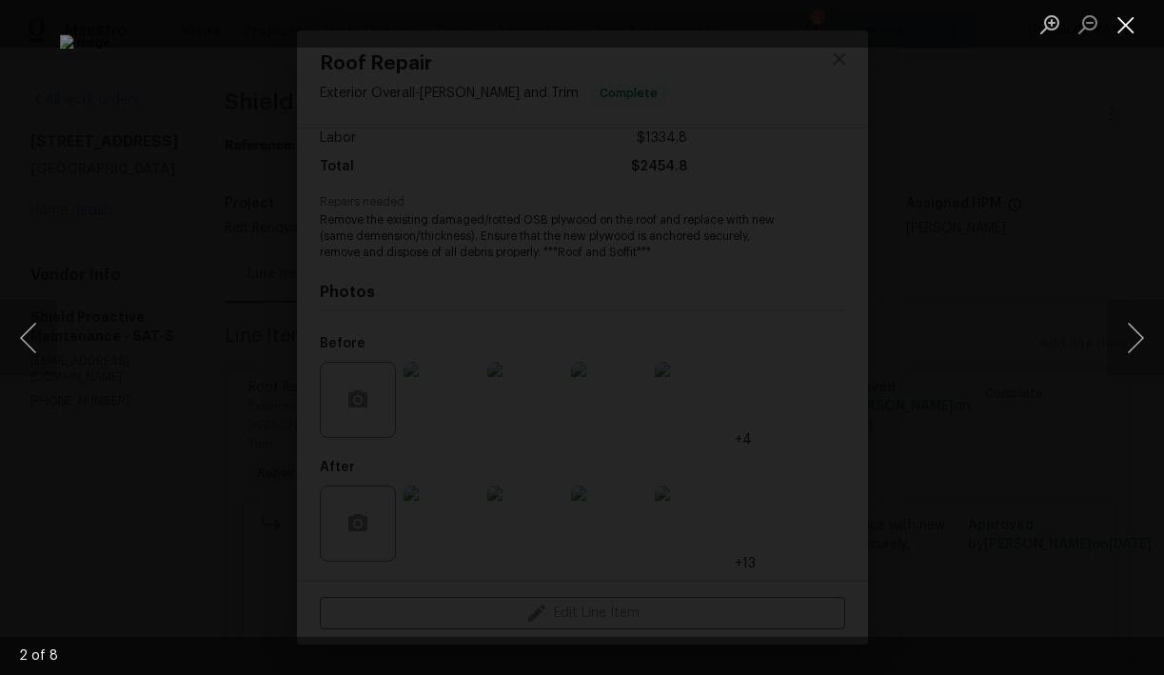
click at [1130, 29] on button "Close lightbox" at bounding box center [1126, 24] width 38 height 33
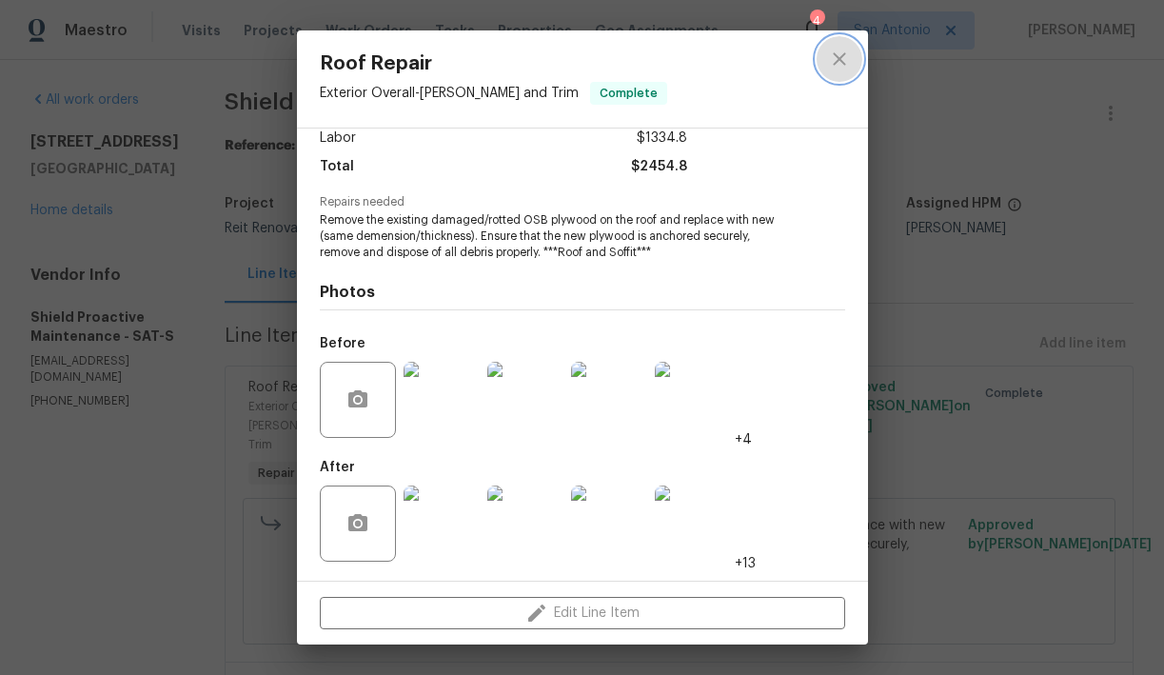
click at [833, 55] on icon "close" at bounding box center [839, 59] width 23 height 23
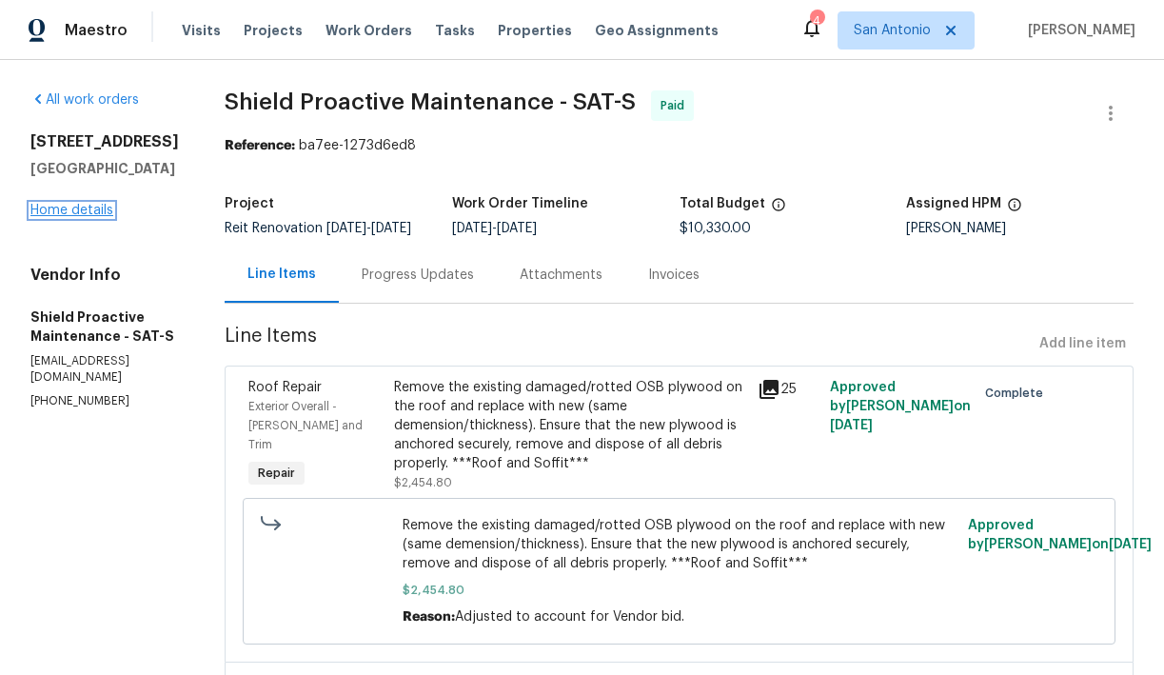
click at [92, 217] on link "Home details" at bounding box center [71, 210] width 83 height 13
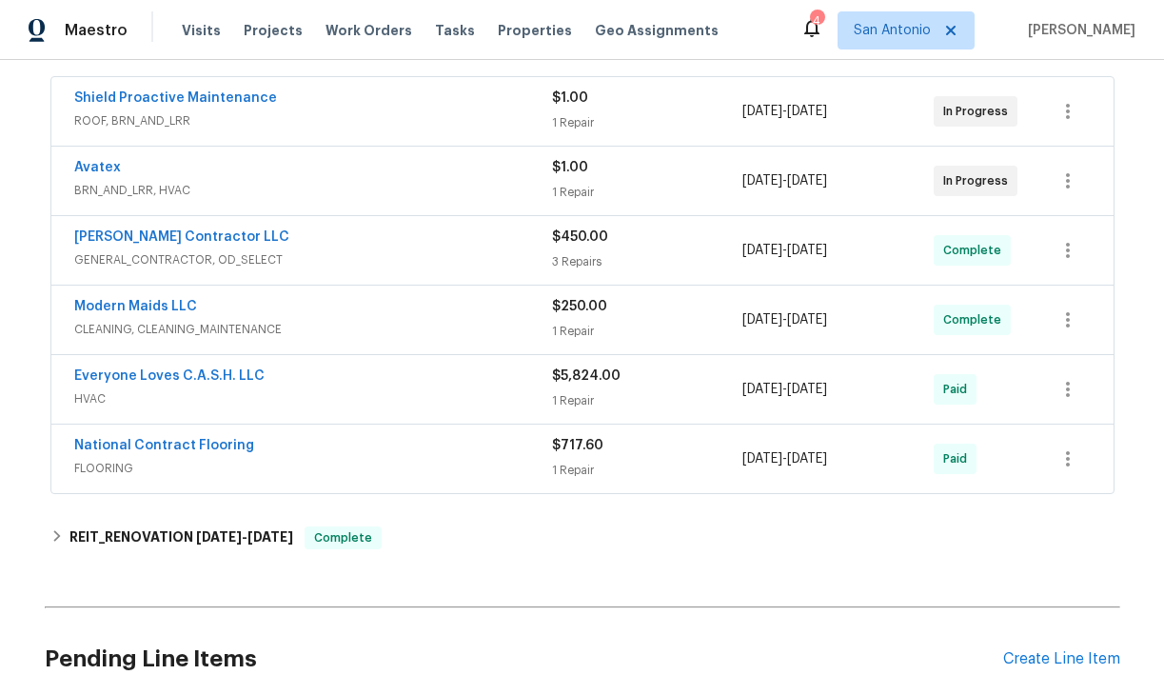
scroll to position [348, 0]
click at [196, 369] on link "Everyone Loves C.A.S.H. LLC" at bounding box center [169, 375] width 190 height 13
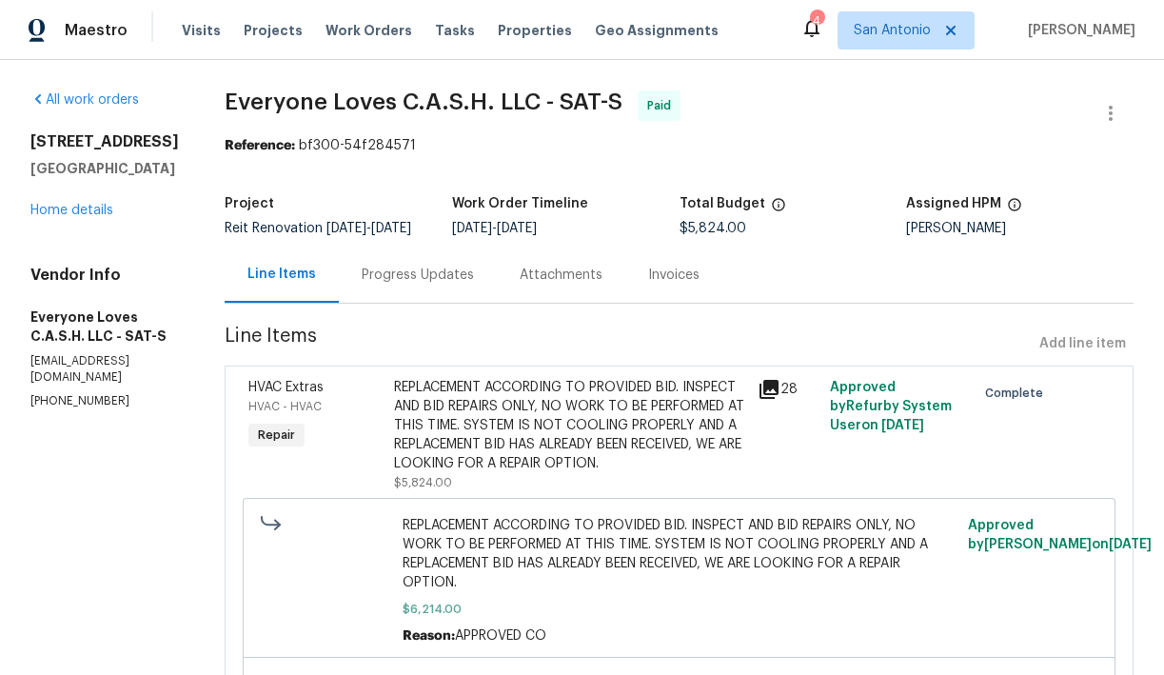
click at [449, 447] on div "REPLACEMENT ACCORDING TO PROVIDED BID. INSPECT AND BID REPAIRS ONLY, NO WORK TO…" at bounding box center [570, 425] width 352 height 95
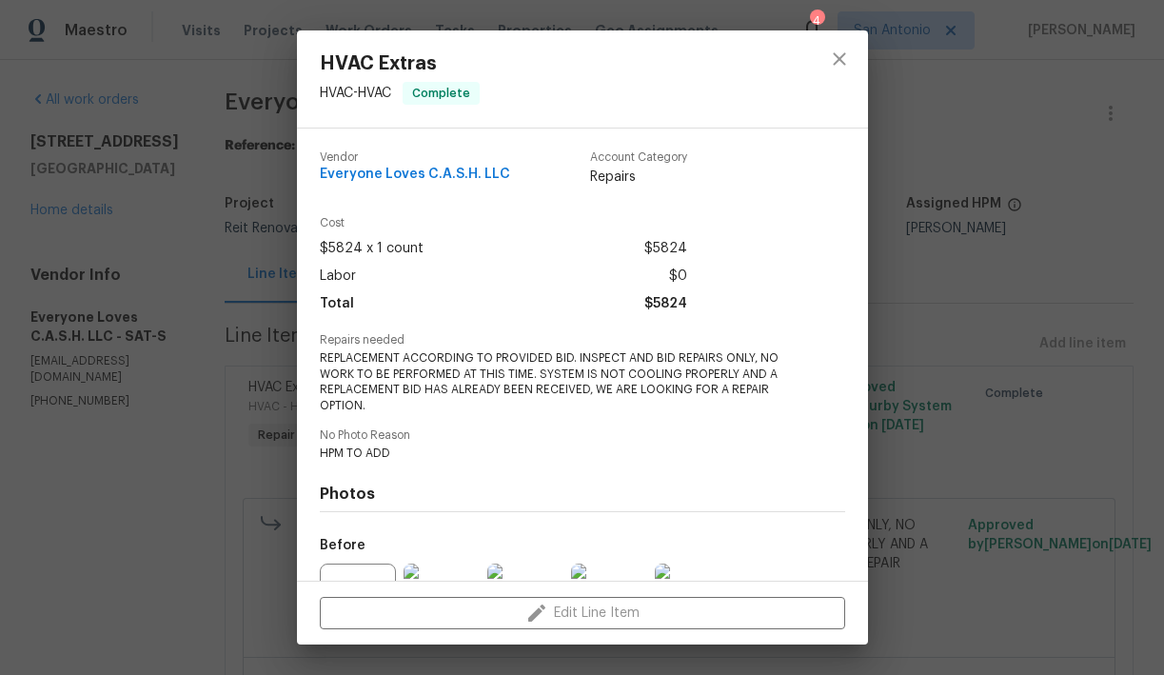
scroll to position [202, 0]
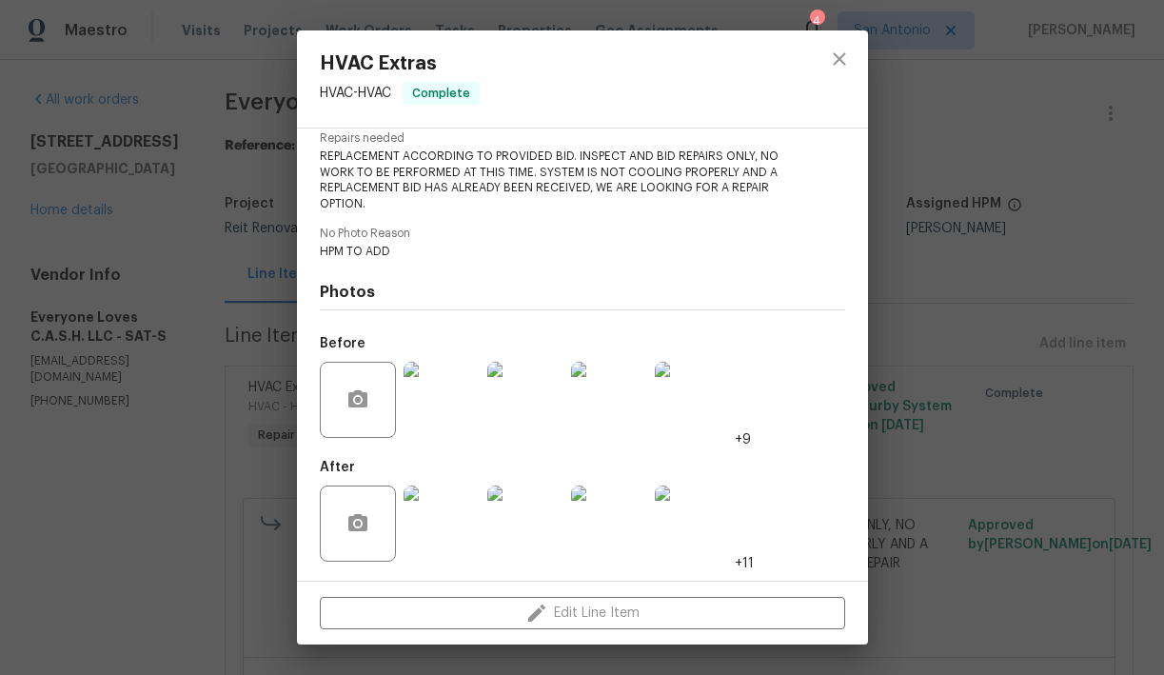
click at [461, 515] on img at bounding box center [441, 523] width 76 height 76
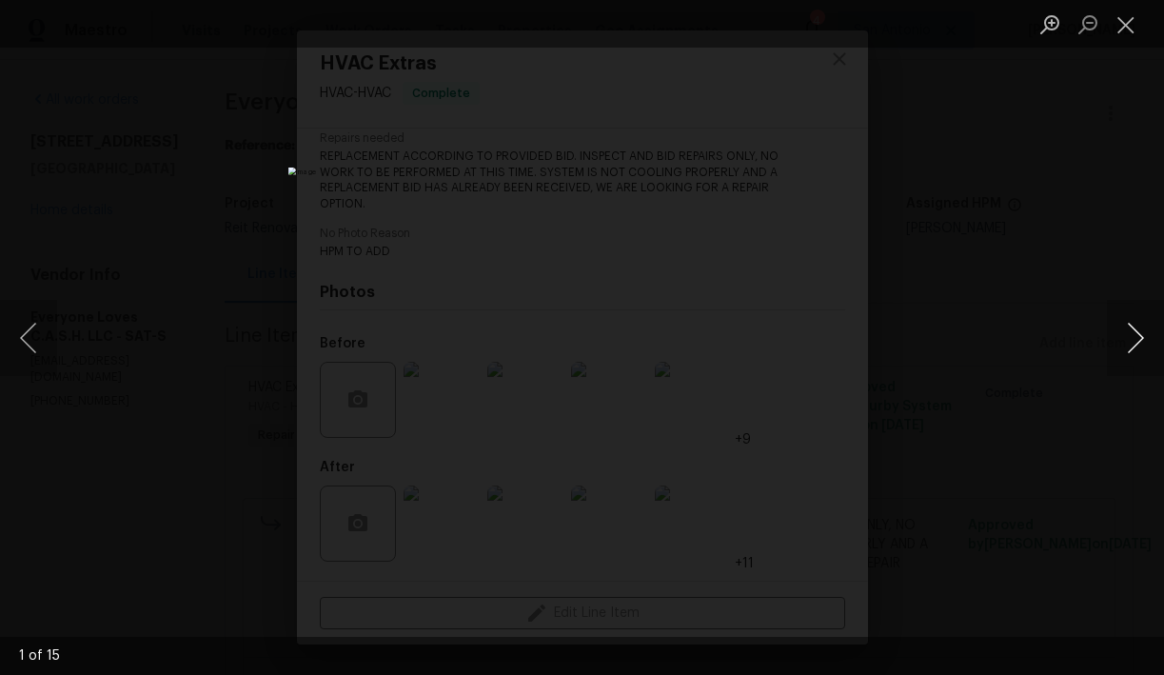
click at [1128, 343] on button "Next image" at bounding box center [1135, 338] width 57 height 76
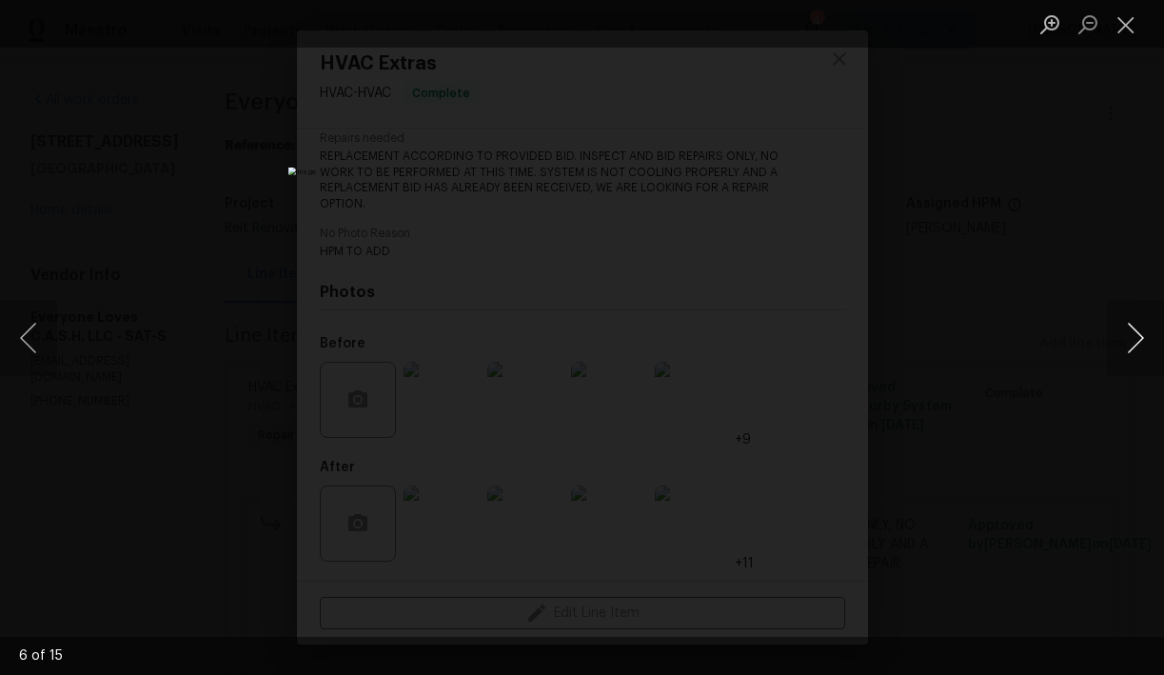
click at [1128, 343] on button "Next image" at bounding box center [1135, 338] width 57 height 76
click at [1129, 33] on button "Close lightbox" at bounding box center [1126, 24] width 38 height 33
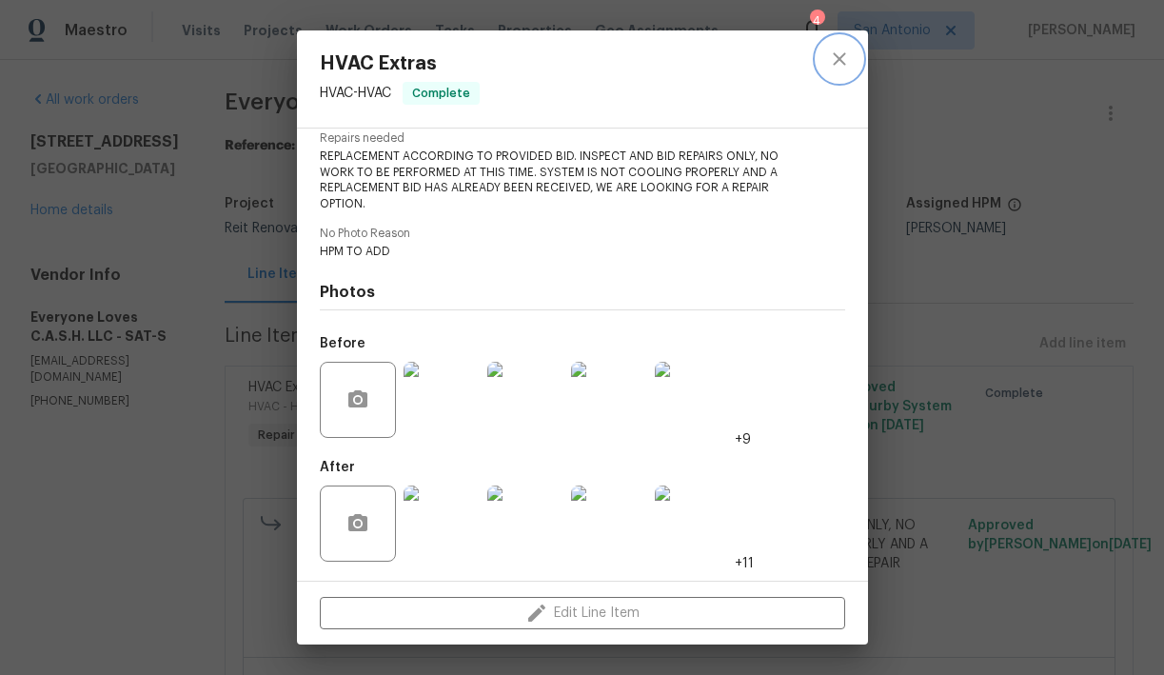
click at [842, 57] on icon "close" at bounding box center [839, 59] width 23 height 23
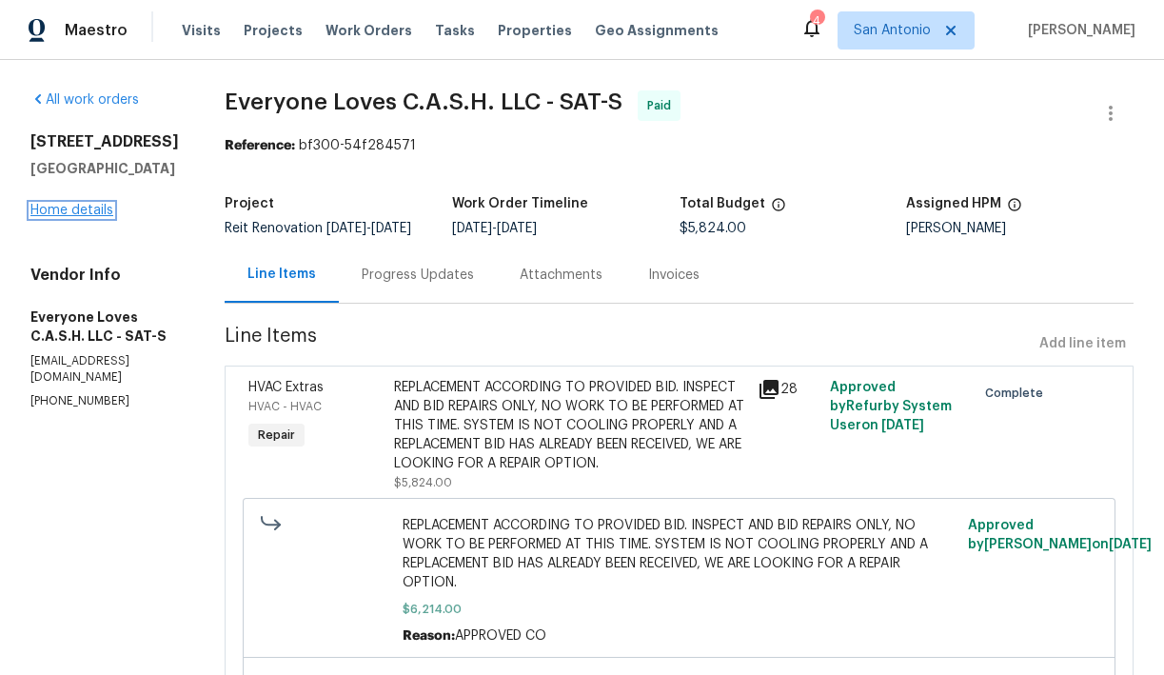
click at [79, 206] on link "Home details" at bounding box center [71, 210] width 83 height 13
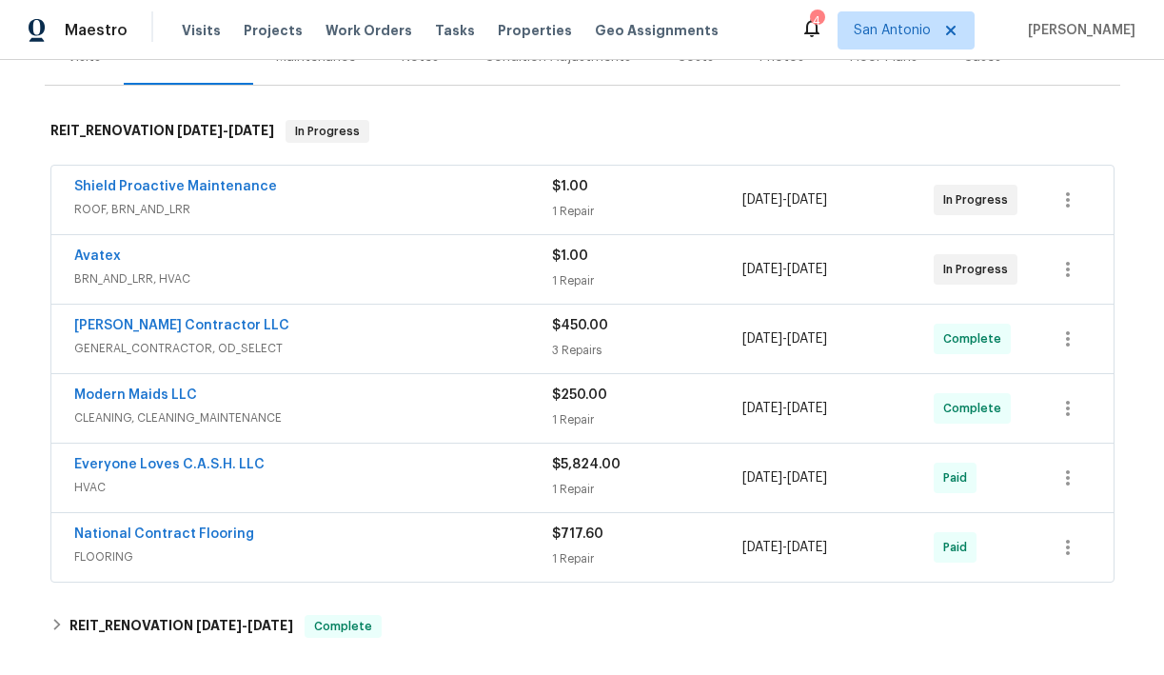
scroll to position [525, 0]
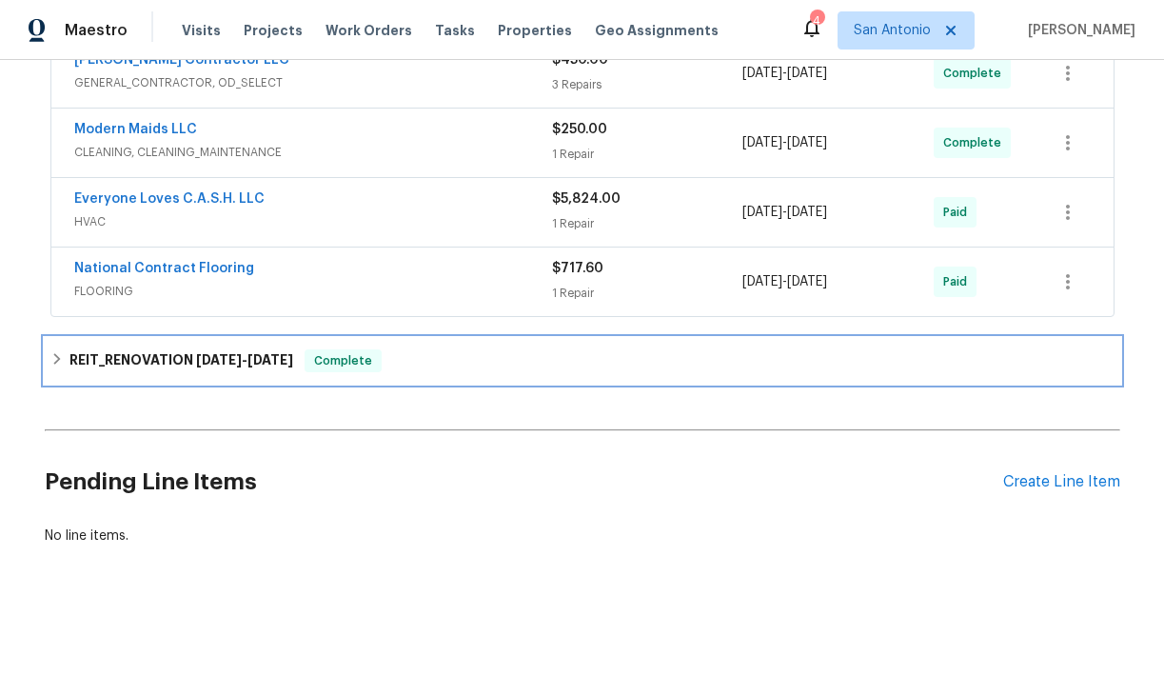
click at [212, 366] on h6 "REIT_RENOVATION [DATE] - [DATE]" at bounding box center [181, 360] width 224 height 23
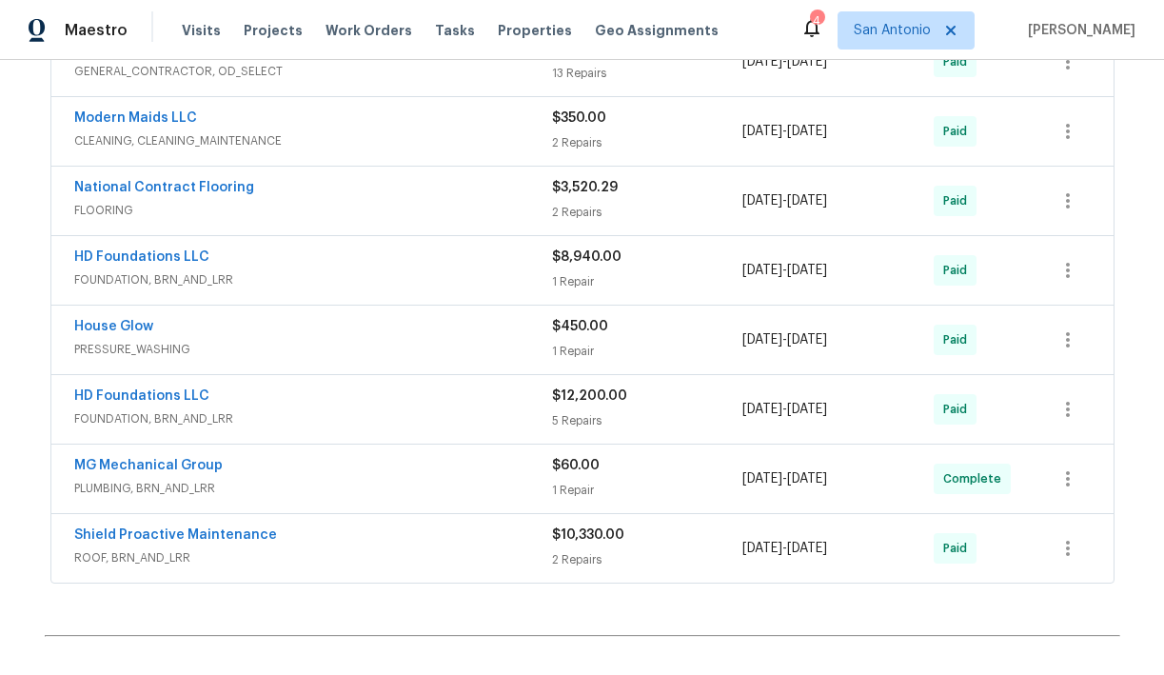
scroll to position [899, 0]
click at [217, 535] on link "Shield Proactive Maintenance" at bounding box center [175, 535] width 203 height 13
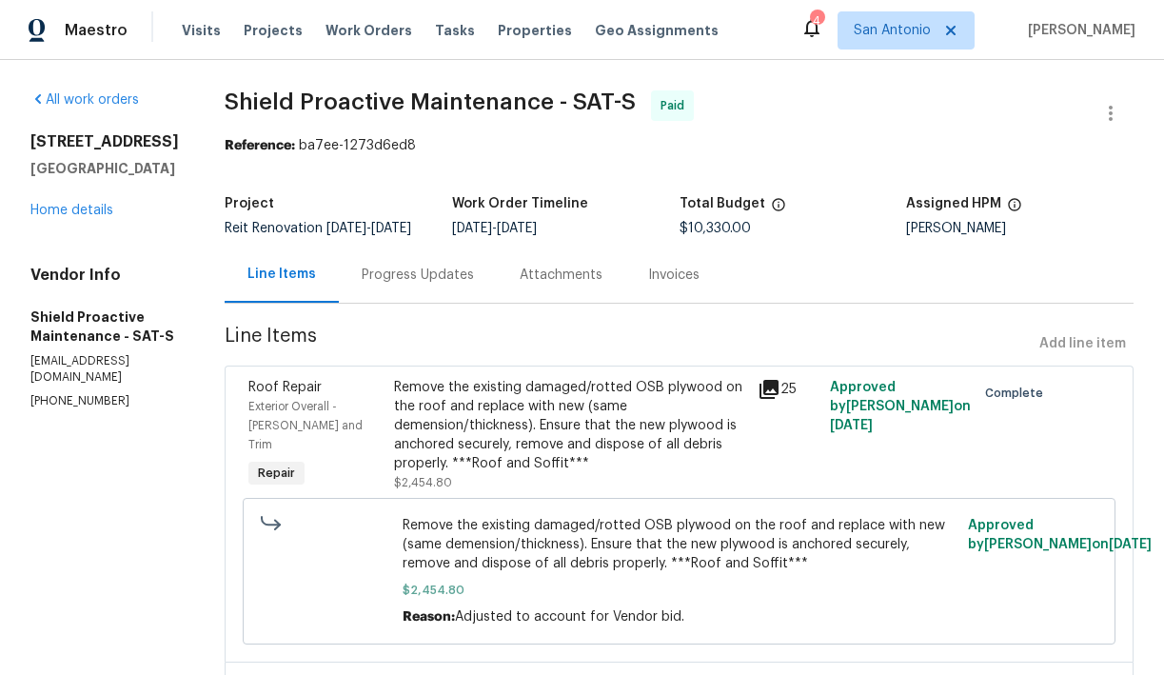
click at [559, 433] on div "Remove the existing damaged/rotted OSB plywood on the roof and replace with new…" at bounding box center [570, 425] width 352 height 95
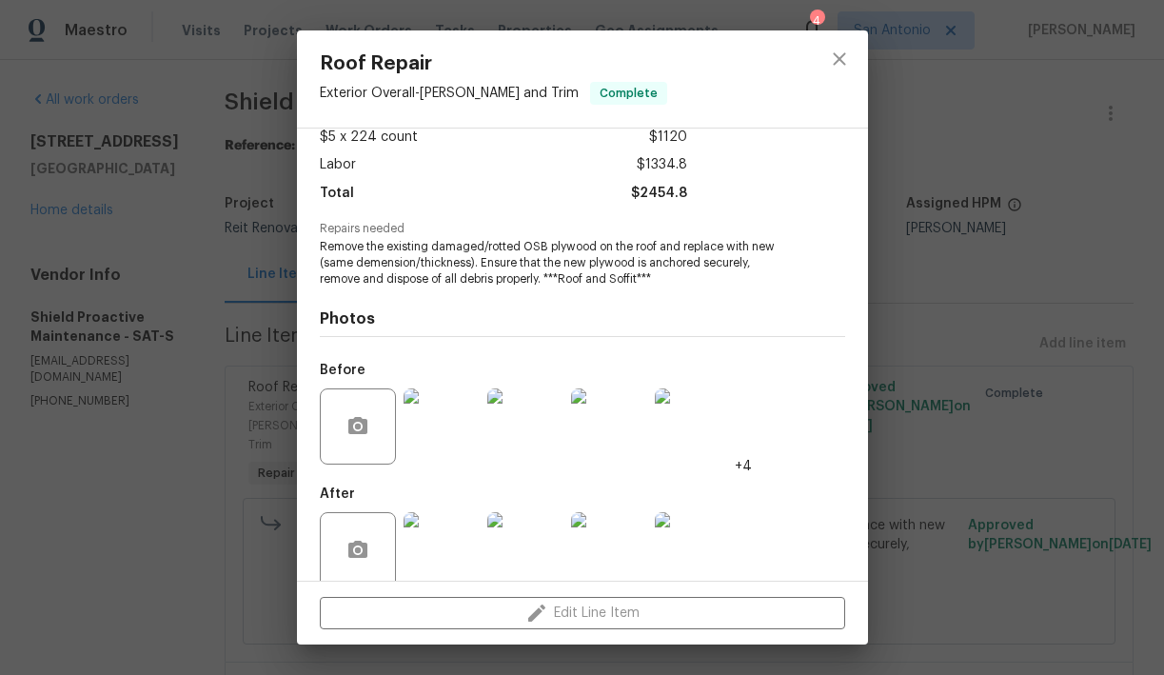
scroll to position [138, 0]
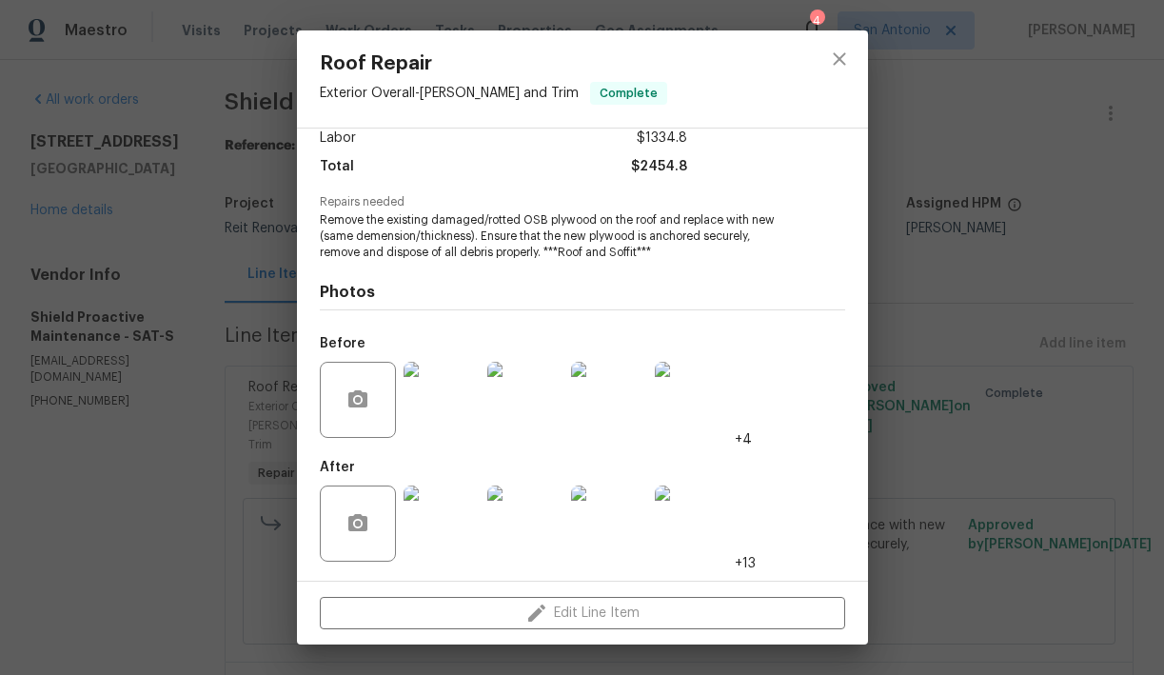
click at [677, 522] on img at bounding box center [693, 523] width 76 height 76
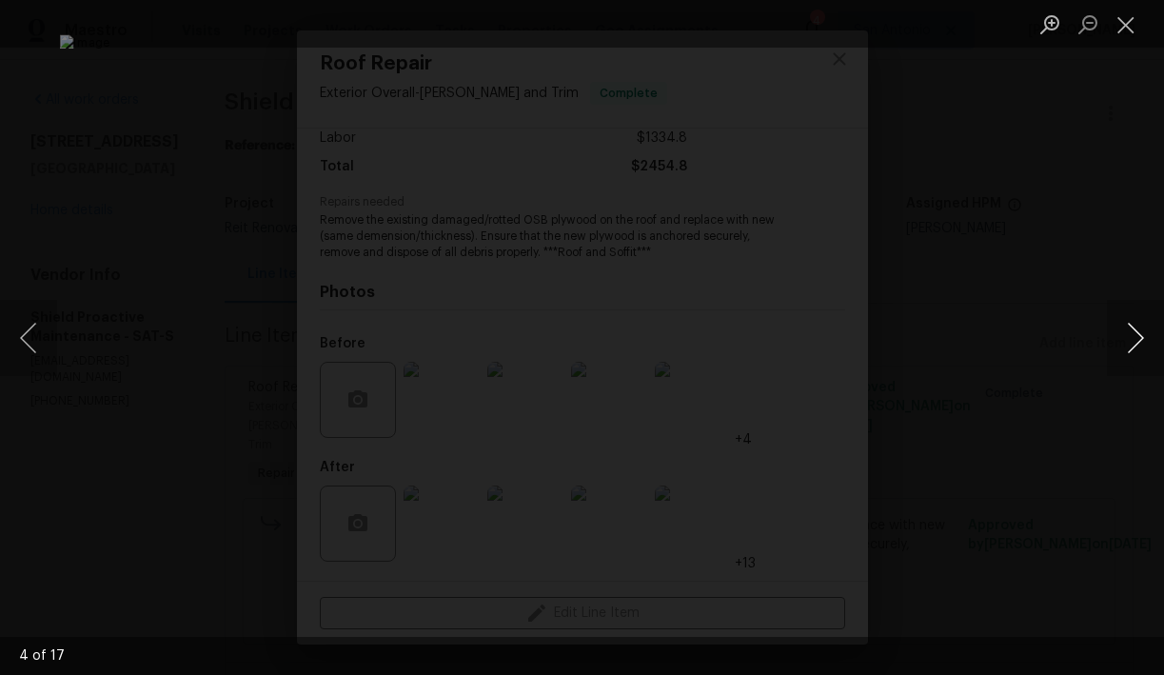
click at [1126, 341] on button "Next image" at bounding box center [1135, 338] width 57 height 76
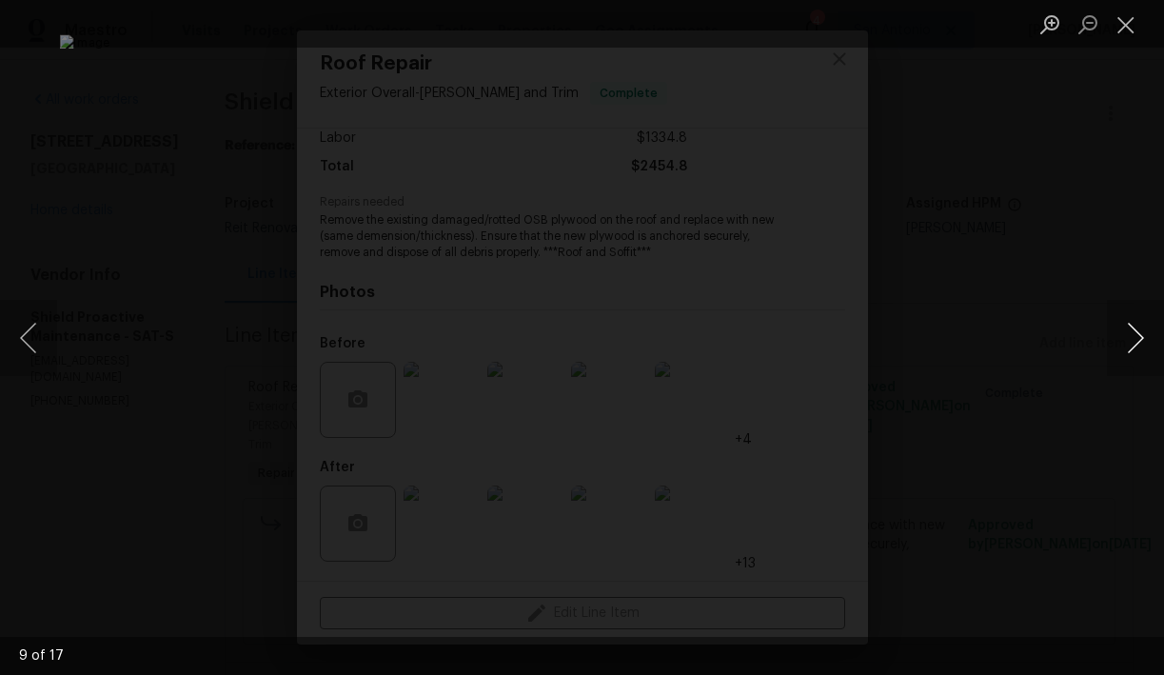
click at [1126, 341] on button "Next image" at bounding box center [1135, 338] width 57 height 76
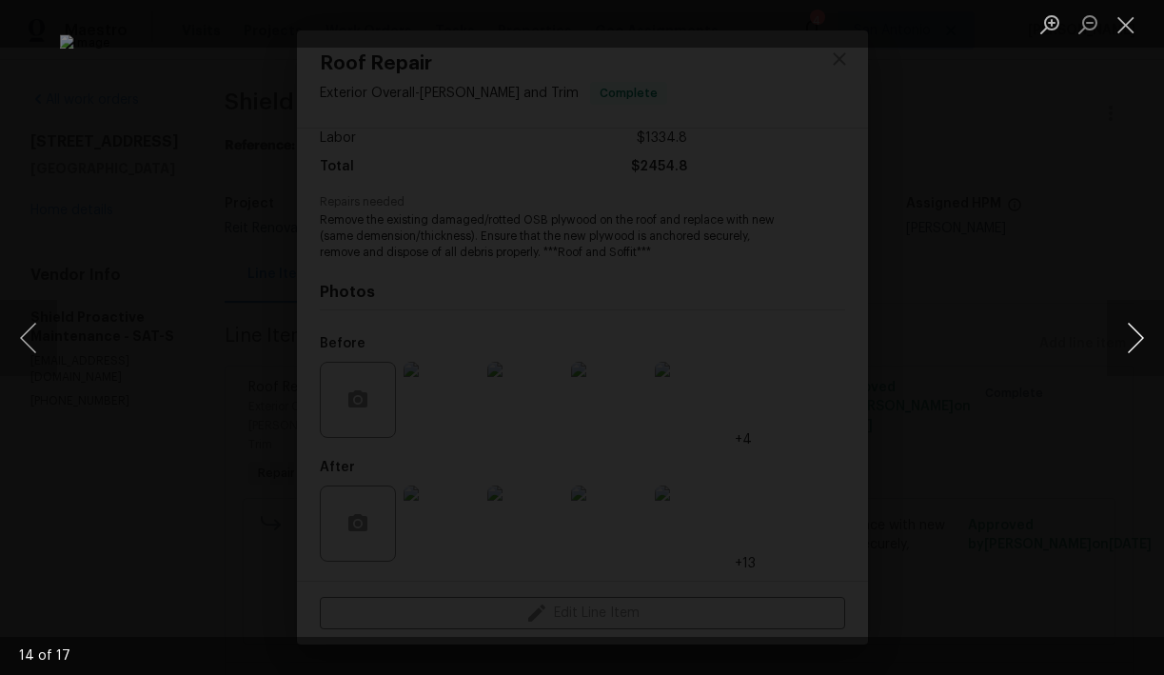
click at [1126, 341] on button "Next image" at bounding box center [1135, 338] width 57 height 76
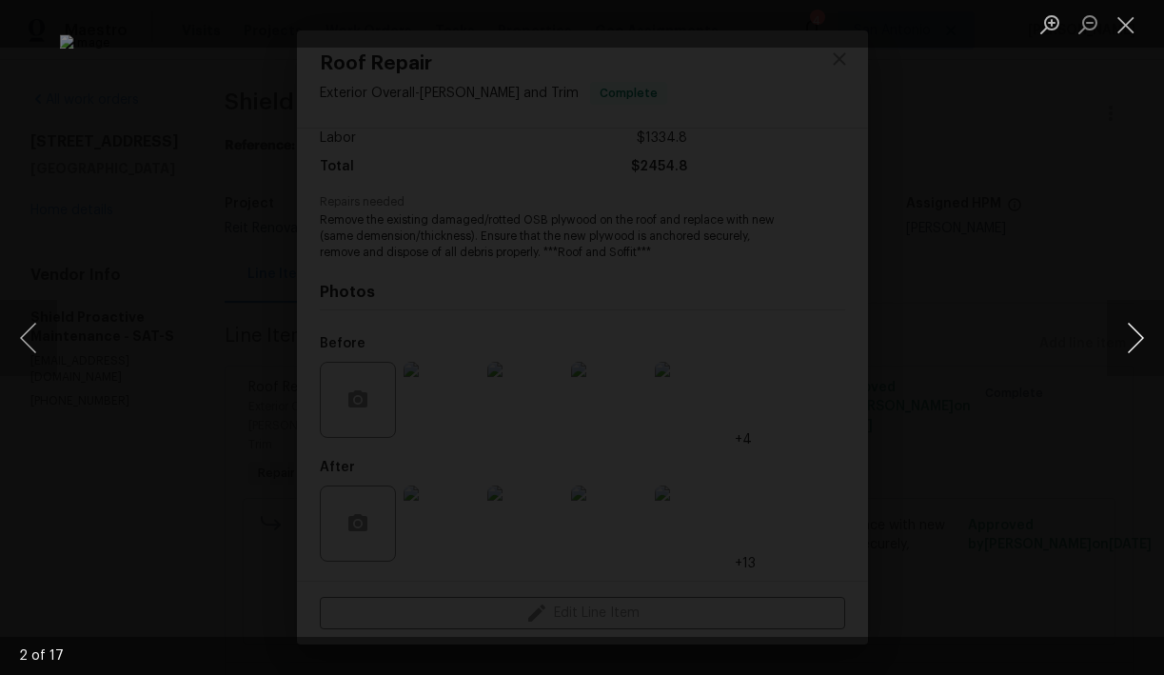
click at [1127, 336] on button "Next image" at bounding box center [1135, 338] width 57 height 76
click at [1137, 331] on button "Next image" at bounding box center [1135, 338] width 57 height 76
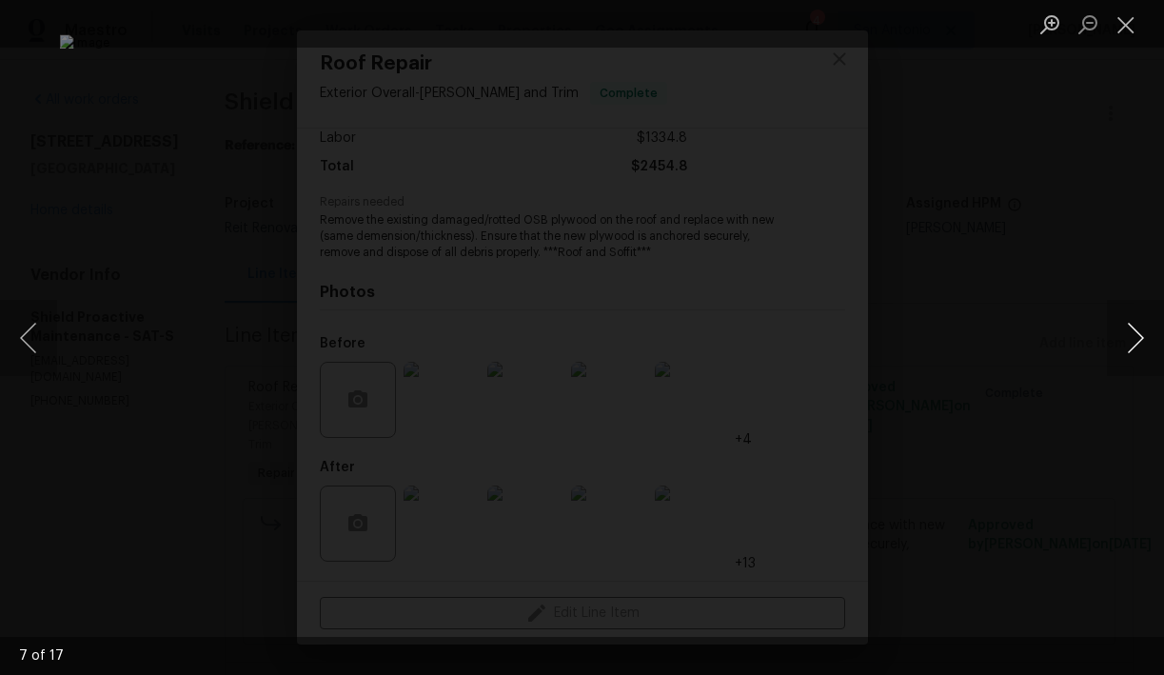
click at [1137, 331] on button "Next image" at bounding box center [1135, 338] width 57 height 76
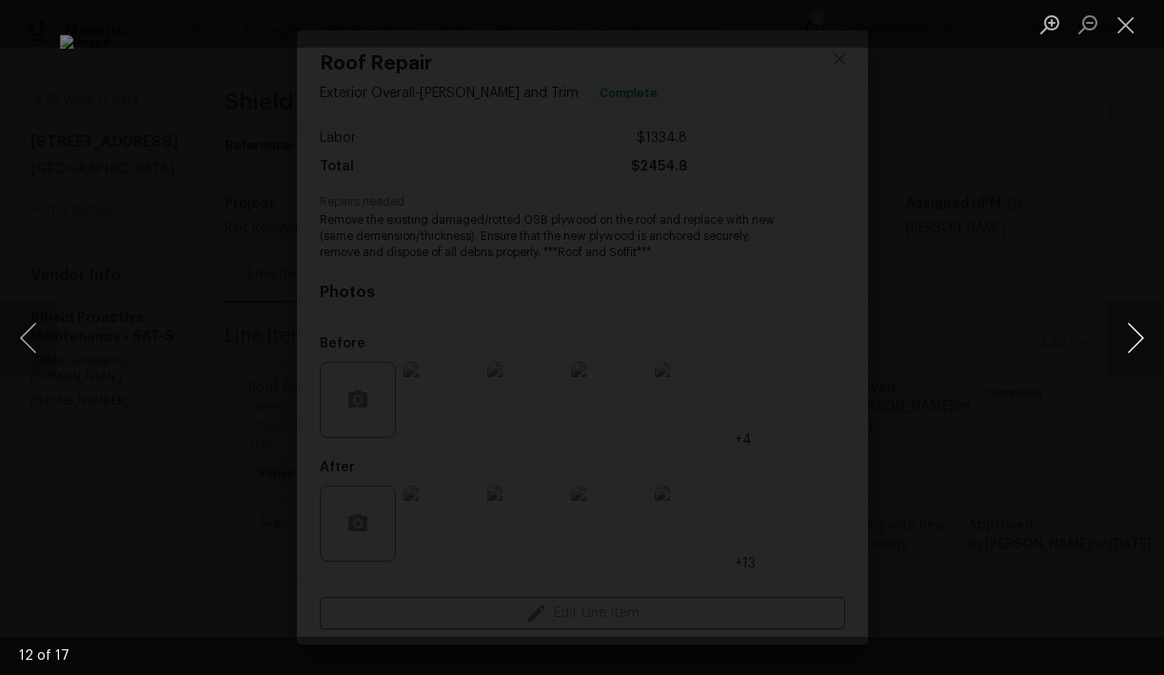
click at [1137, 331] on button "Next image" at bounding box center [1135, 338] width 57 height 76
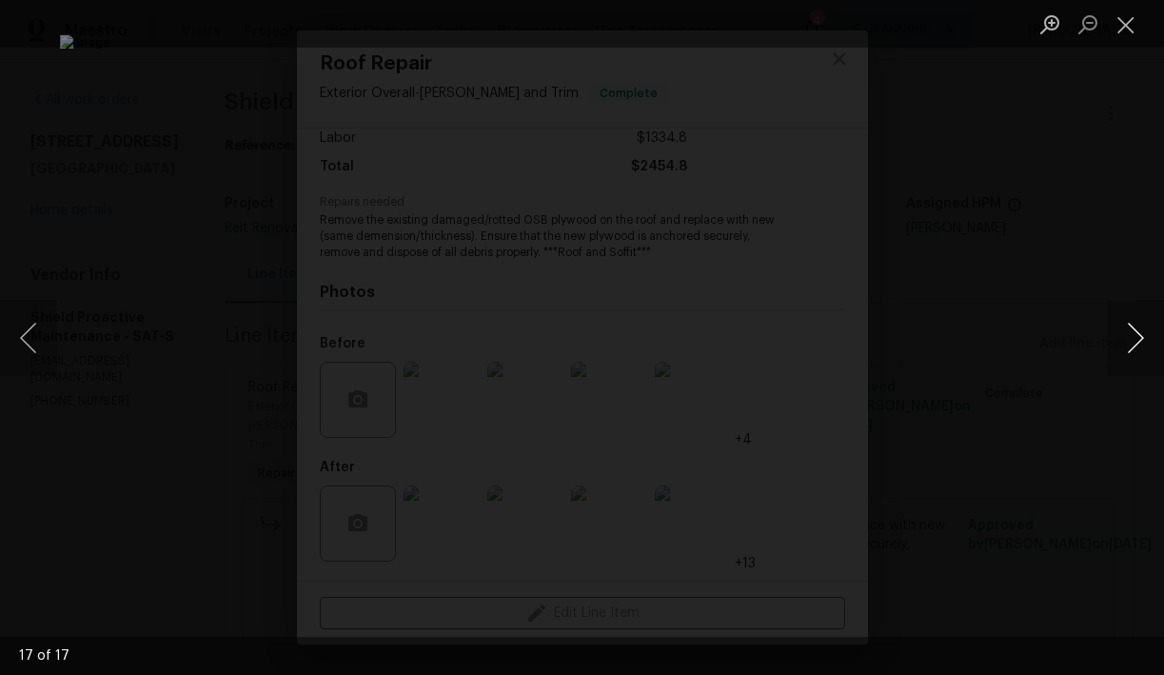
click at [1137, 331] on button "Next image" at bounding box center [1135, 338] width 57 height 76
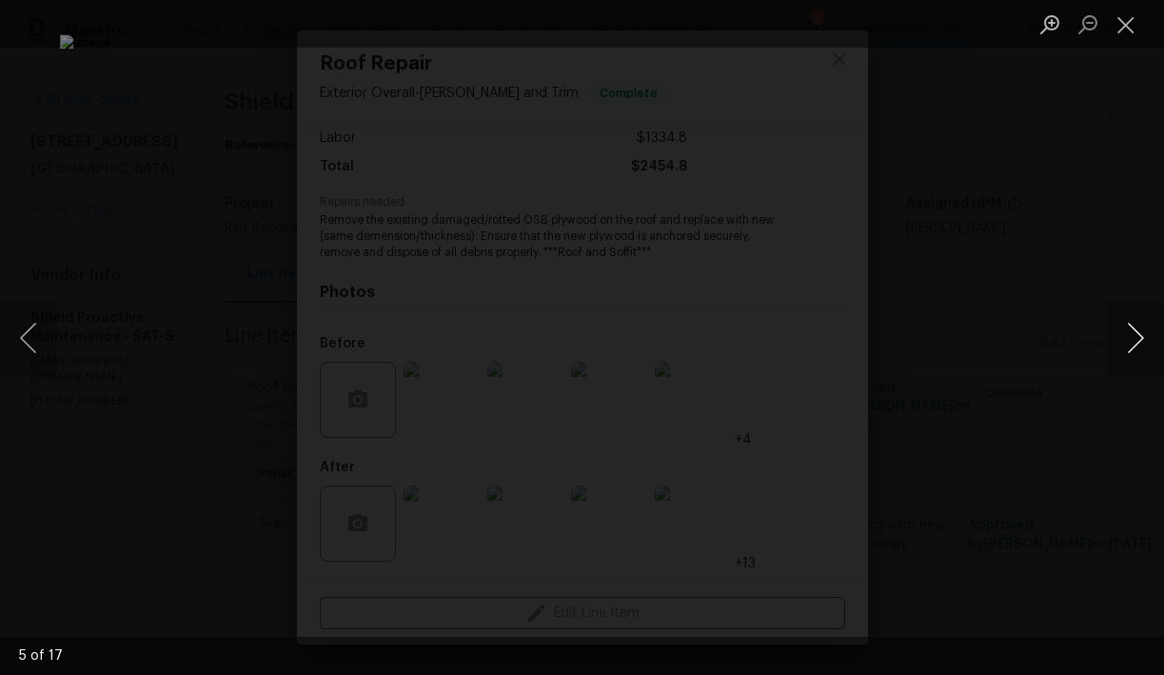
click at [1137, 331] on button "Next image" at bounding box center [1135, 338] width 57 height 76
click at [1123, 27] on button "Close lightbox" at bounding box center [1126, 24] width 38 height 33
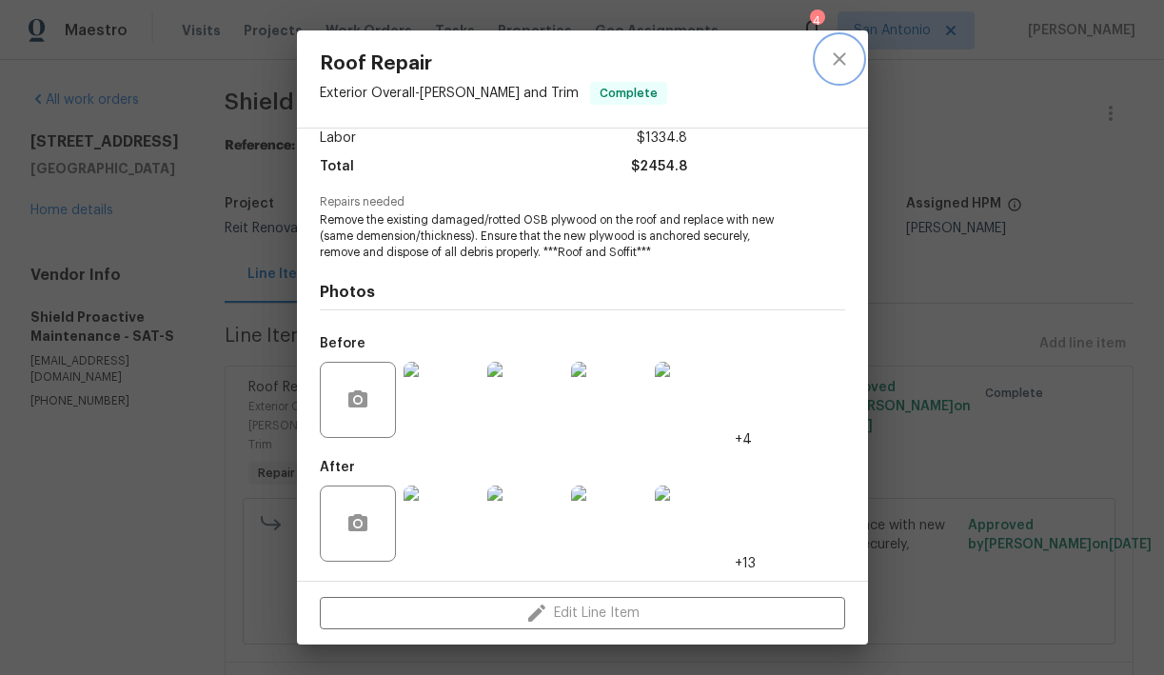
click at [842, 57] on icon "close" at bounding box center [839, 59] width 23 height 23
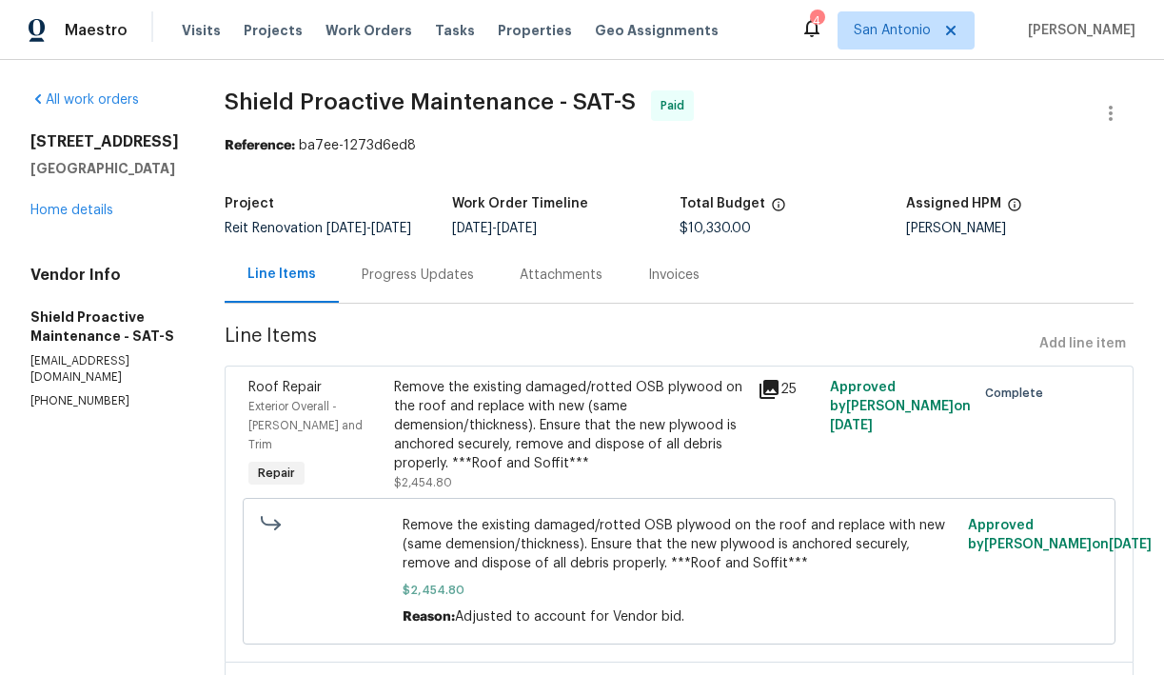
click at [385, 275] on div "Progress Updates" at bounding box center [418, 274] width 112 height 19
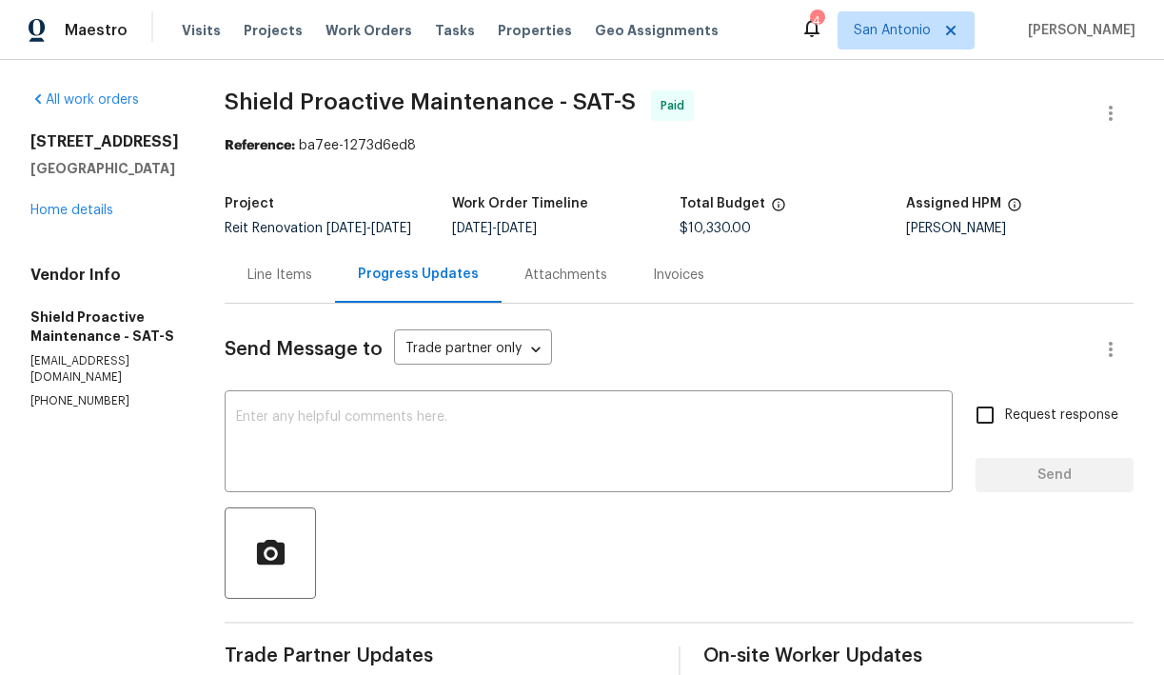
click at [127, 145] on h2 "[STREET_ADDRESS]" at bounding box center [104, 141] width 148 height 19
copy h2 "[STREET_ADDRESS]"
click at [355, 30] on span "Work Orders" at bounding box center [368, 30] width 87 height 19
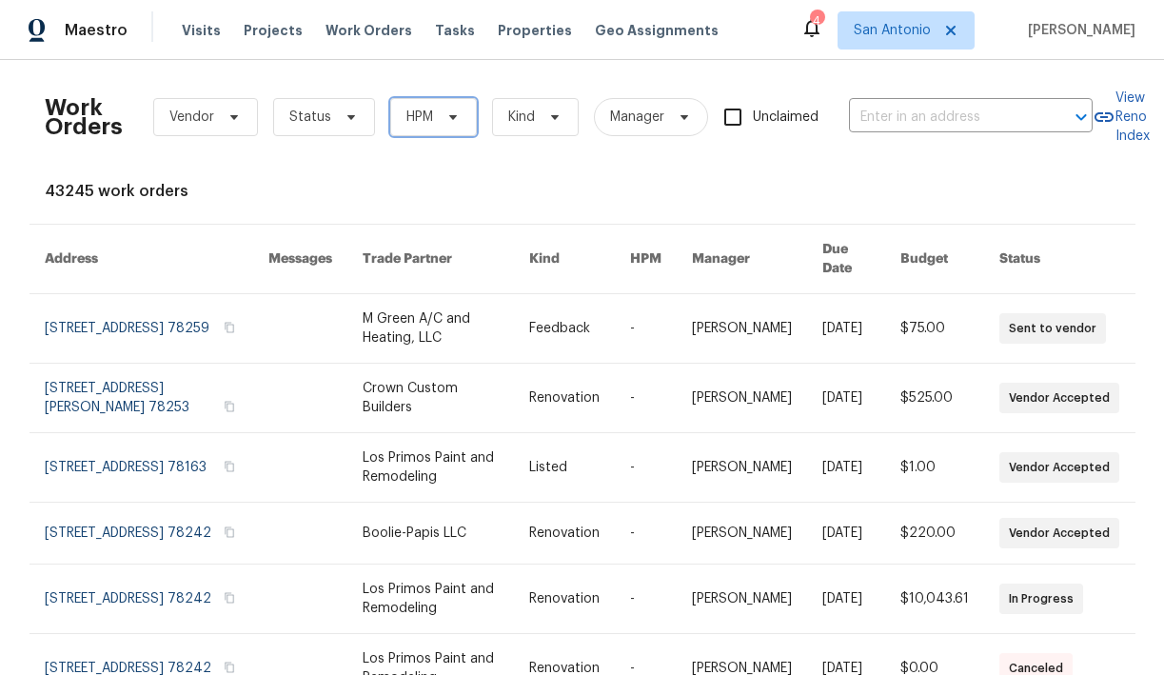
click at [449, 115] on icon at bounding box center [452, 117] width 8 height 5
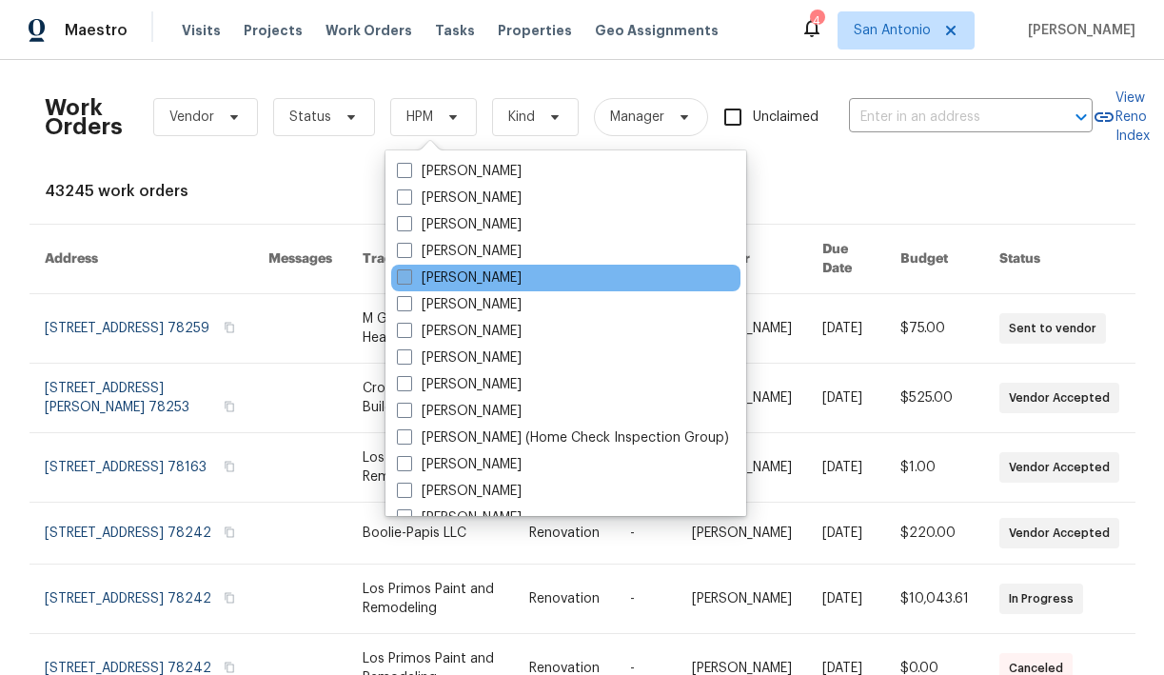
click at [406, 277] on span at bounding box center [404, 276] width 15 height 15
click at [406, 277] on input "[PERSON_NAME]" at bounding box center [403, 274] width 12 height 12
checkbox input "true"
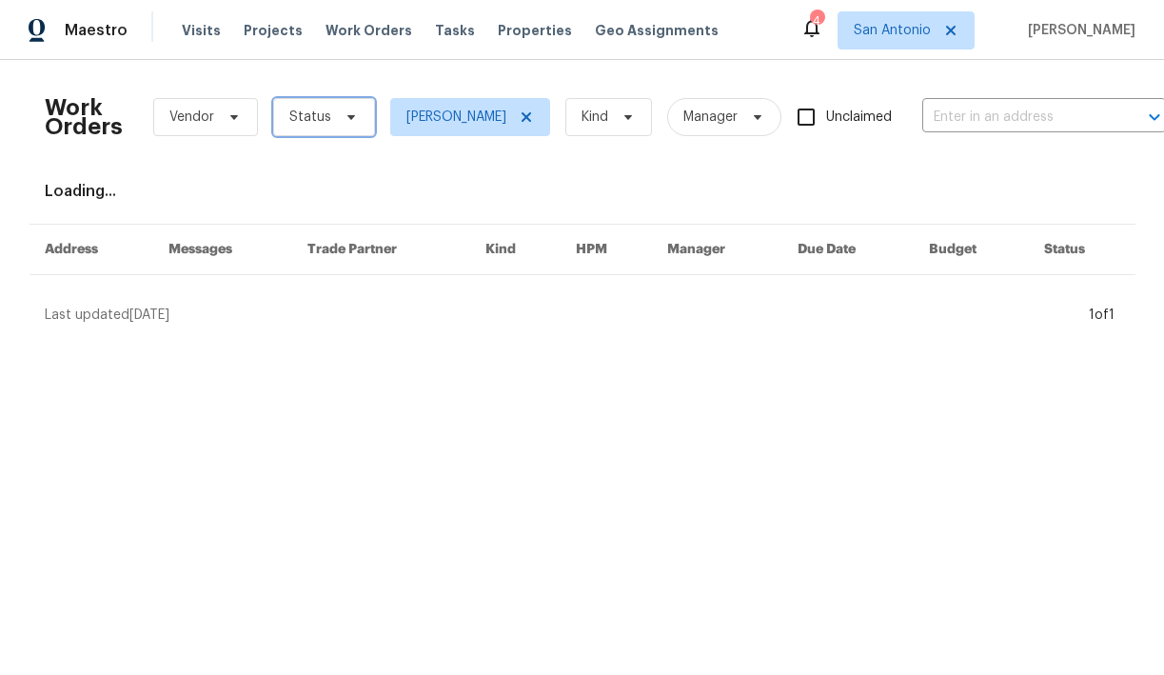
click at [349, 117] on icon at bounding box center [350, 117] width 8 height 5
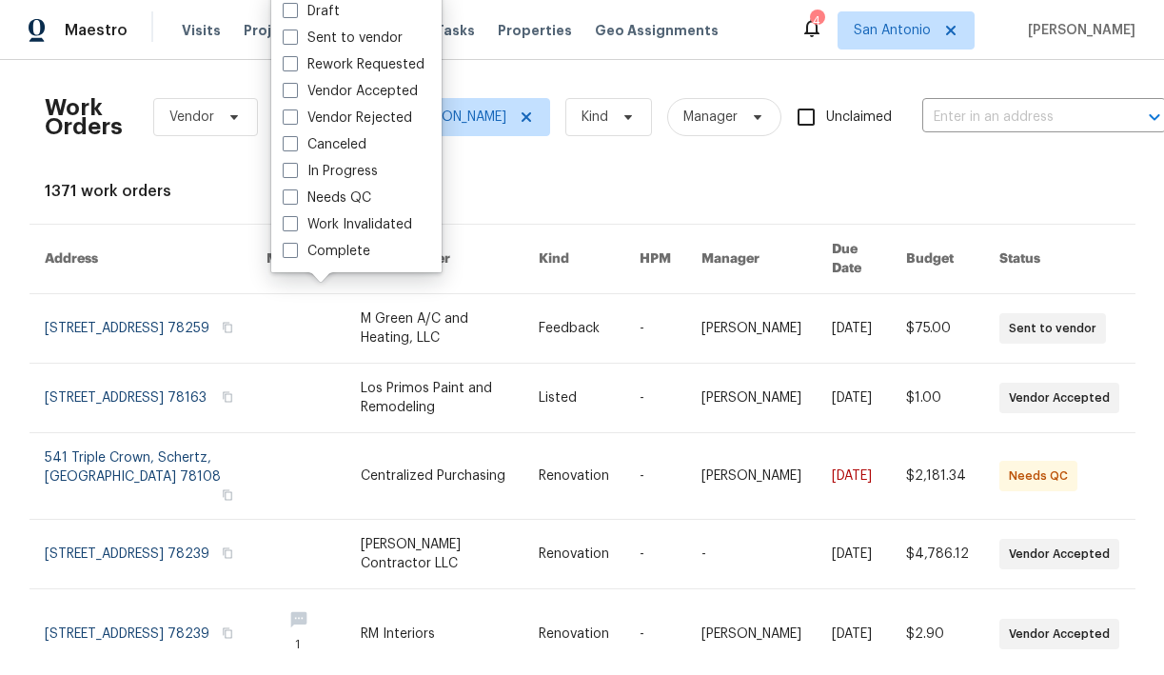
click at [464, 177] on div "Work Orders Vendor Status [PERSON_NAME] Kind Manager Unclaimed ​ View Reno Inde…" at bounding box center [582, 599] width 1075 height 1049
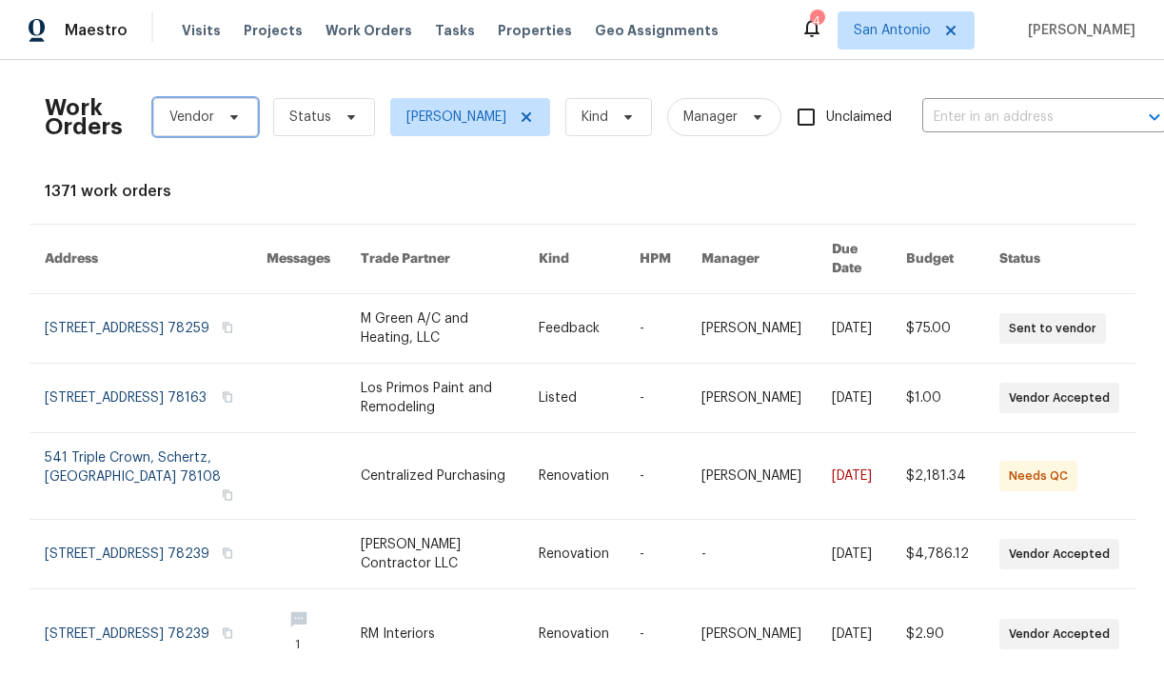
click at [231, 116] on icon at bounding box center [233, 117] width 8 height 5
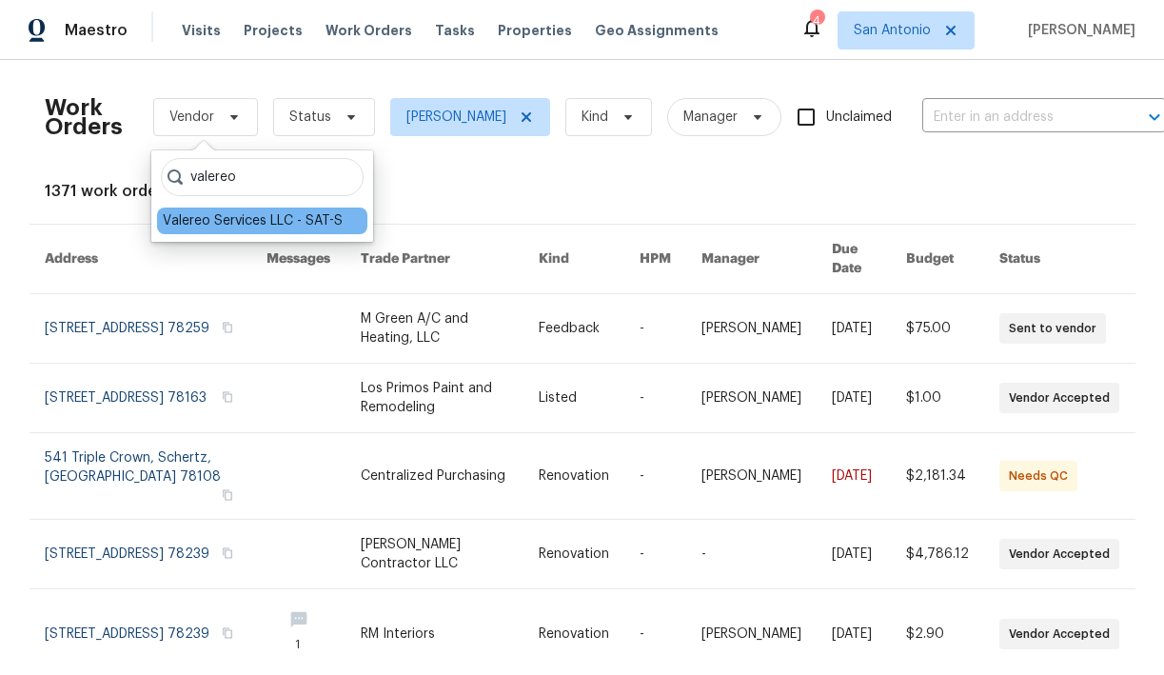
type input "valereo"
click at [226, 223] on div "Valereo Services LLC - SAT-S" at bounding box center [253, 220] width 180 height 19
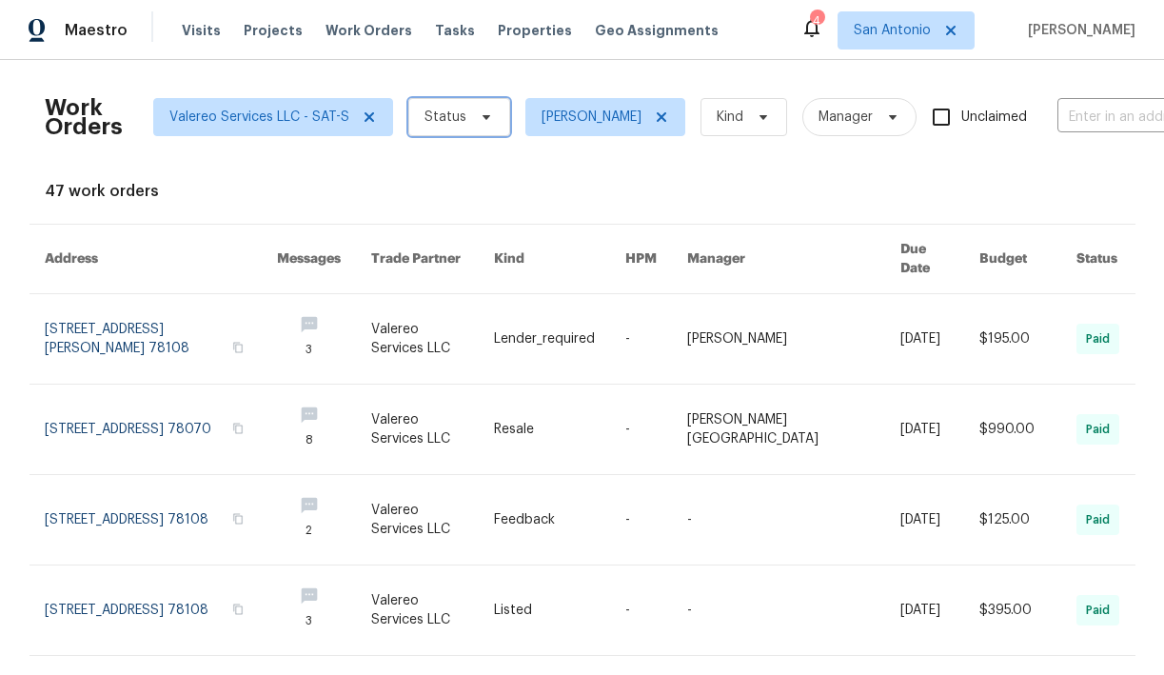
click at [479, 114] on icon at bounding box center [486, 116] width 15 height 15
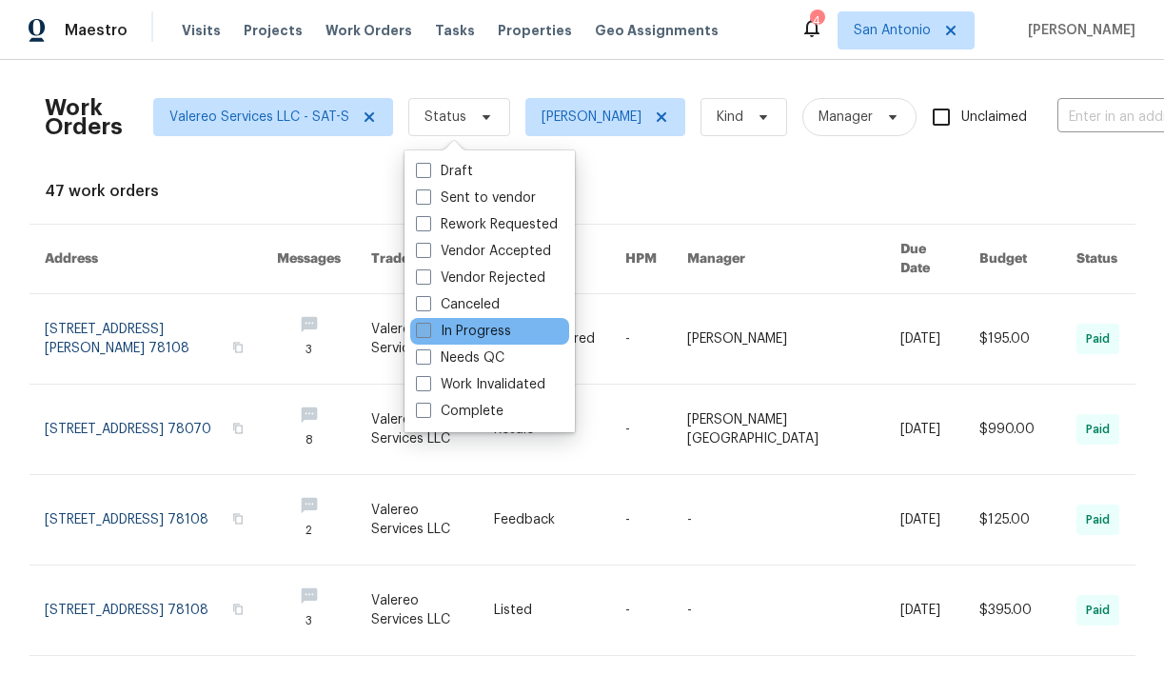
click at [460, 328] on label "In Progress" at bounding box center [463, 331] width 95 height 19
click at [428, 328] on input "In Progress" at bounding box center [422, 328] width 12 height 12
checkbox input "true"
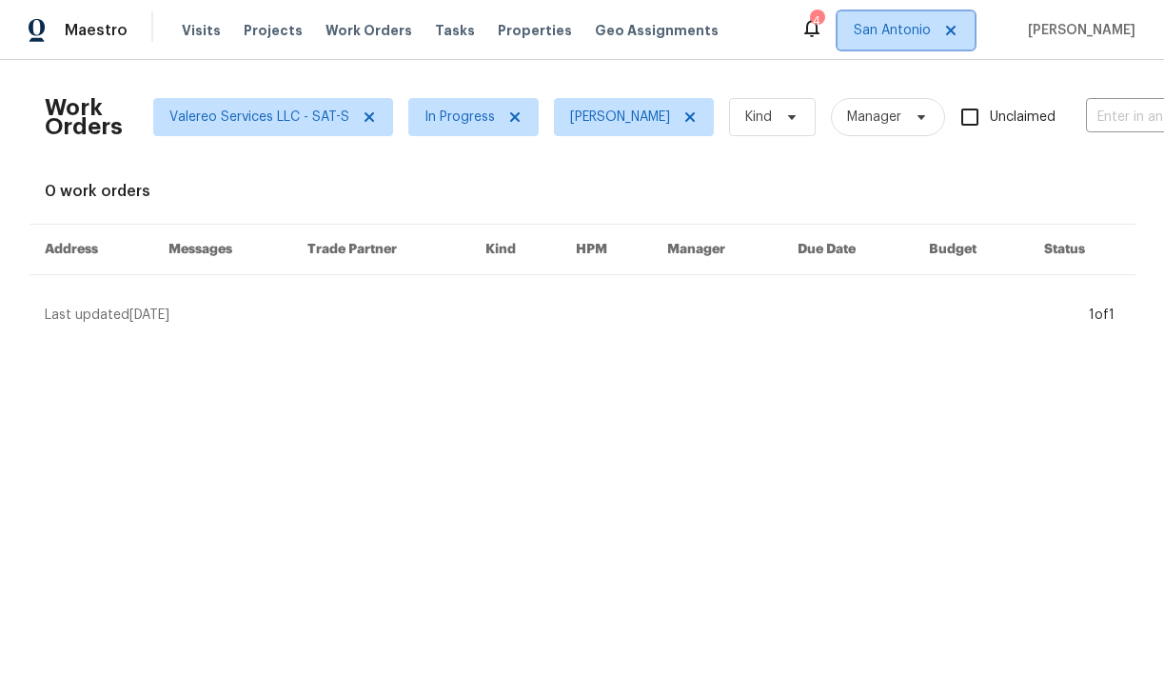
click at [919, 34] on span "San Antonio" at bounding box center [891, 30] width 77 height 19
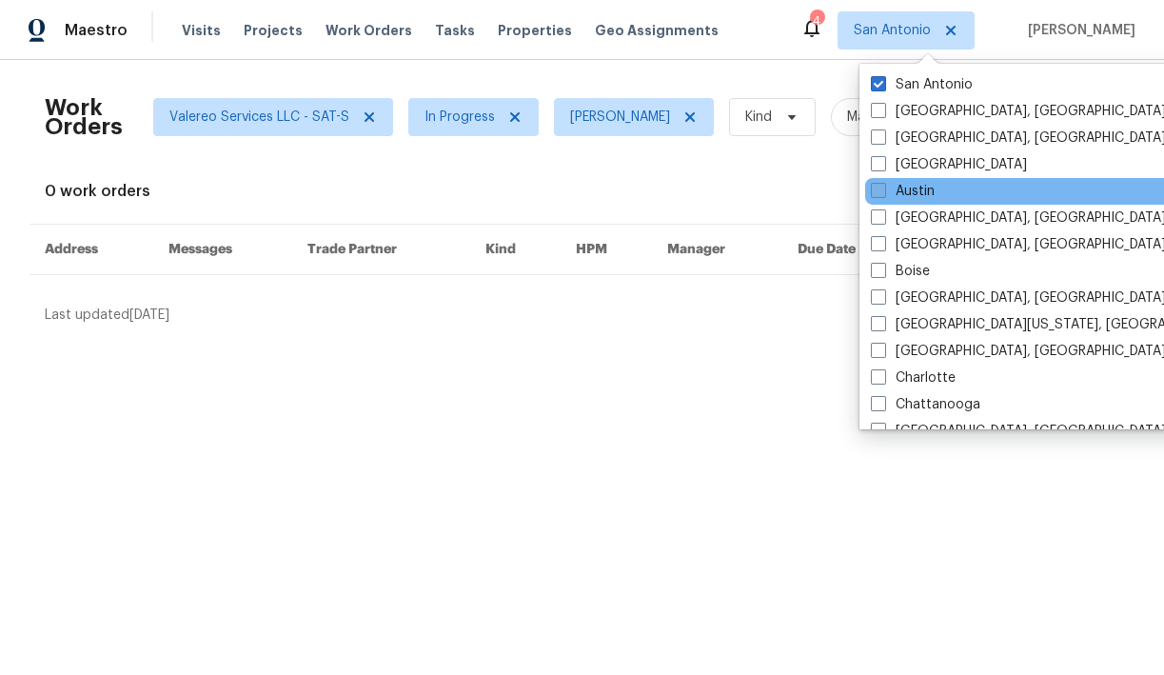
click at [875, 188] on span at bounding box center [878, 190] width 15 height 15
click at [875, 188] on input "Austin" at bounding box center [877, 188] width 12 height 12
checkbox input "true"
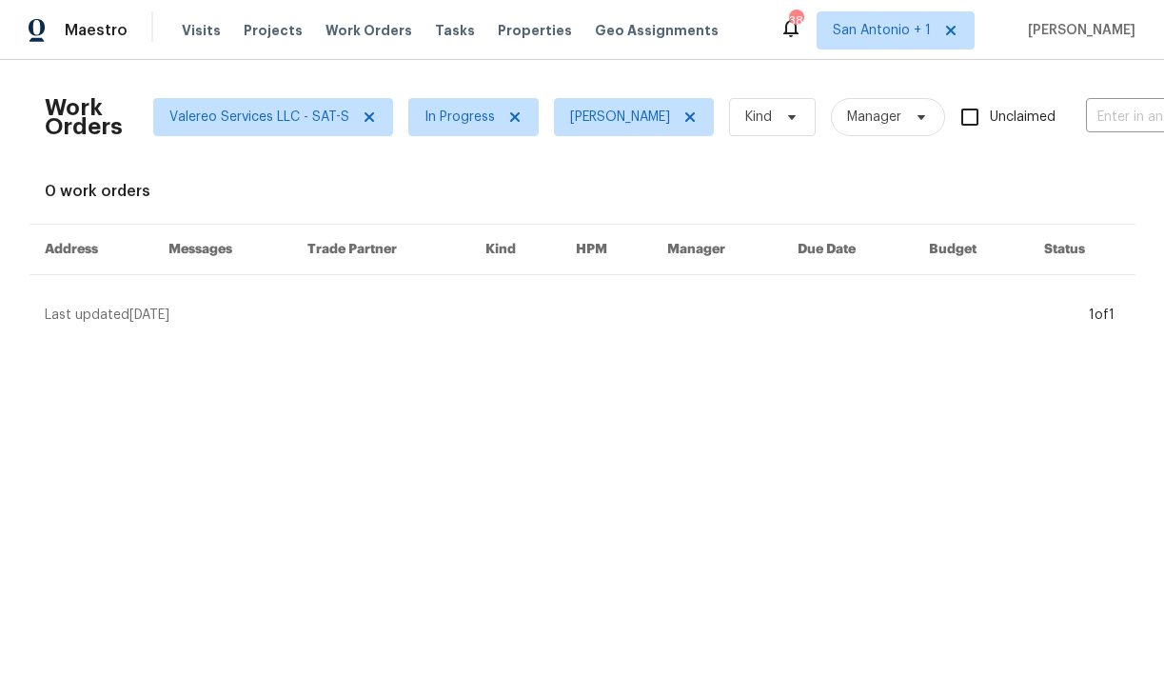
click at [688, 180] on div "Work Orders Valereo Services LLC - SAT-S In Progress [PERSON_NAME] Kind Manager…" at bounding box center [582, 199] width 1075 height 249
click at [364, 117] on icon at bounding box center [368, 117] width 10 height 10
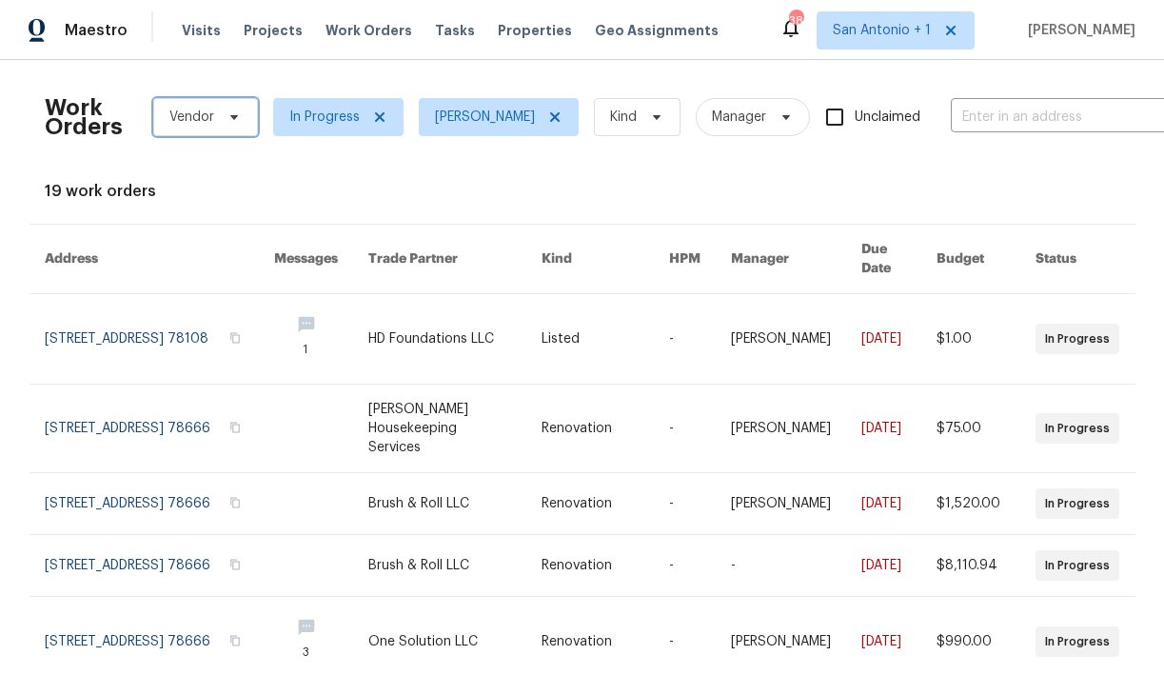
click at [212, 112] on span "Vendor" at bounding box center [205, 117] width 105 height 38
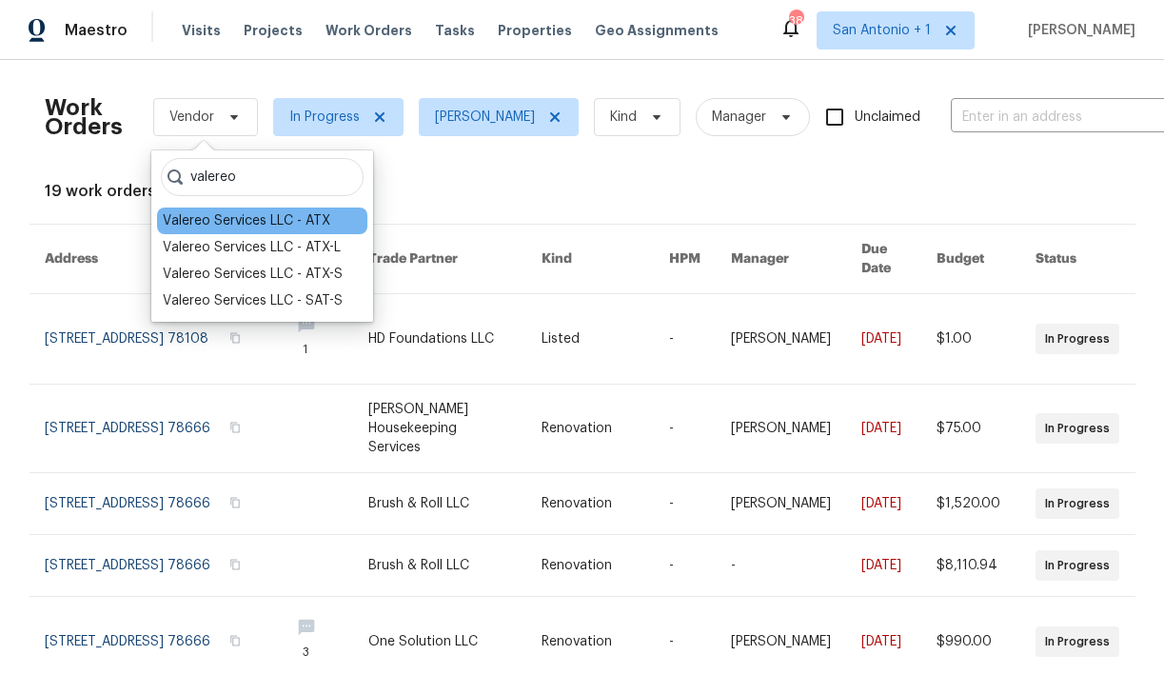
type input "valereo"
click at [232, 220] on div "Valereo Services LLC - ATX" at bounding box center [246, 220] width 167 height 19
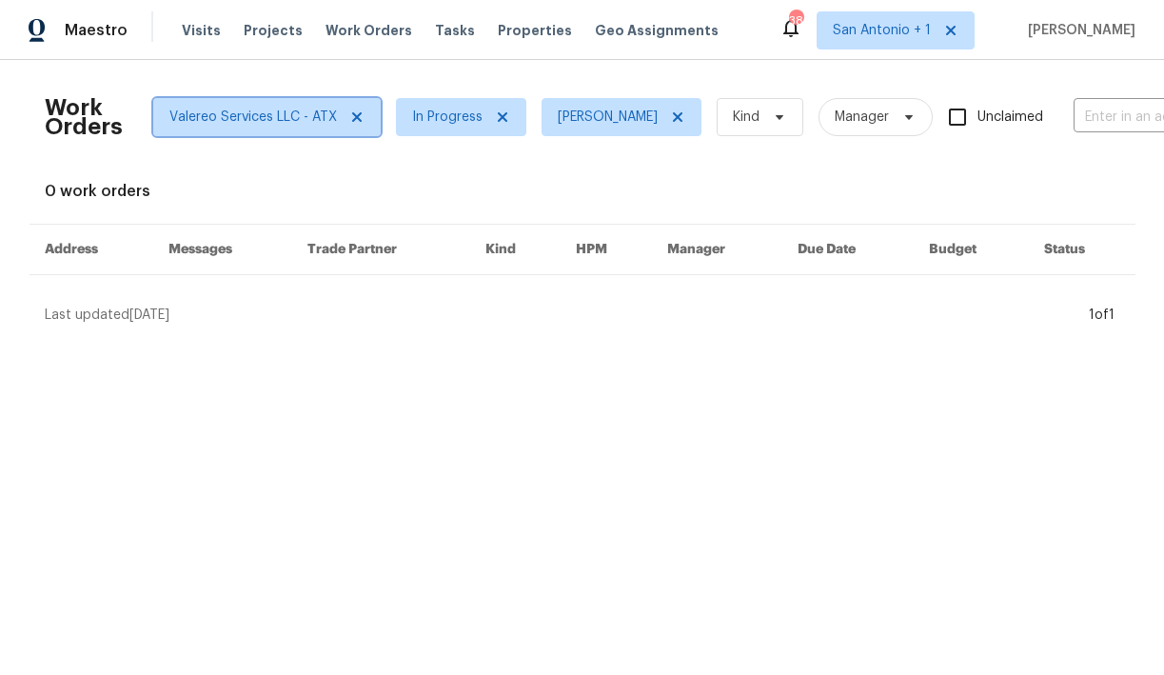
click at [271, 115] on span "Valereo Services LLC - ATX" at bounding box center [252, 117] width 167 height 19
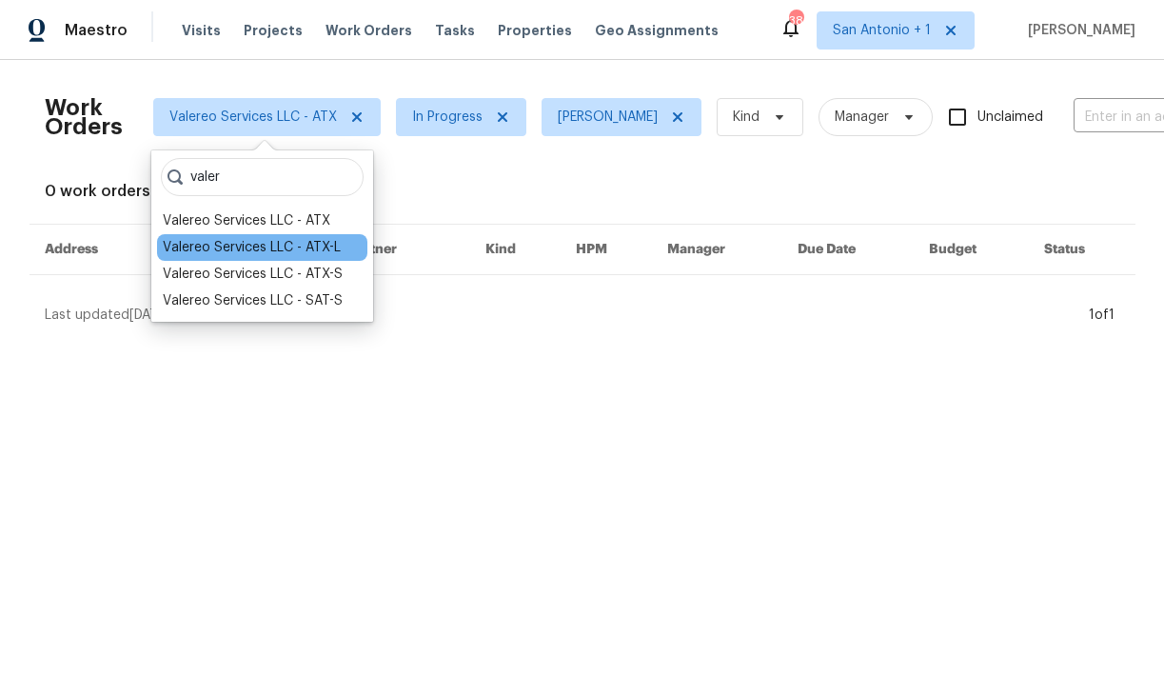
type input "valer"
click at [259, 251] on div "Valereo Services LLC - ATX-L" at bounding box center [252, 247] width 178 height 19
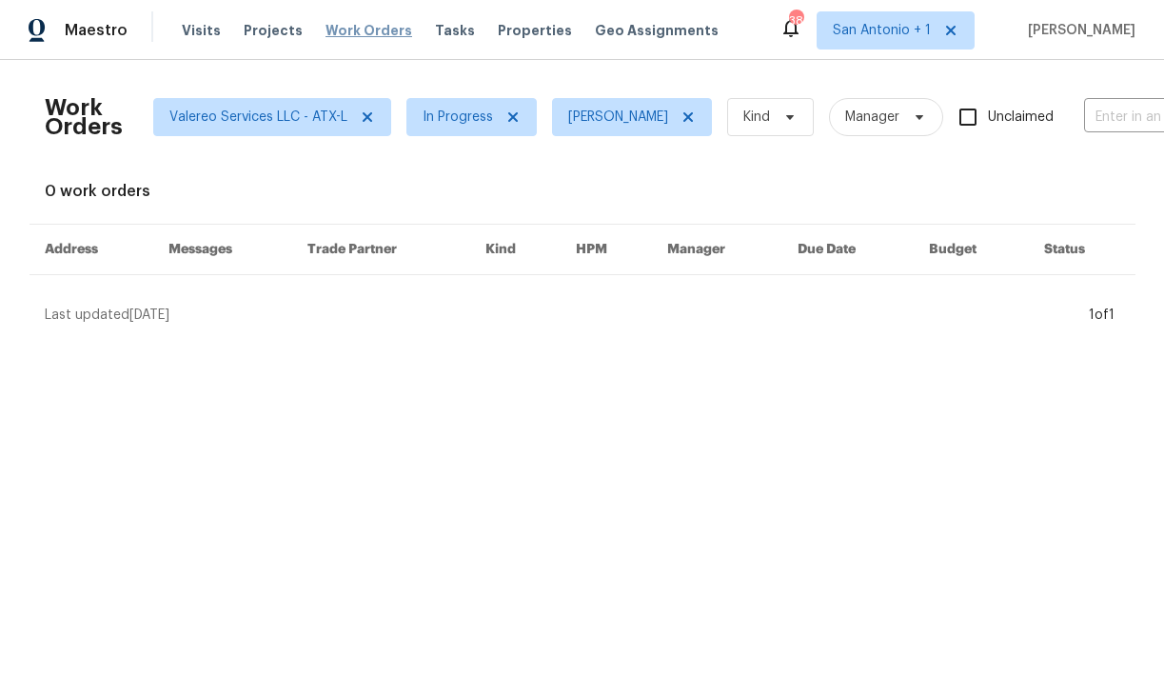
click at [361, 23] on span "Work Orders" at bounding box center [368, 30] width 87 height 19
click at [319, 120] on span "Valereo Services LLC - ATX-L" at bounding box center [258, 117] width 178 height 19
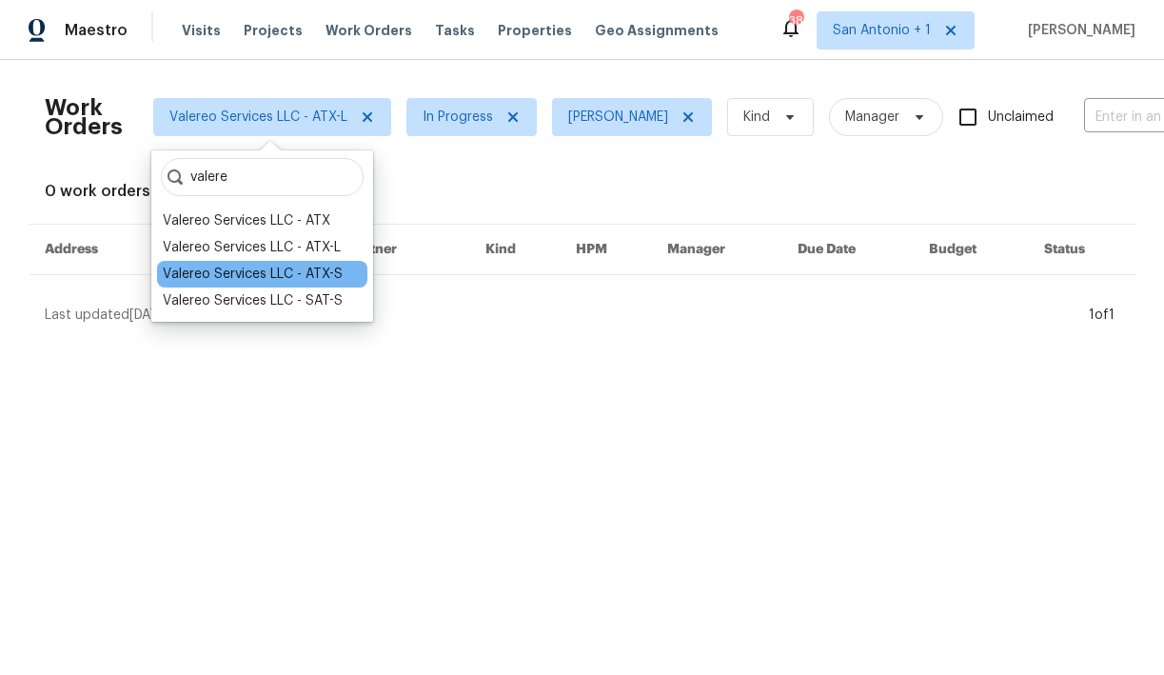
type input "valere"
click at [274, 279] on div "Valereo Services LLC - ATX-S" at bounding box center [253, 274] width 180 height 19
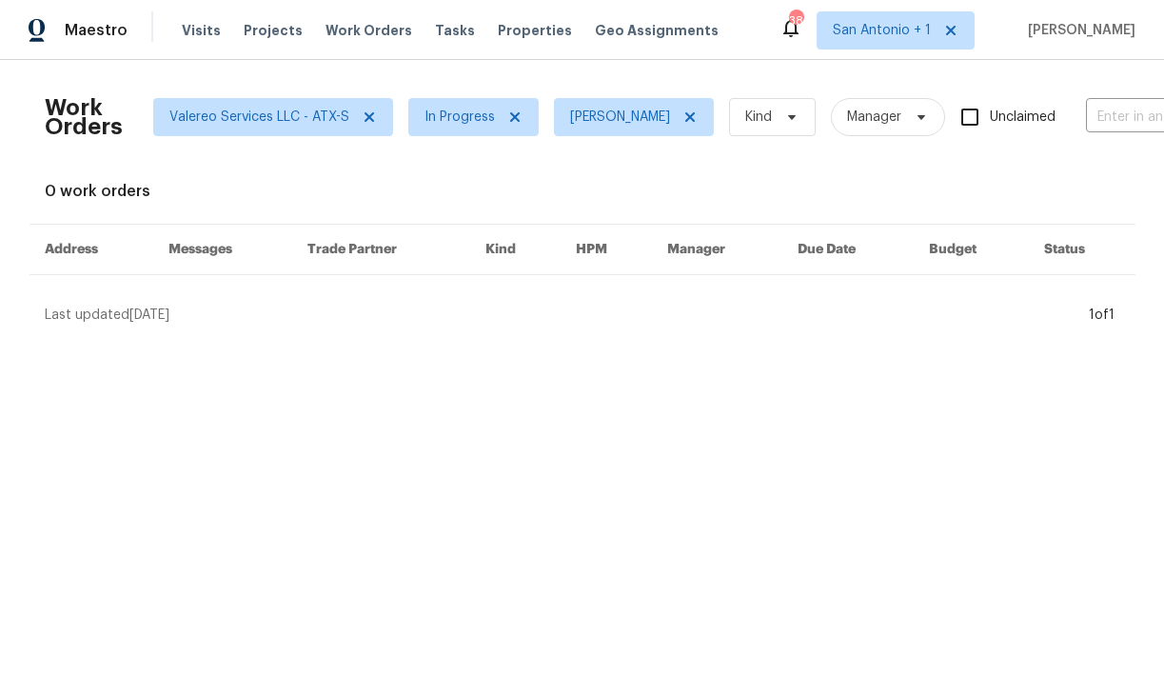
click at [398, 186] on div "0 work orders" at bounding box center [582, 191] width 1075 height 19
click at [509, 114] on icon at bounding box center [514, 116] width 15 height 15
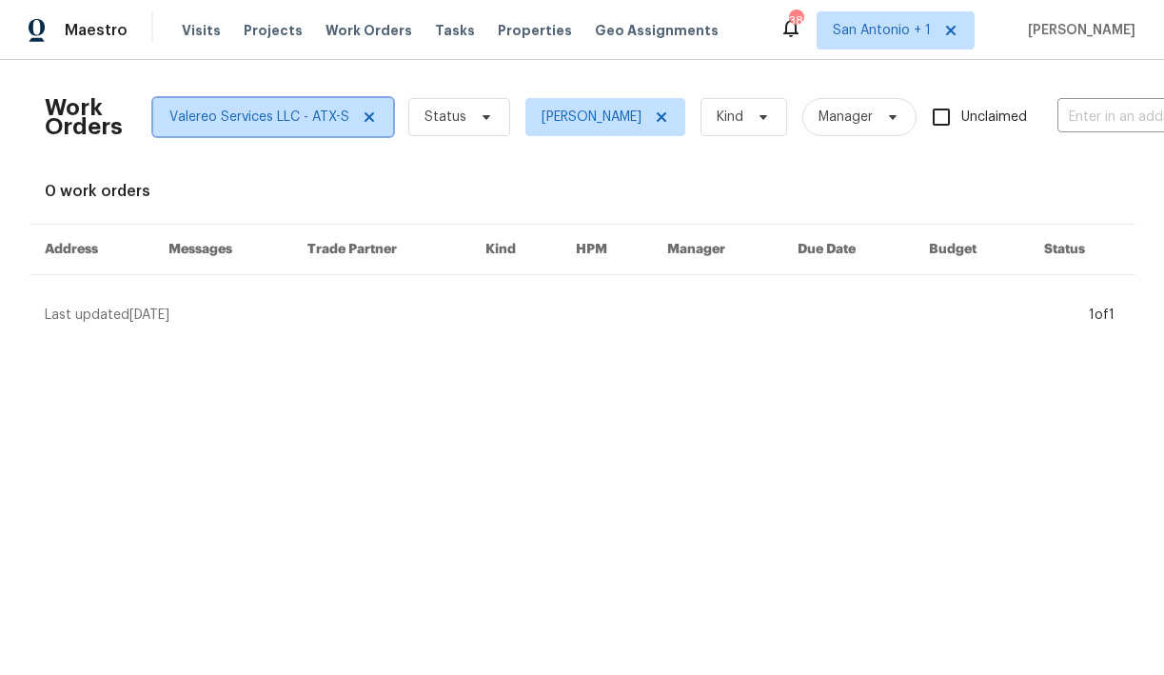
click at [317, 112] on span "Valereo Services LLC - ATX-S" at bounding box center [259, 117] width 180 height 19
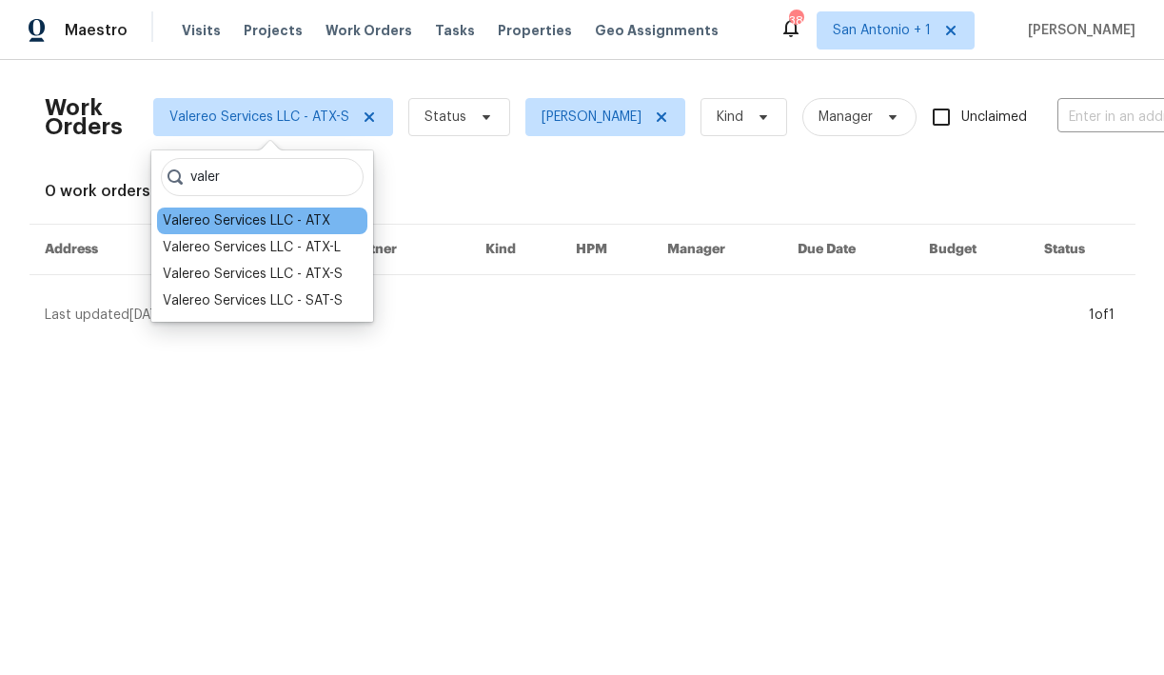
type input "valer"
click at [252, 223] on div "Valereo Services LLC - ATX" at bounding box center [246, 220] width 167 height 19
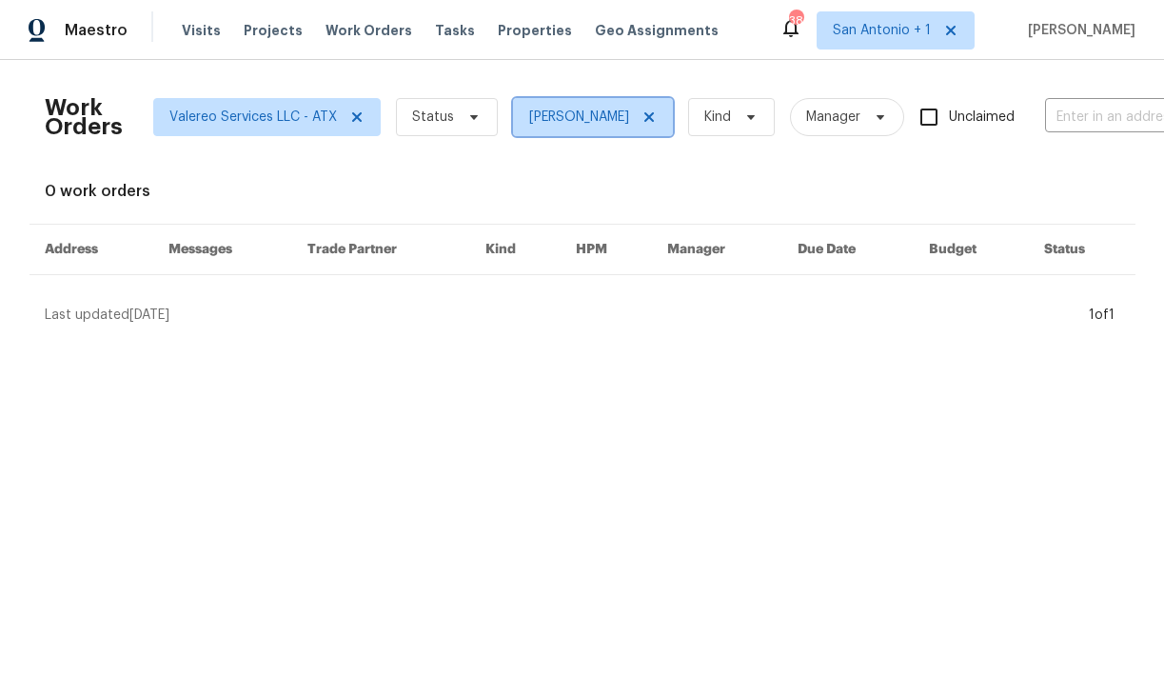
click at [641, 123] on icon at bounding box center [648, 116] width 15 height 15
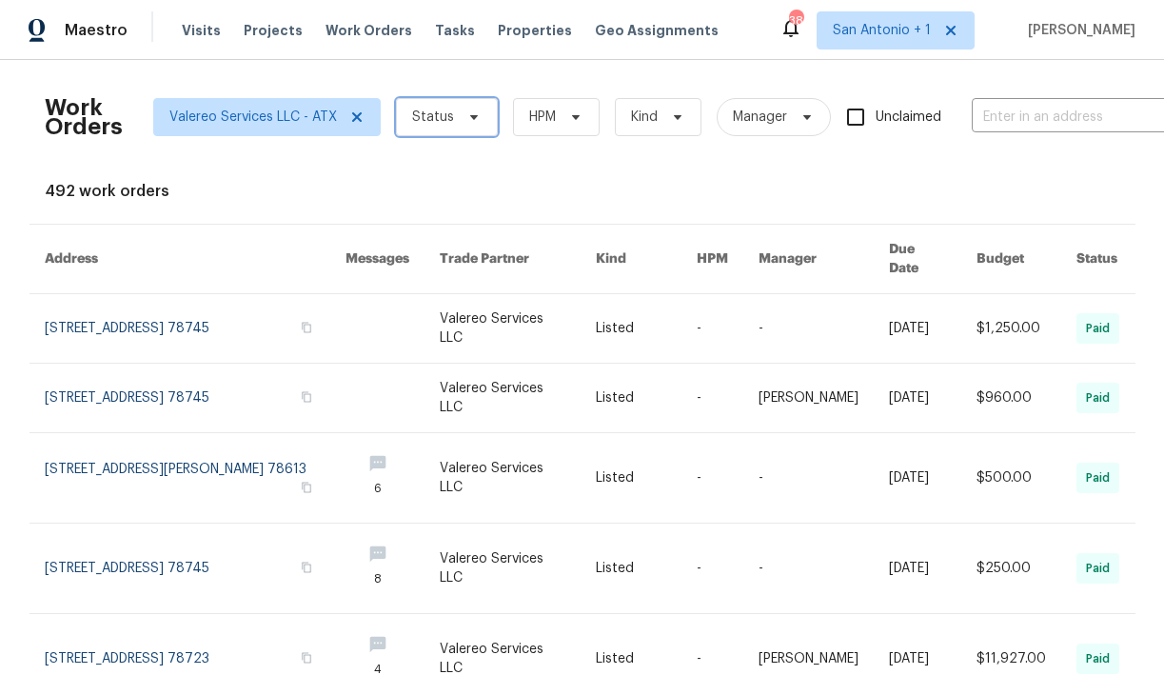
click at [461, 119] on span at bounding box center [471, 116] width 21 height 15
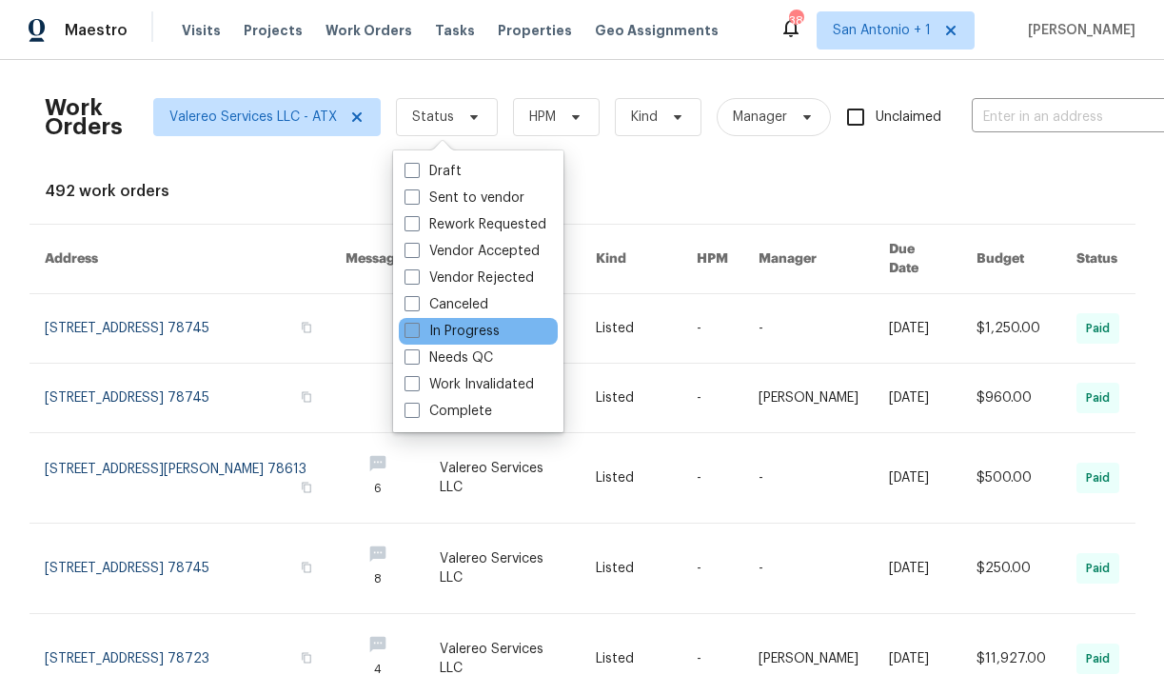
click at [444, 327] on label "In Progress" at bounding box center [451, 331] width 95 height 19
click at [417, 327] on input "In Progress" at bounding box center [410, 328] width 12 height 12
checkbox input "true"
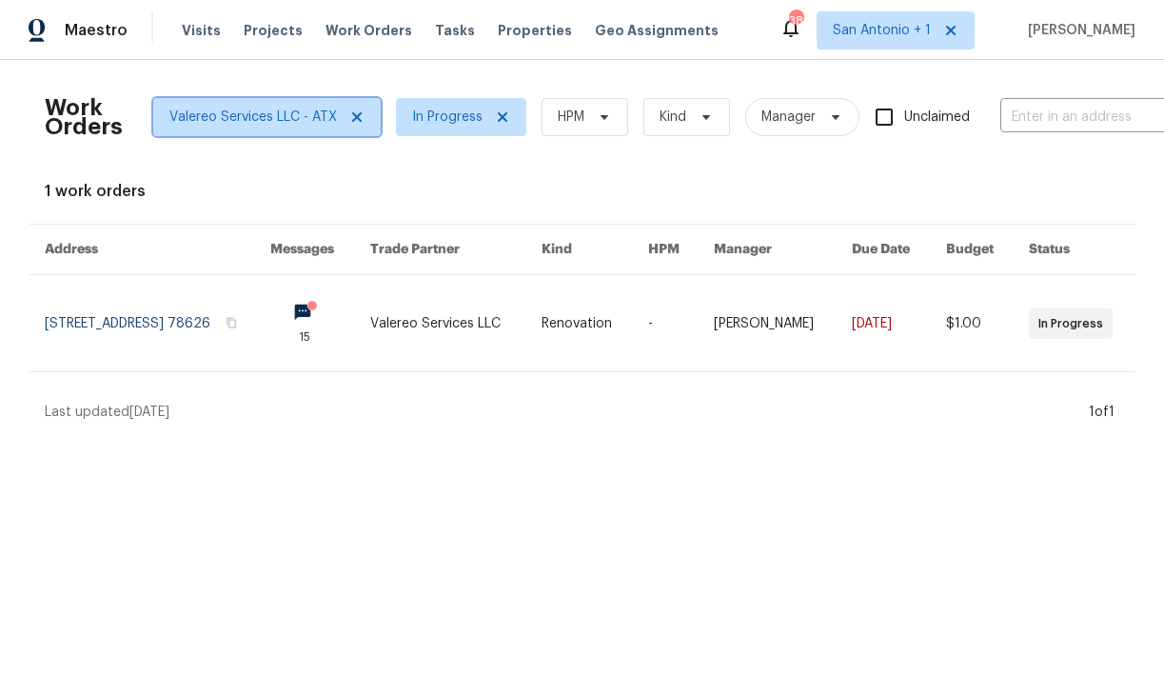
click at [279, 117] on span "Valereo Services LLC - ATX" at bounding box center [252, 117] width 167 height 19
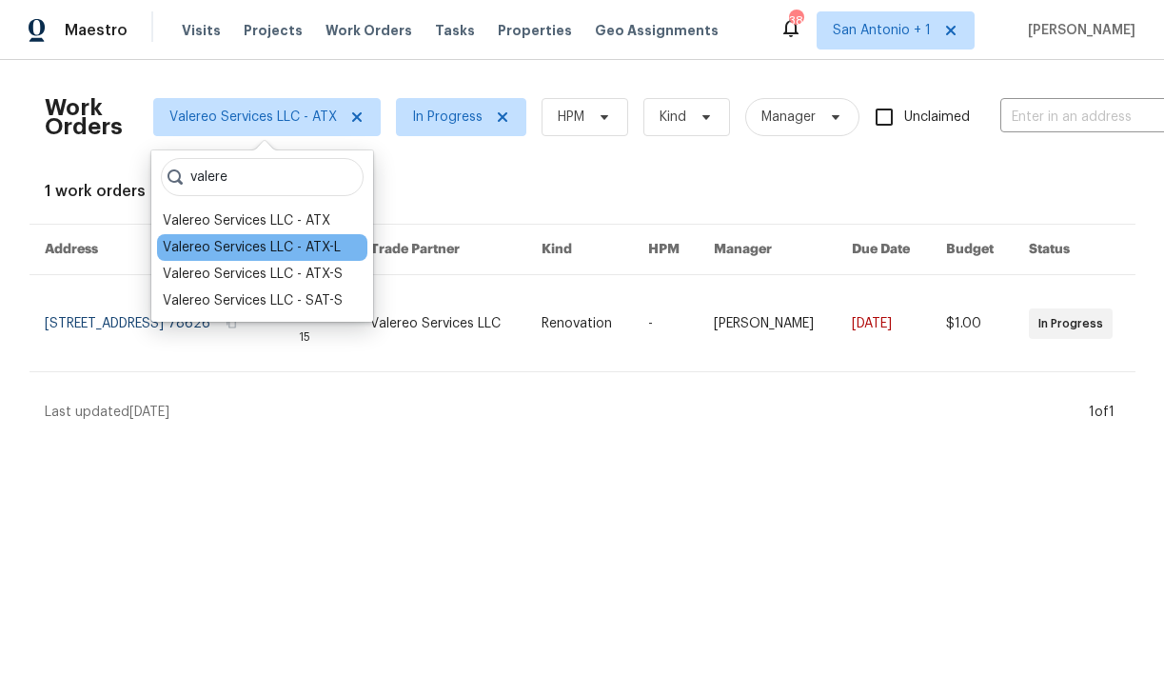
type input "valere"
click at [251, 253] on div "Valereo Services LLC - ATX-L" at bounding box center [252, 247] width 178 height 19
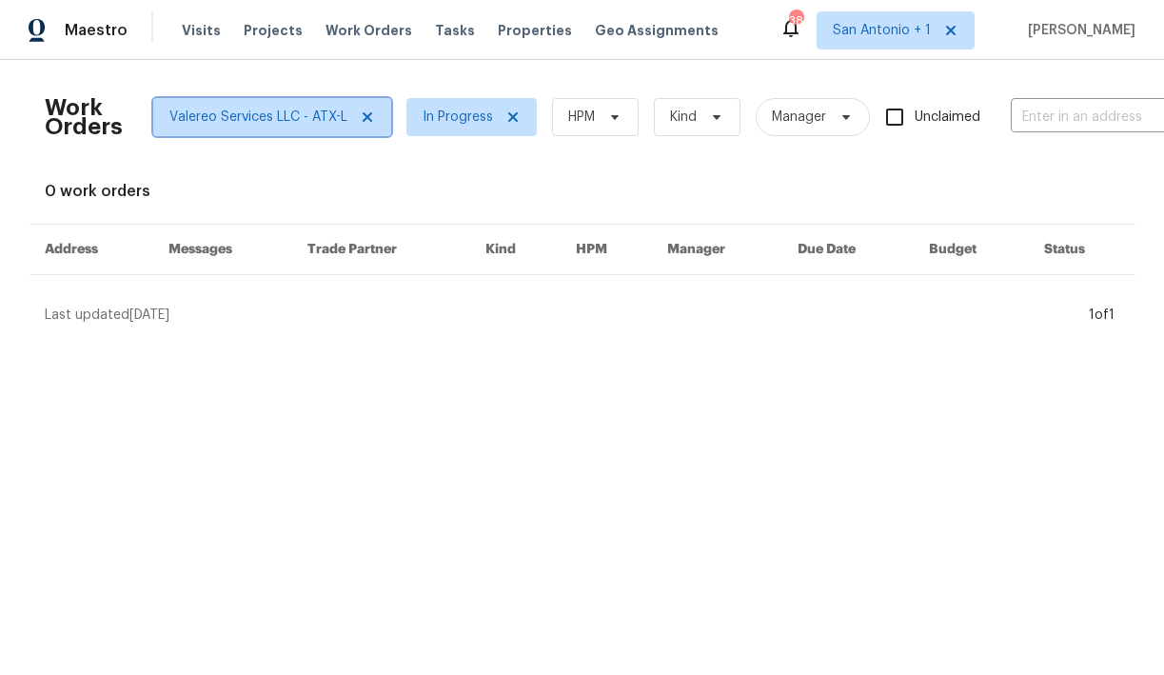
click at [285, 115] on span "Valereo Services LLC - ATX-L" at bounding box center [258, 117] width 178 height 19
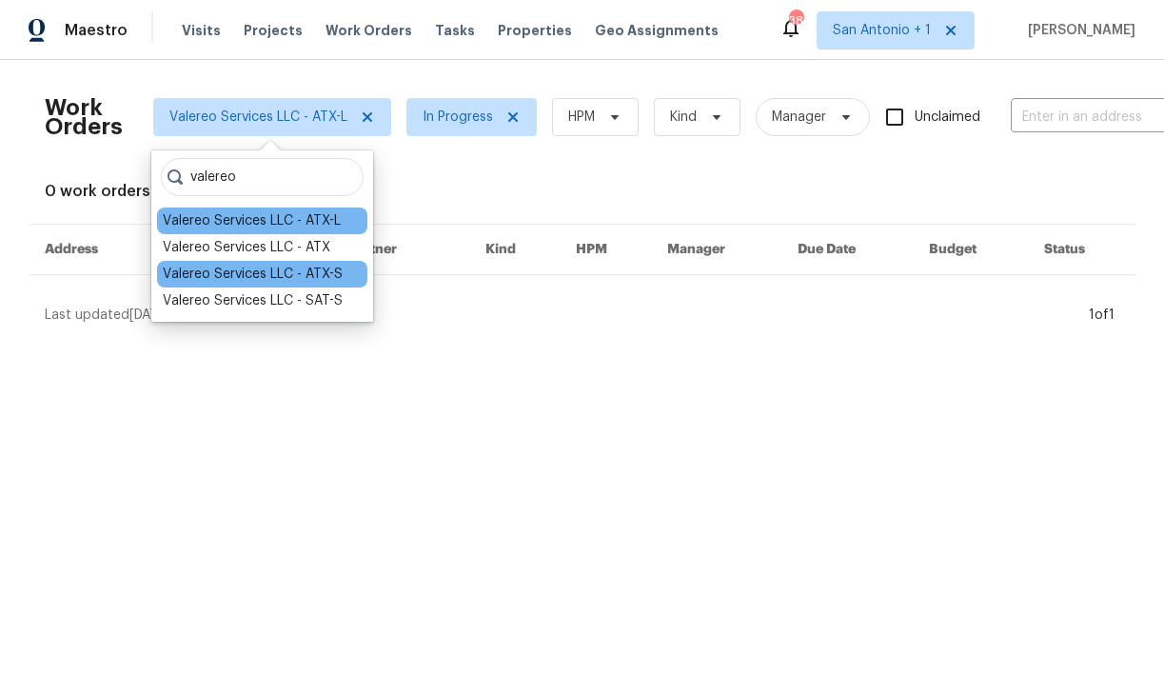
type input "valereo"
click at [261, 277] on div "Valereo Services LLC - ATX-S" at bounding box center [253, 274] width 180 height 19
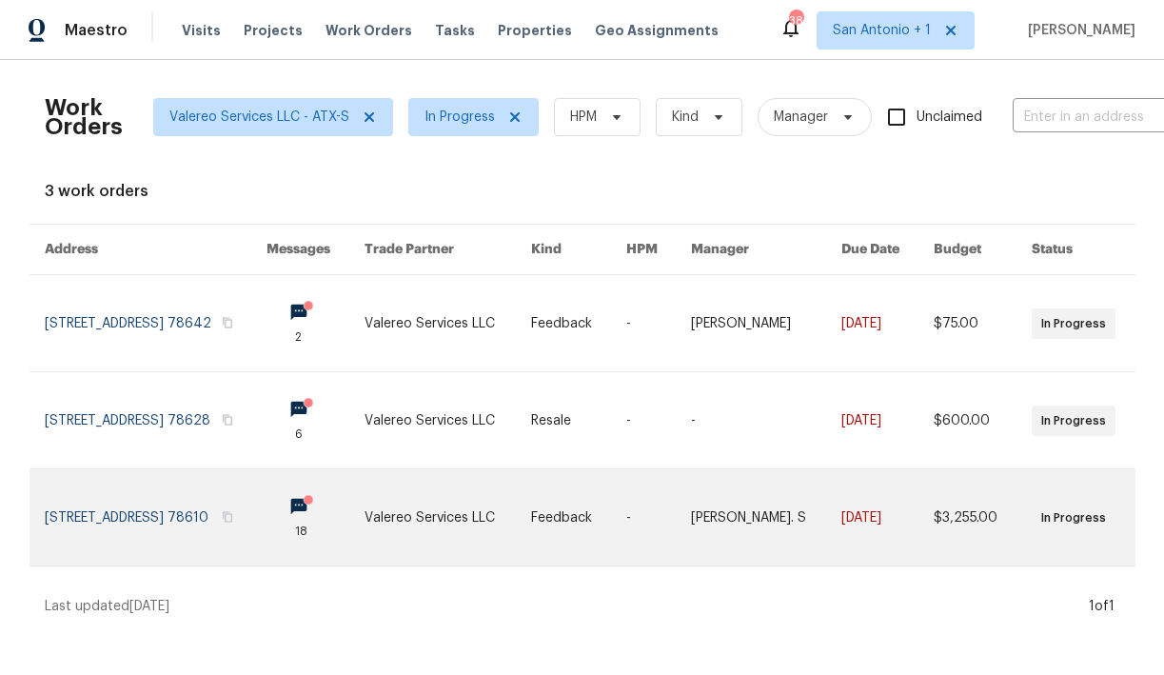
click at [178, 510] on link at bounding box center [156, 517] width 223 height 96
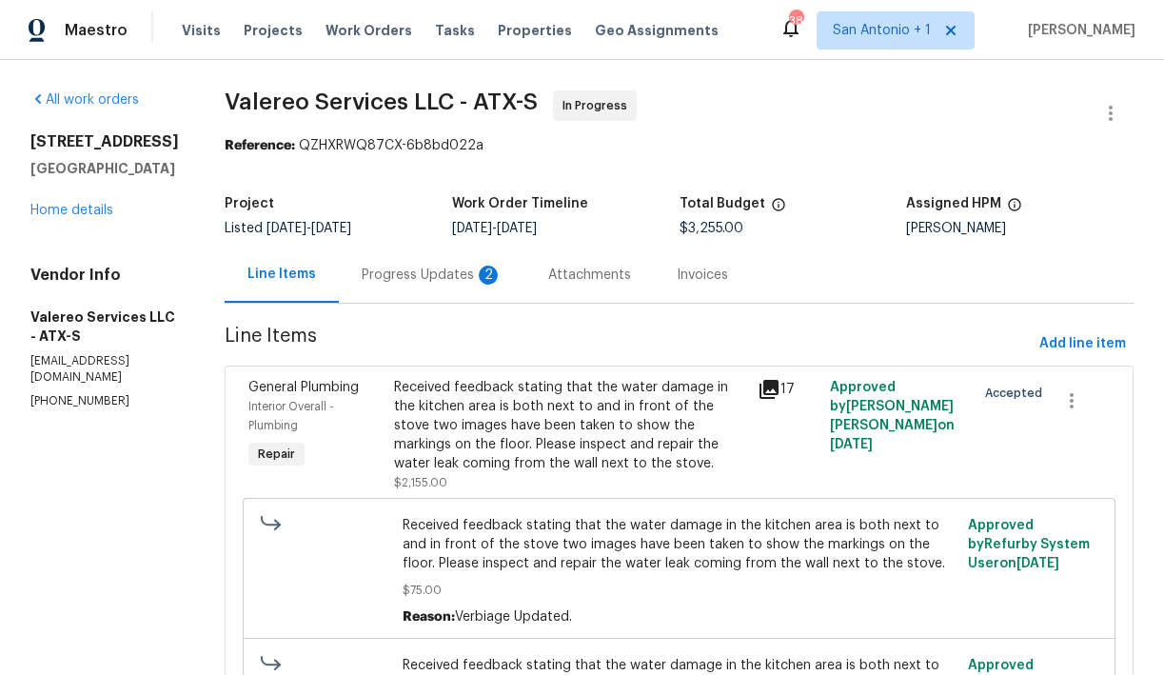
click at [407, 274] on div "Progress Updates 2" at bounding box center [432, 274] width 141 height 19
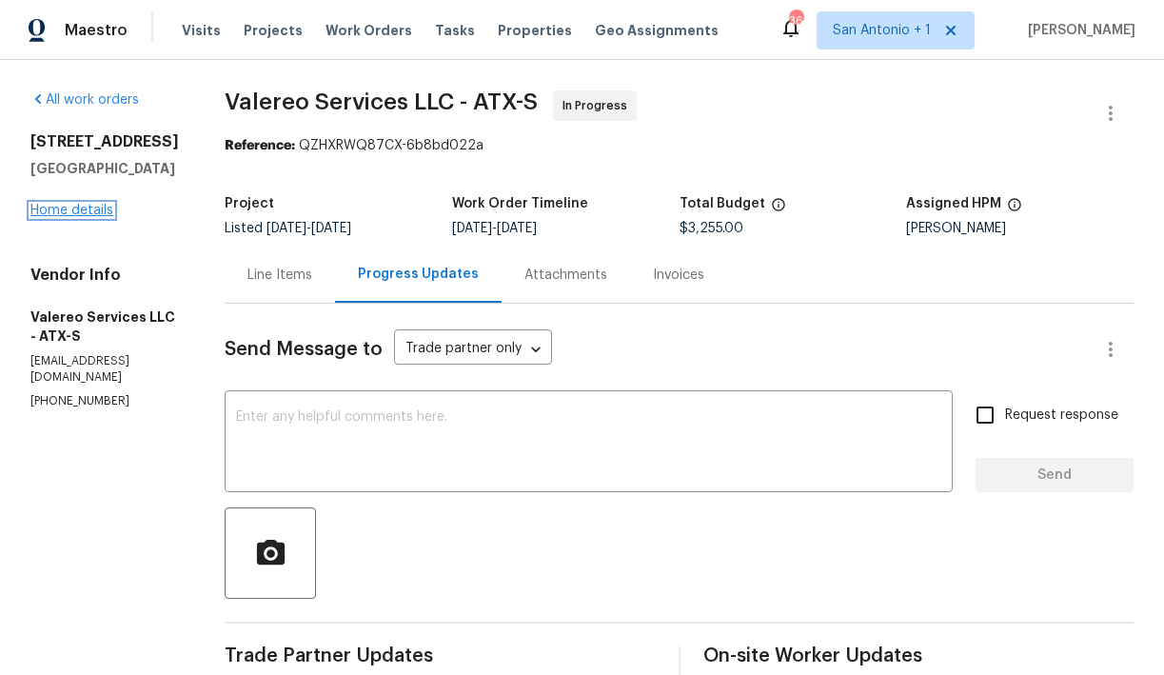
click at [78, 217] on link "Home details" at bounding box center [71, 210] width 83 height 13
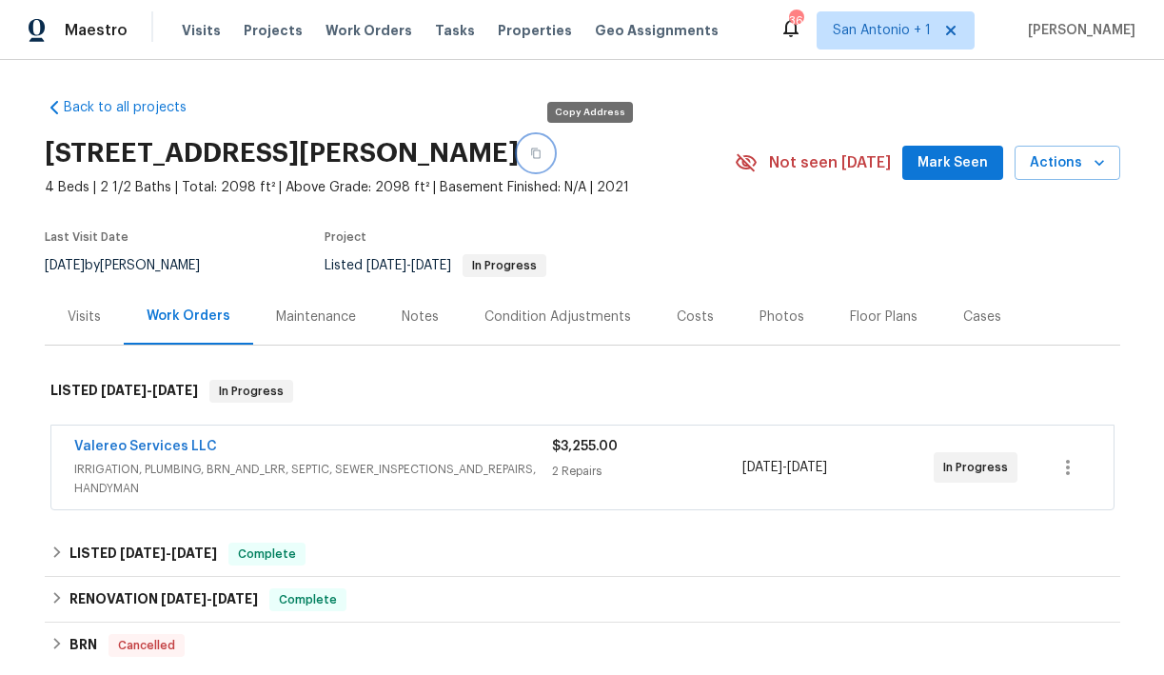
click at [541, 155] on icon "button" at bounding box center [535, 152] width 11 height 11
click at [156, 444] on link "Valereo Services LLC" at bounding box center [145, 446] width 143 height 13
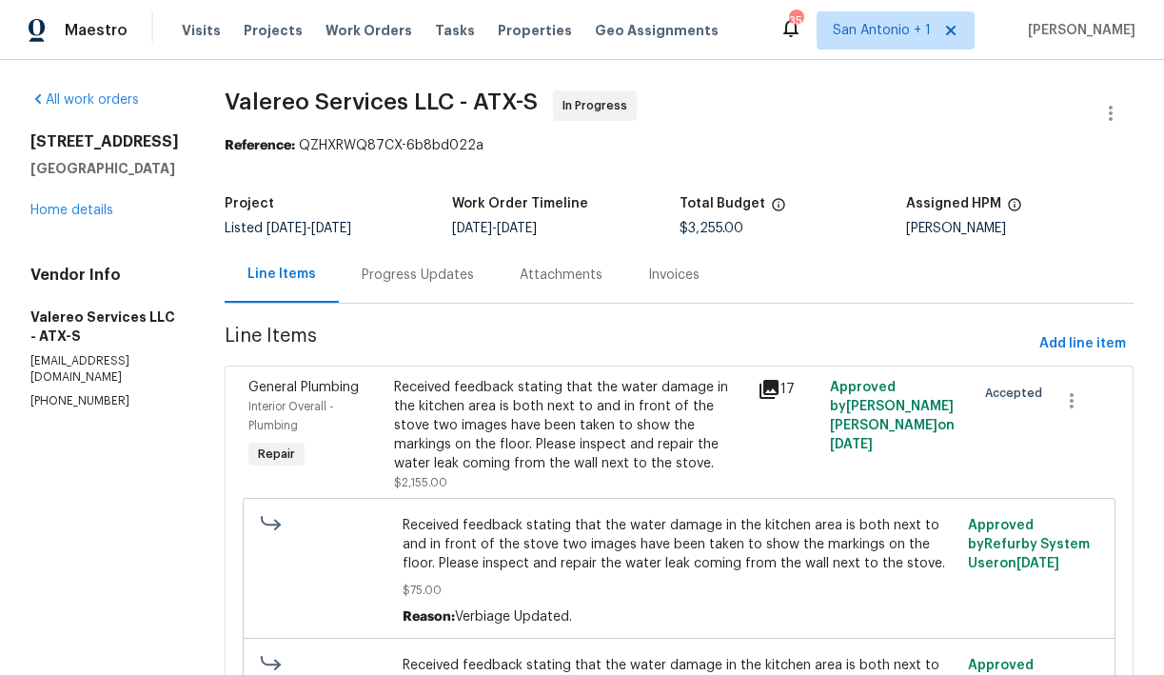
click at [424, 278] on div "Progress Updates" at bounding box center [418, 274] width 112 height 19
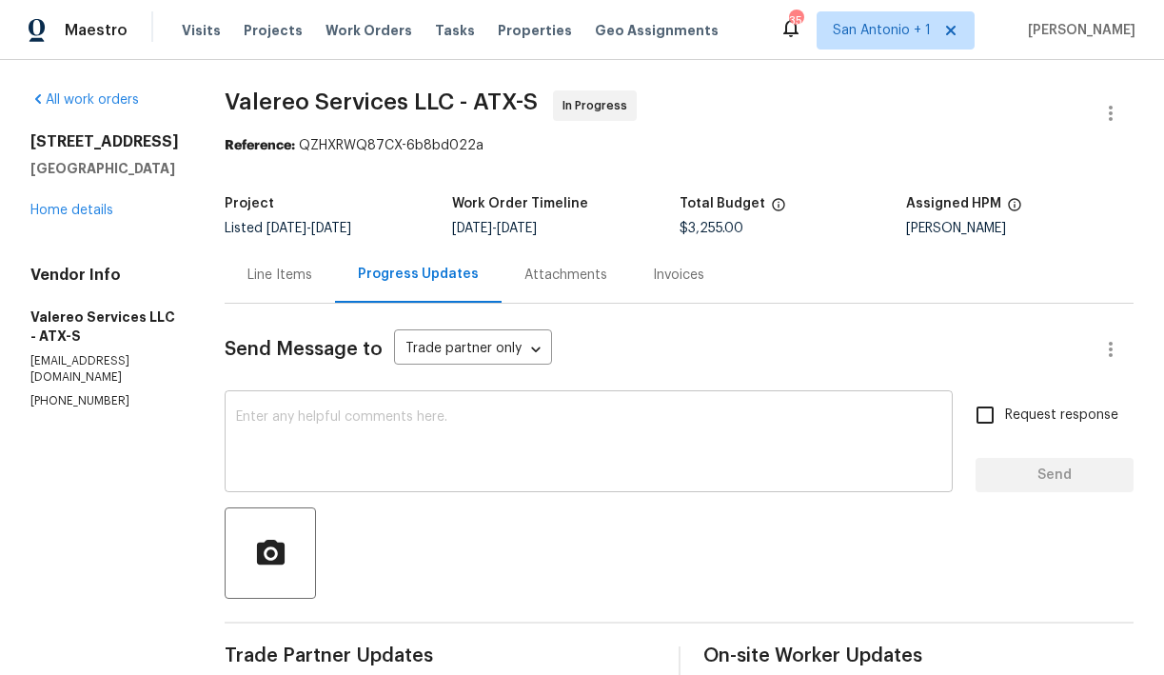
click at [450, 420] on textarea at bounding box center [588, 443] width 705 height 67
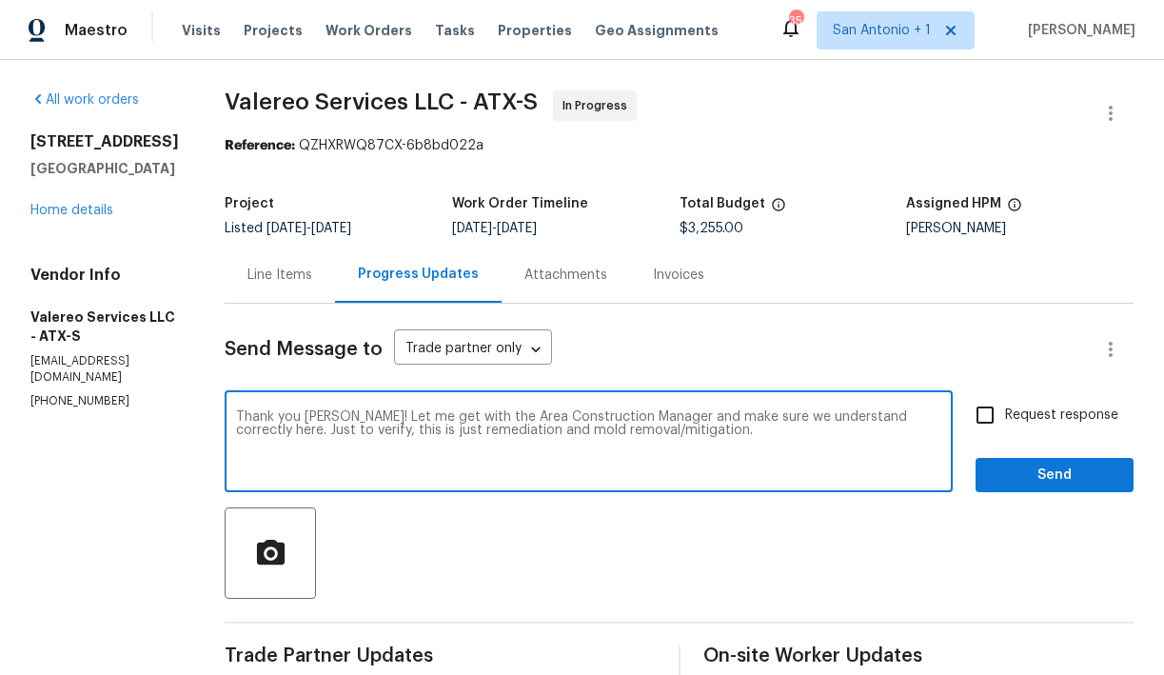
type textarea "Thank you [PERSON_NAME]! Let me get with the Area Construction Manager and make…"
click at [267, 273] on div "Line Items" at bounding box center [279, 274] width 65 height 19
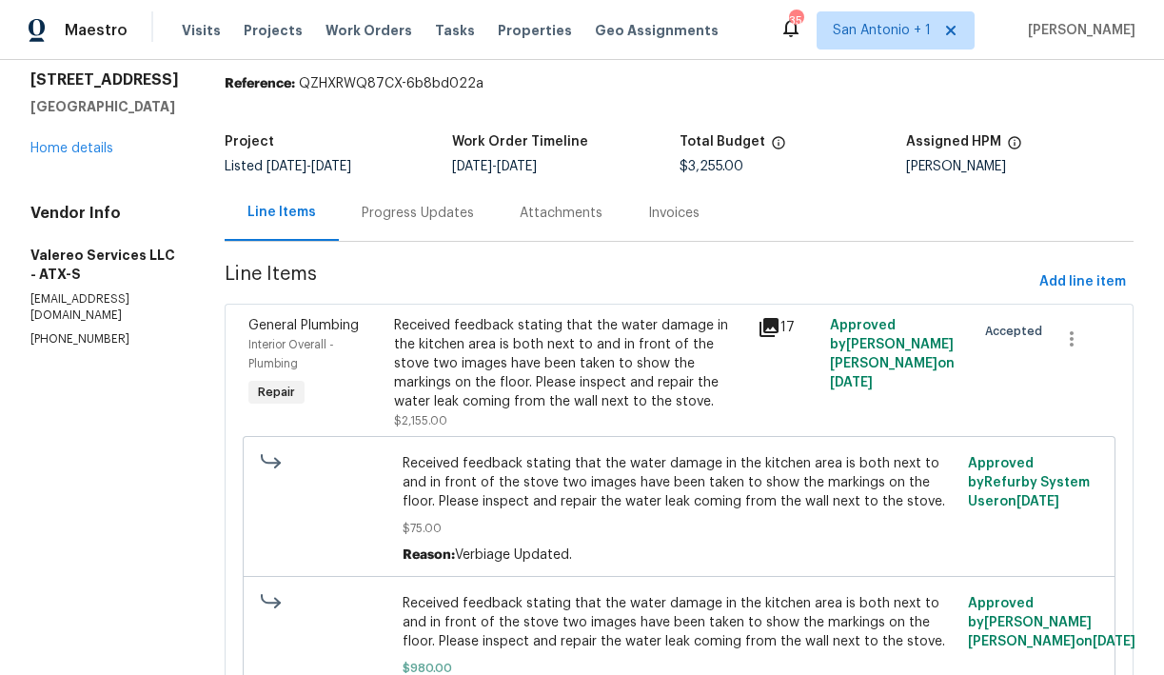
scroll to position [64, 0]
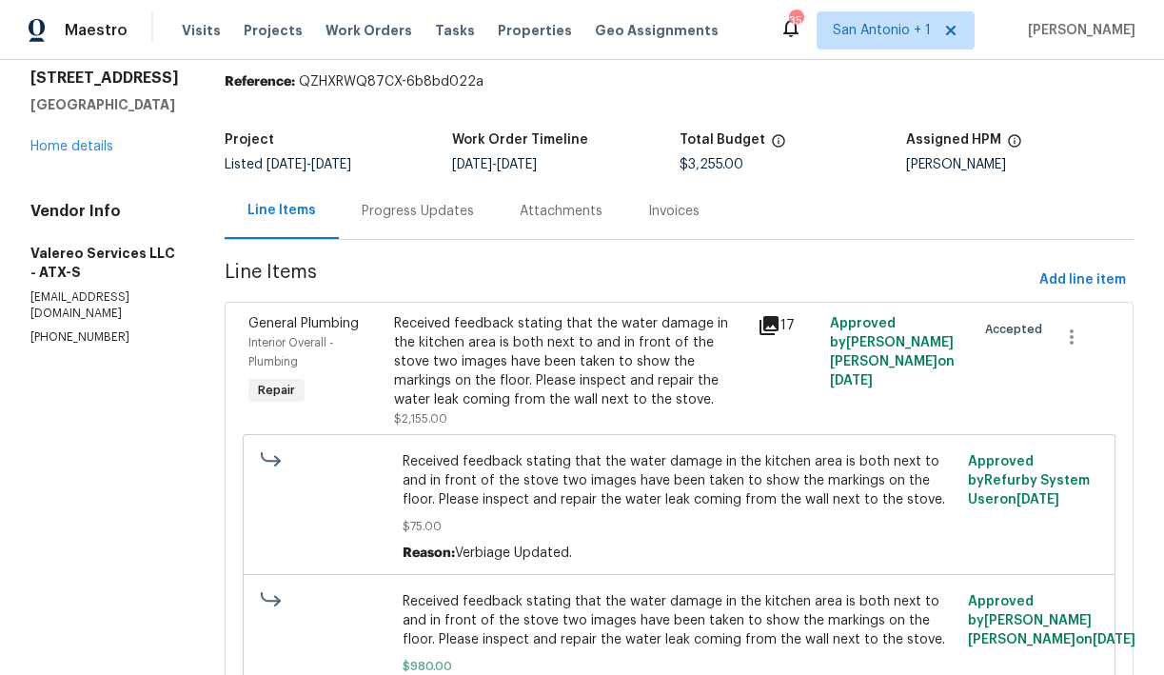
click at [384, 212] on div "Progress Updates" at bounding box center [418, 211] width 112 height 19
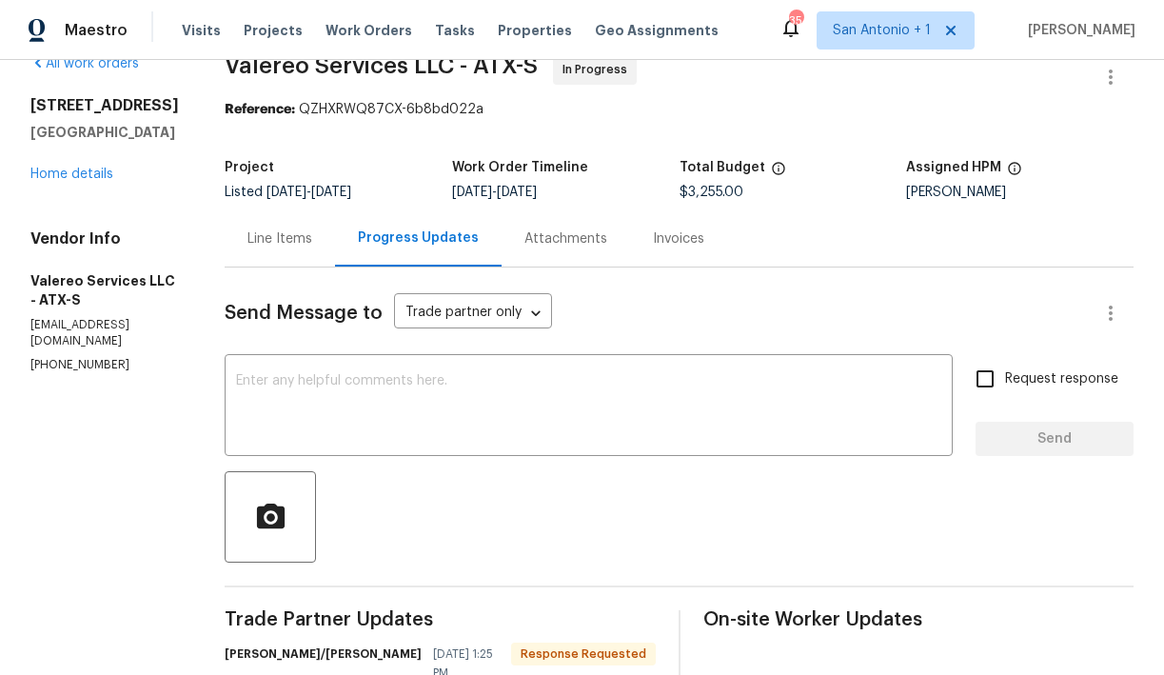
scroll to position [64, 0]
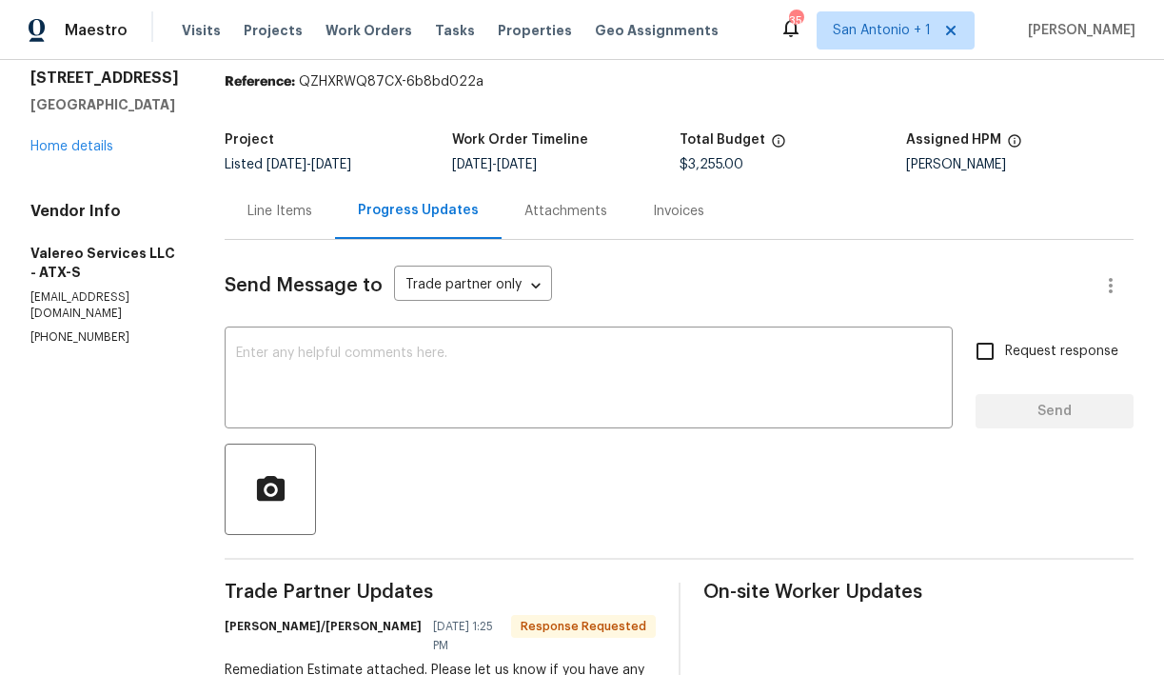
click at [271, 213] on div "Line Items" at bounding box center [279, 211] width 65 height 19
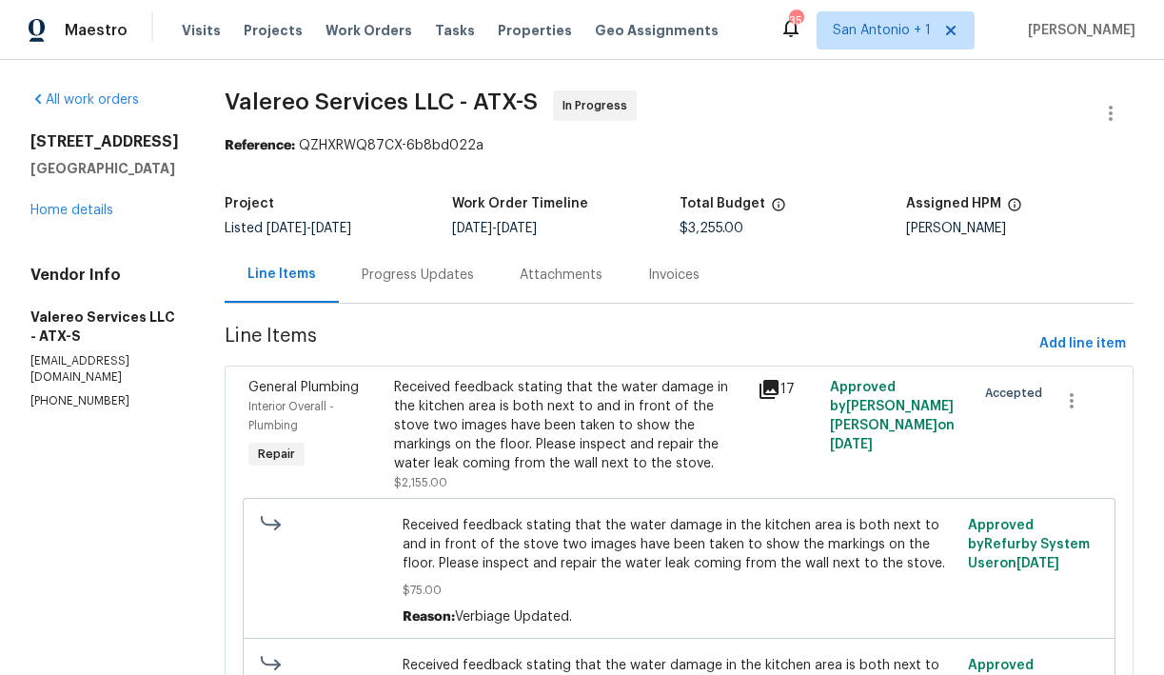
click at [386, 268] on div "Progress Updates" at bounding box center [418, 274] width 112 height 19
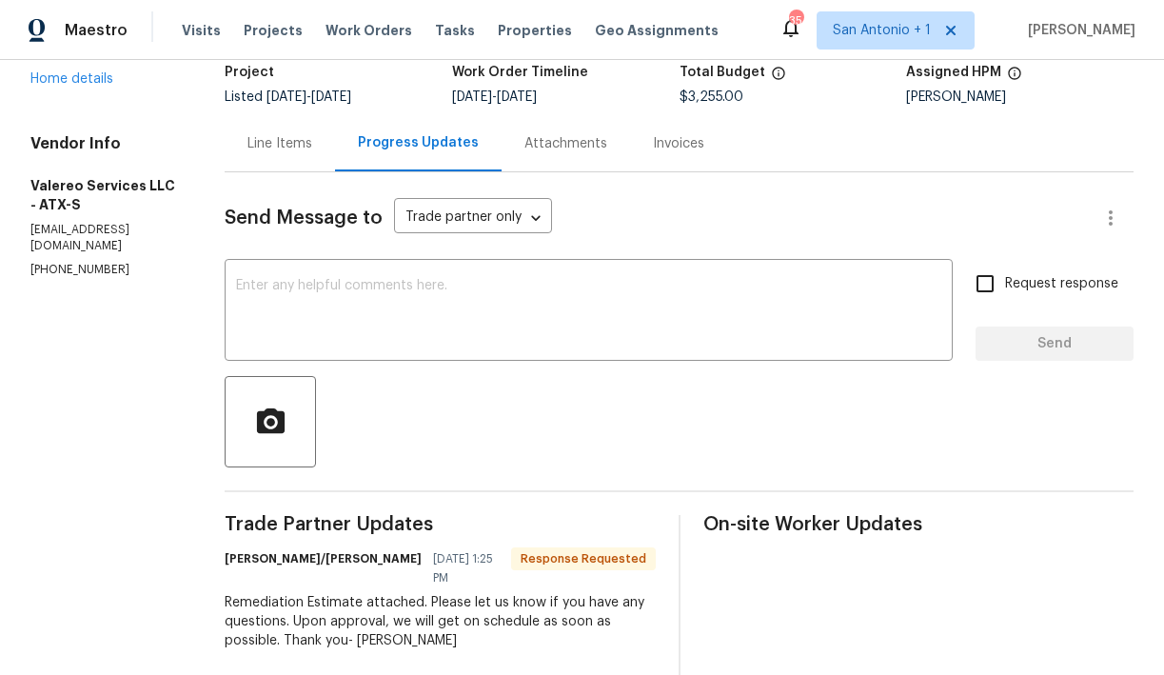
scroll to position [129, 0]
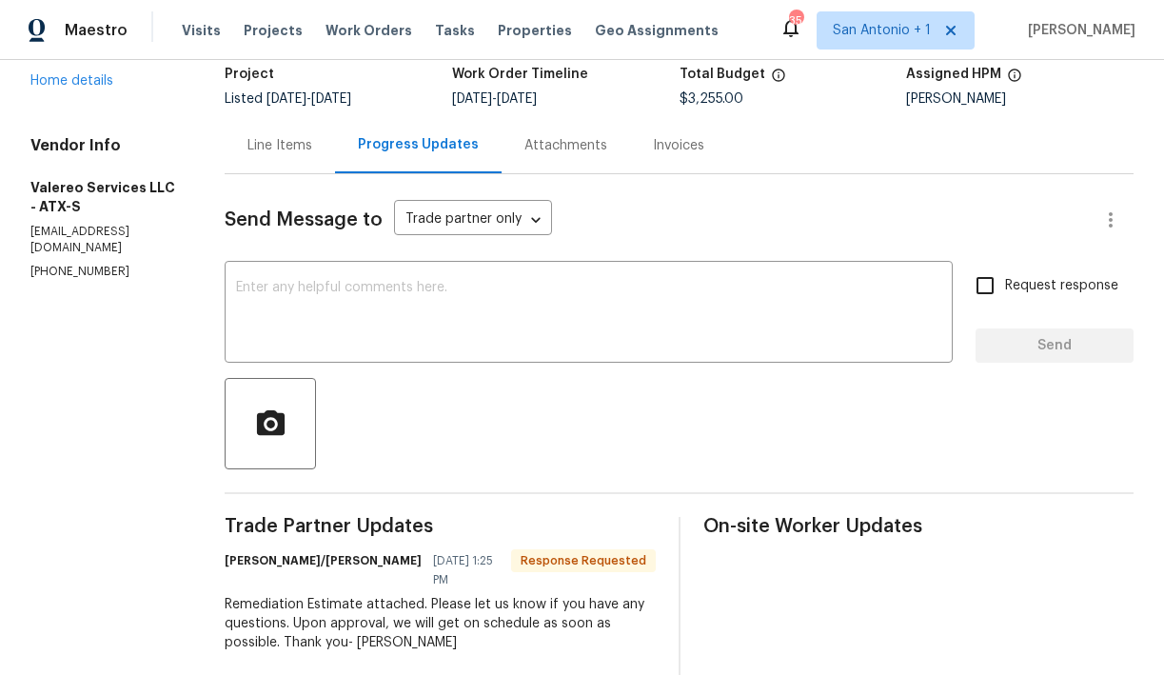
click at [255, 145] on div "Line Items" at bounding box center [279, 145] width 65 height 19
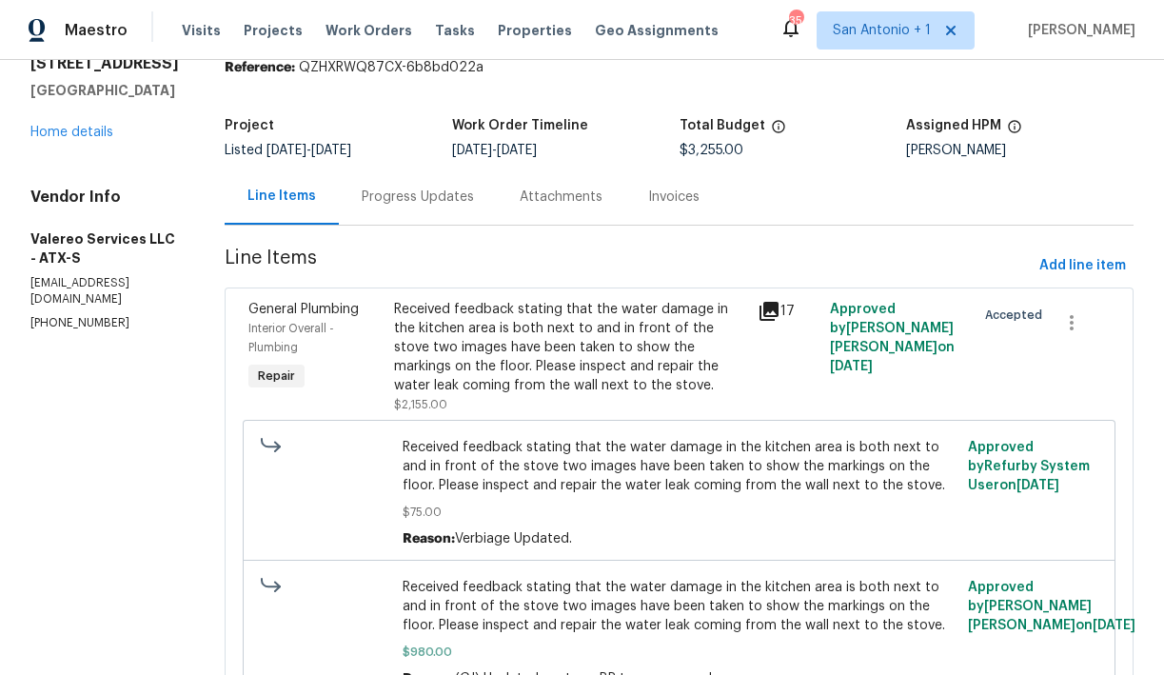
scroll to position [64, 0]
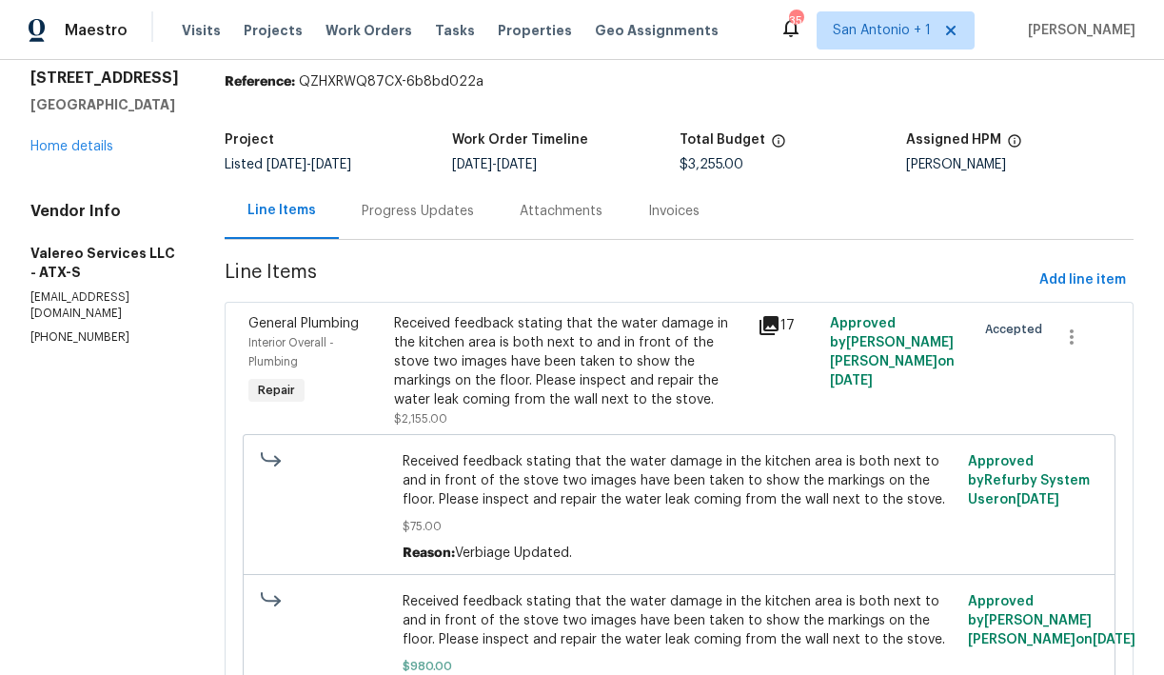
click at [386, 208] on div "Progress Updates" at bounding box center [418, 211] width 112 height 19
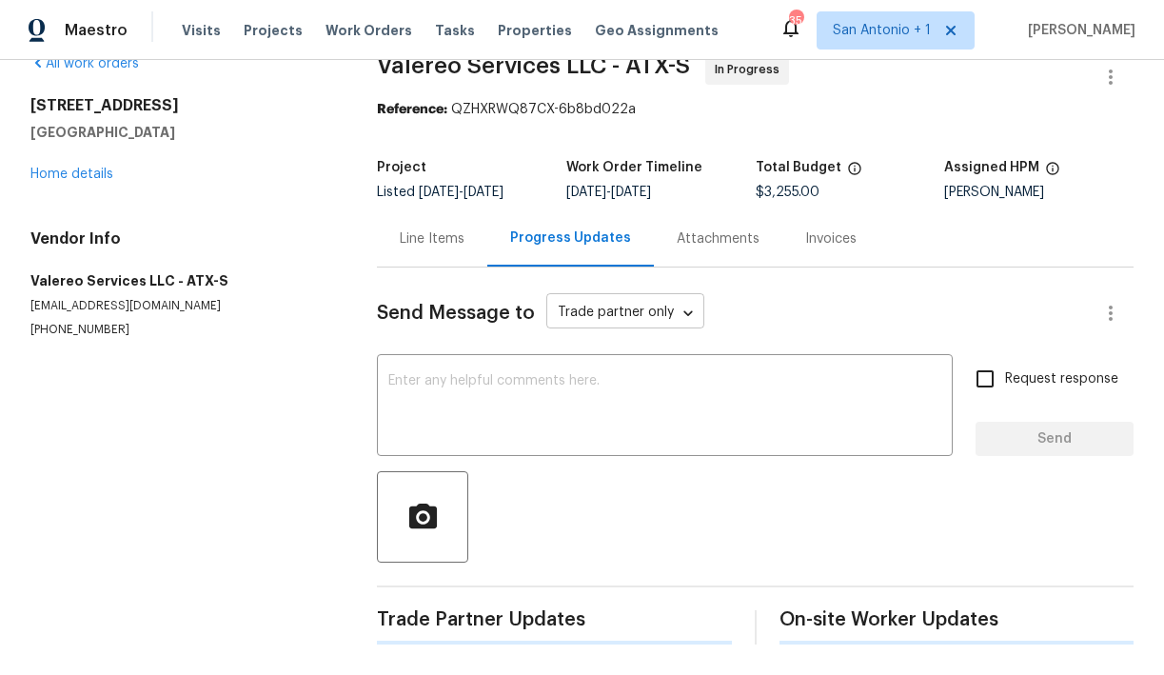
scroll to position [64, 0]
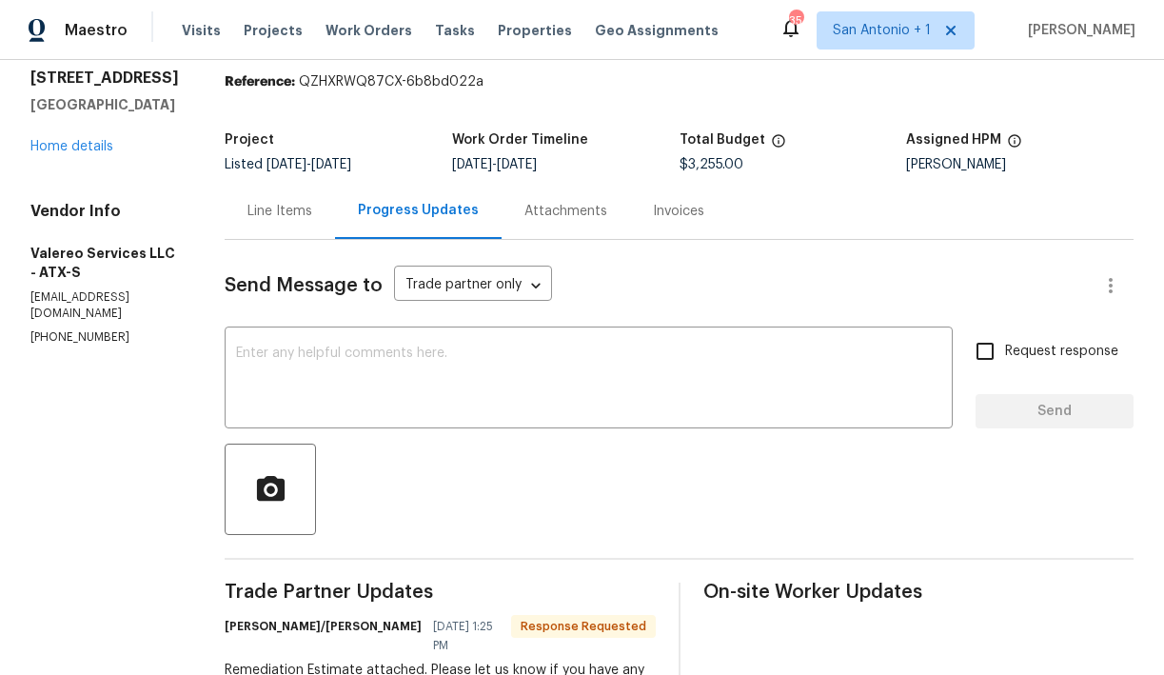
click at [270, 212] on div "Line Items" at bounding box center [279, 211] width 65 height 19
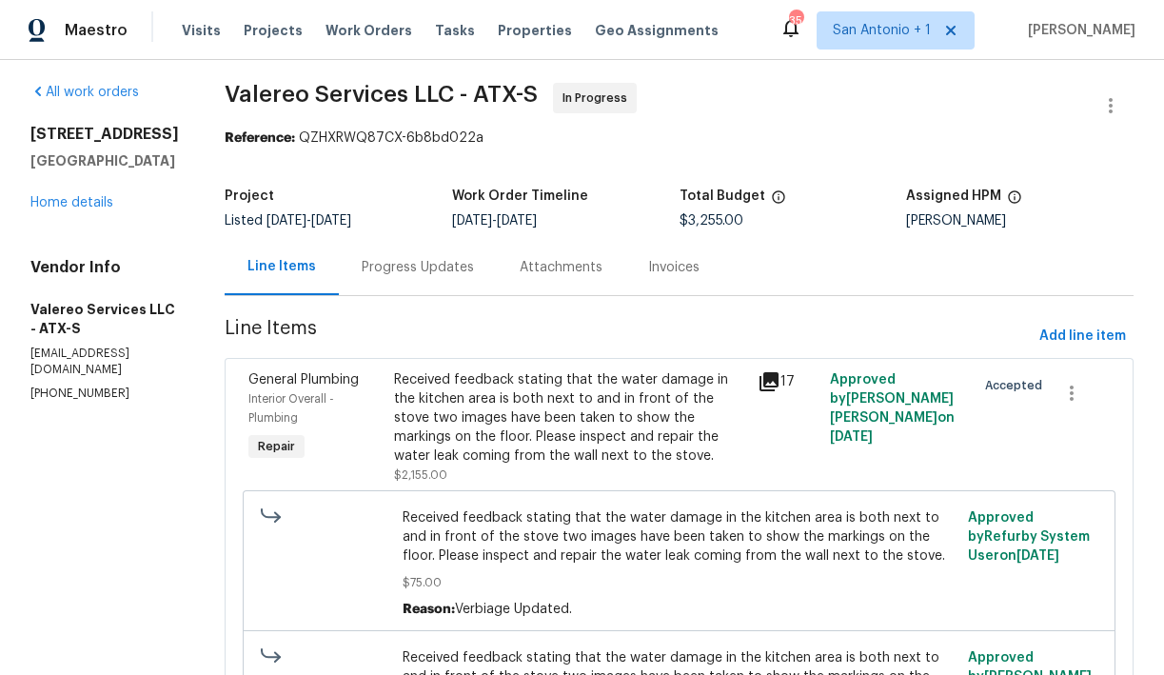
scroll to position [3, 0]
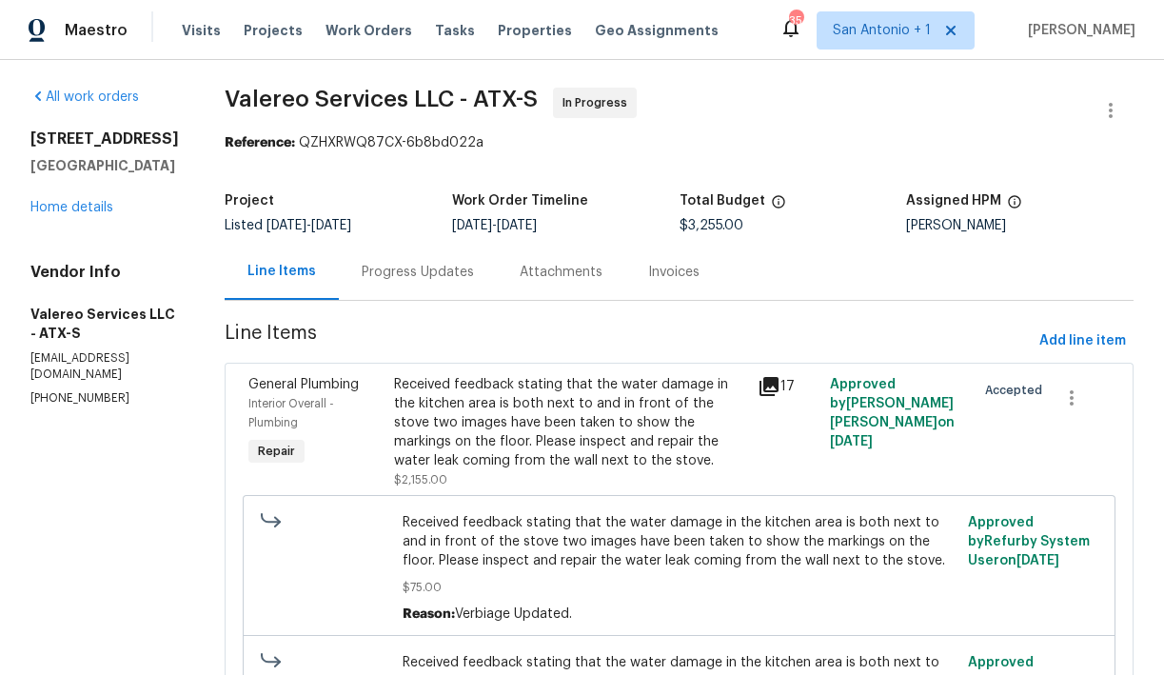
click at [384, 267] on div "Progress Updates" at bounding box center [418, 272] width 112 height 19
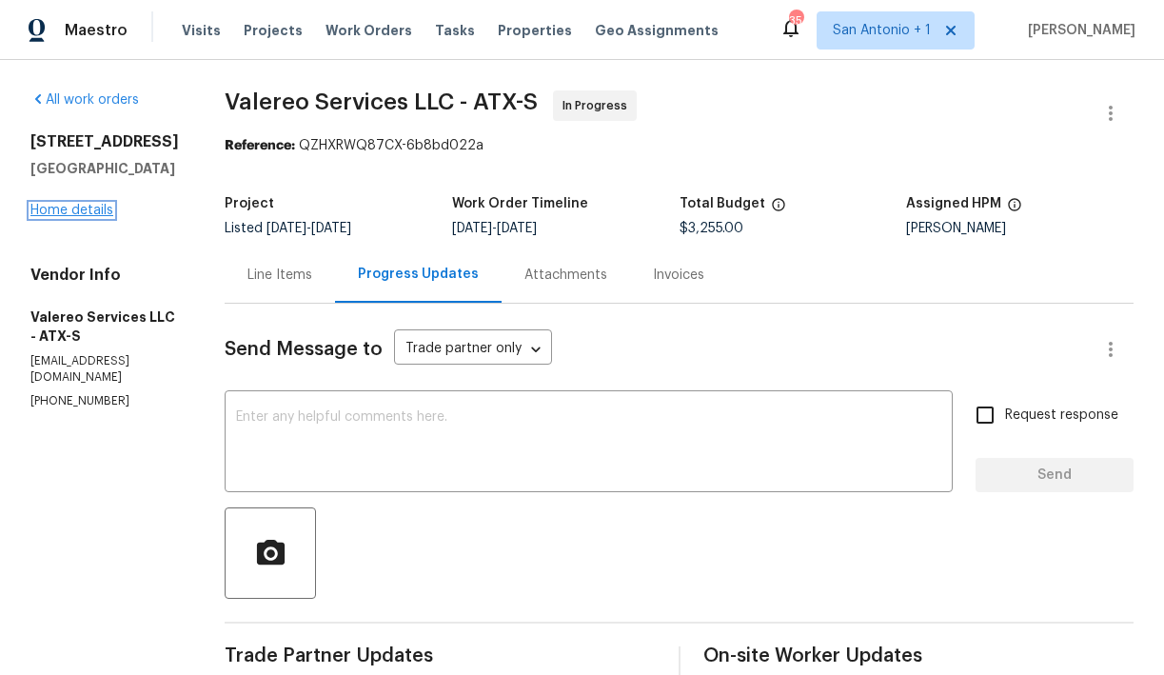
click at [75, 217] on link "Home details" at bounding box center [71, 210] width 83 height 13
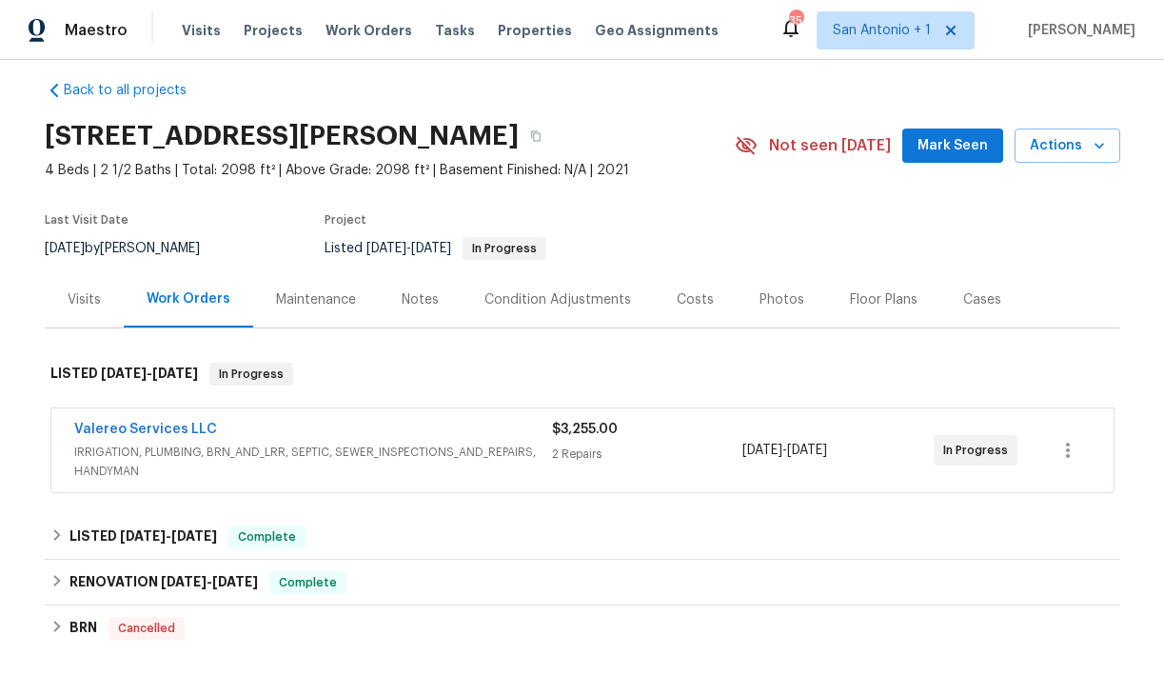
scroll to position [3, 0]
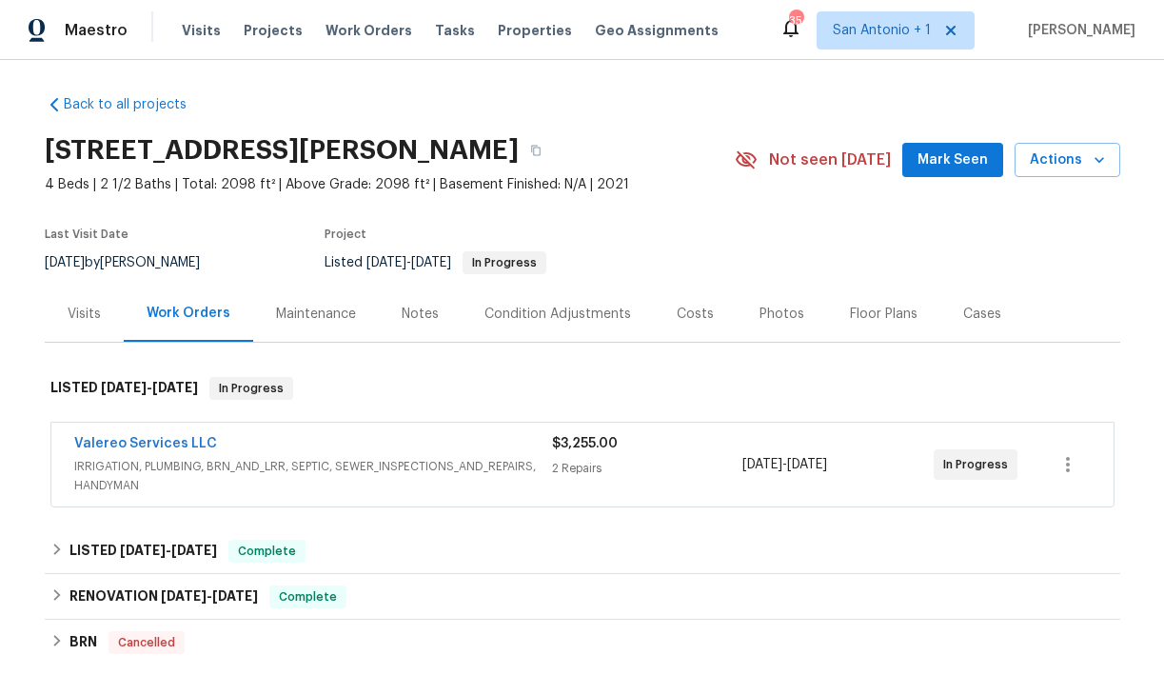
click at [680, 215] on section "[STREET_ADDRESS][PERSON_NAME] 4 Beds | 2 1/2 Baths | Total: 2098 ft² | Above Gr…" at bounding box center [582, 206] width 1075 height 160
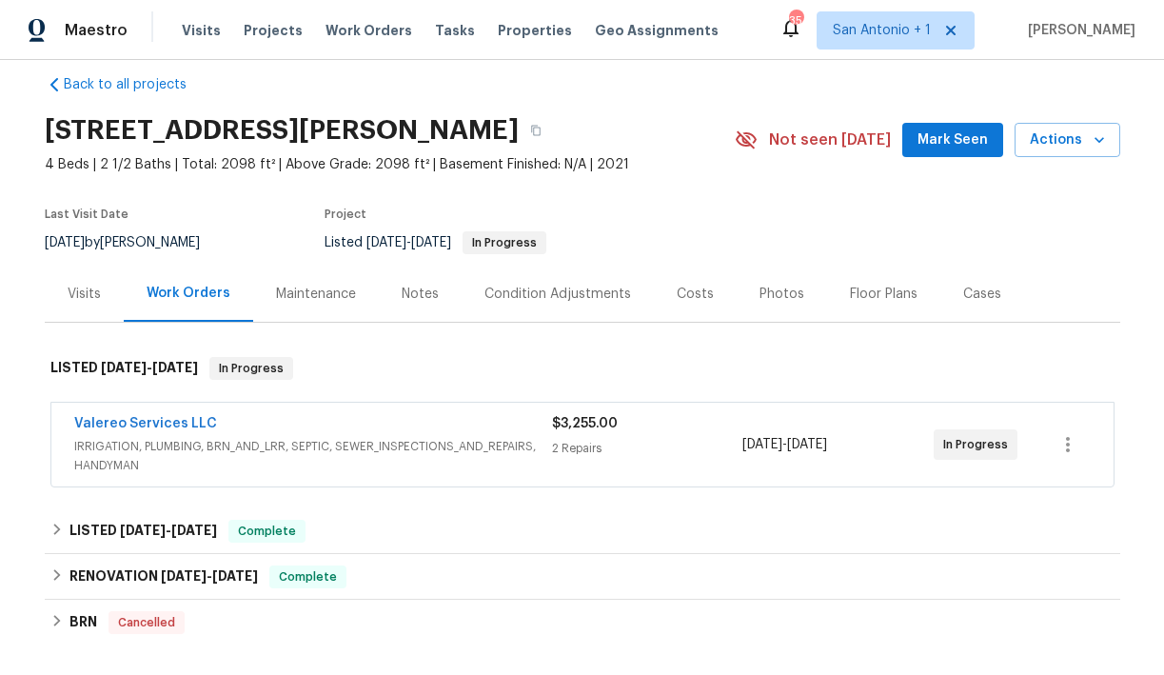
scroll to position [0, 0]
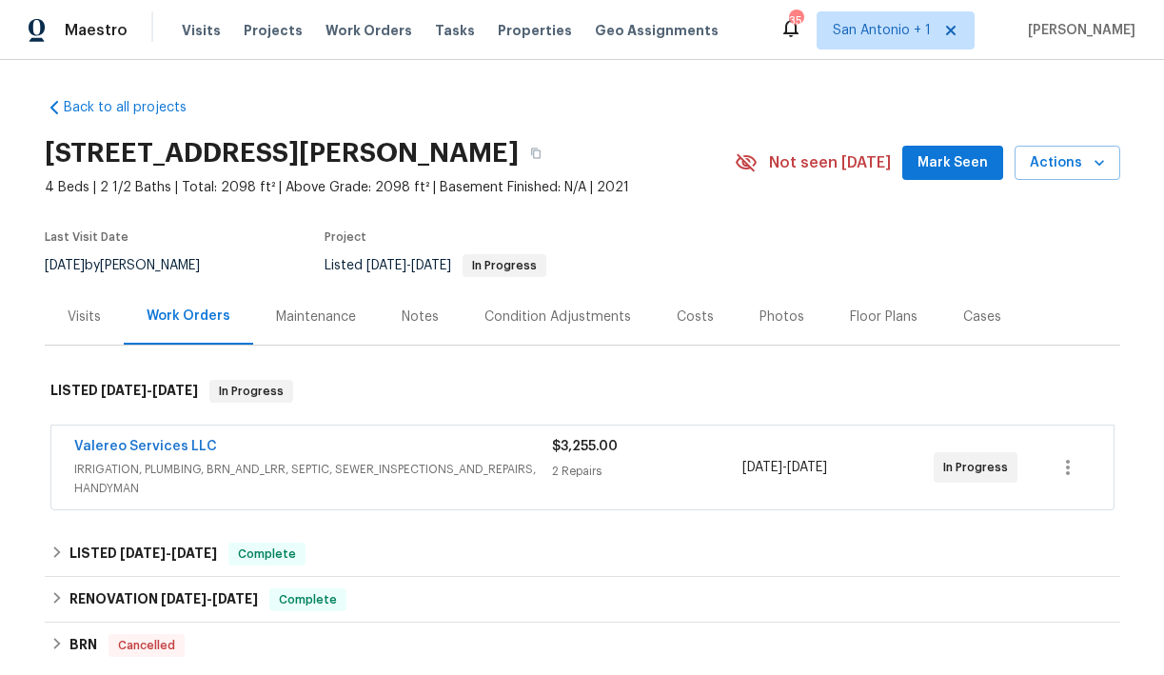
click at [717, 246] on section "[STREET_ADDRESS][PERSON_NAME] 4 Beds | 2 1/2 Baths | Total: 2098 ft² | Above Gr…" at bounding box center [582, 208] width 1075 height 160
click at [155, 442] on link "Valereo Services LLC" at bounding box center [145, 446] width 143 height 13
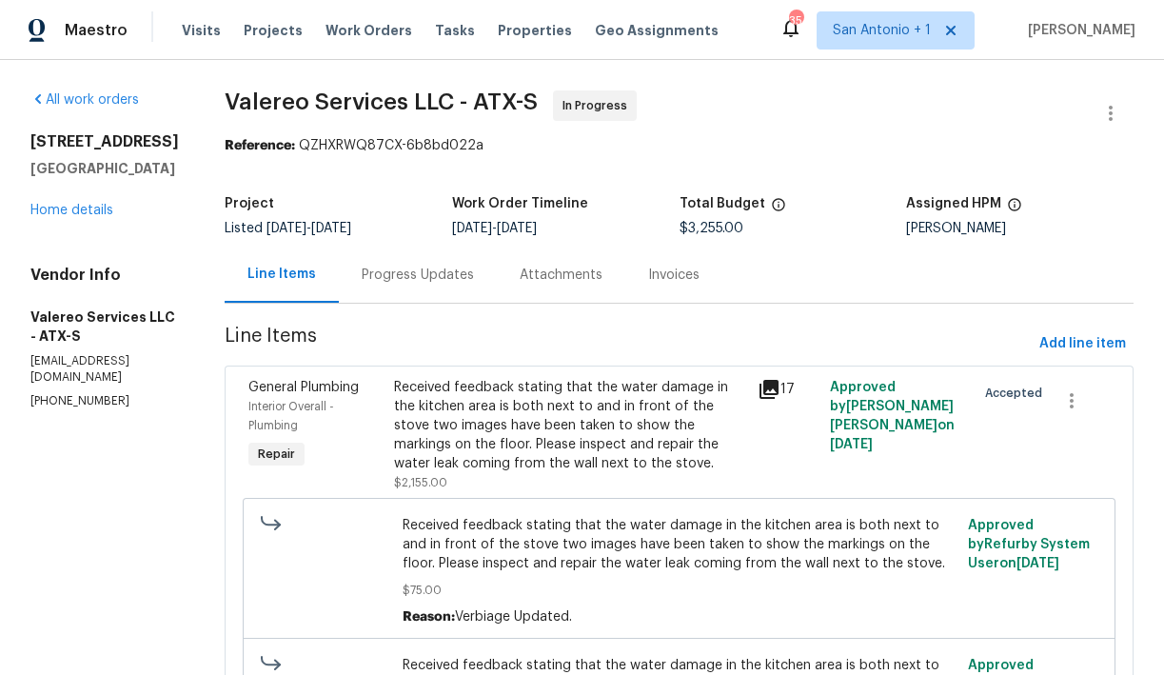
click at [413, 275] on div "Progress Updates" at bounding box center [418, 274] width 112 height 19
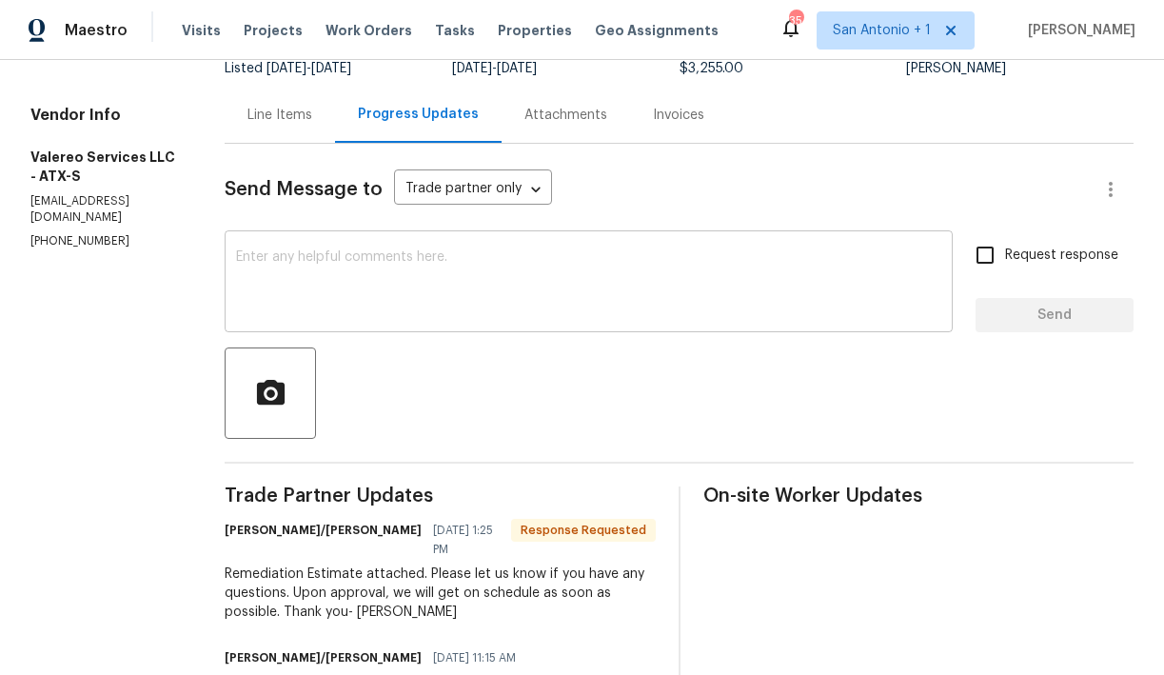
scroll to position [161, 0]
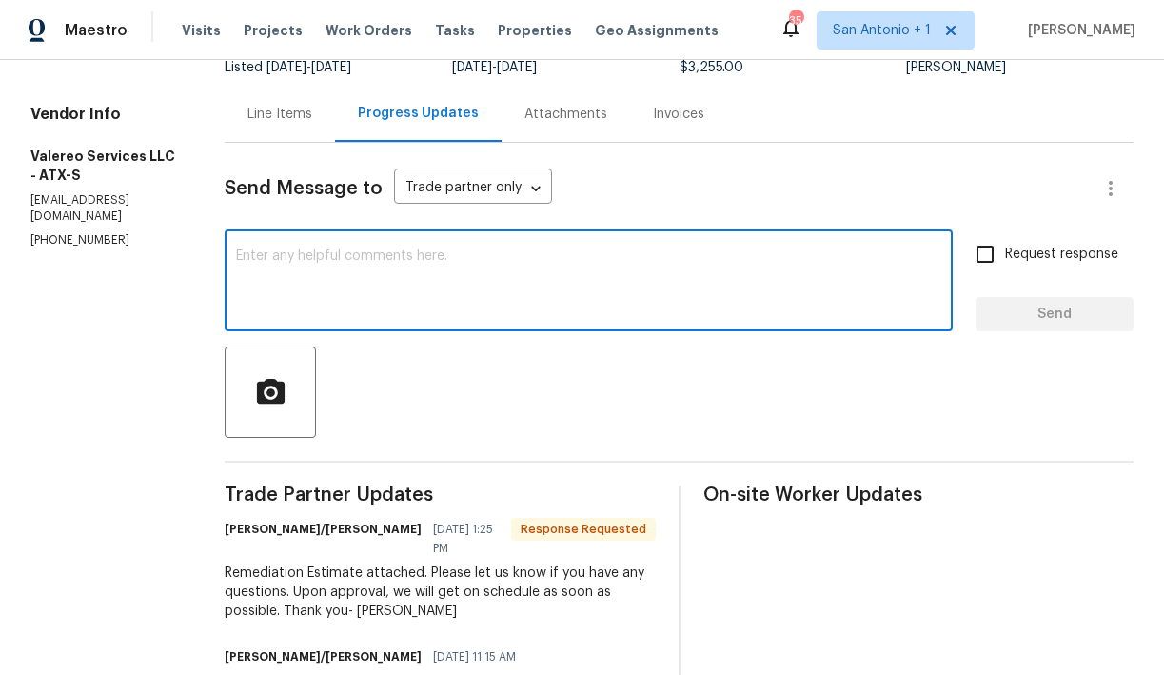
click at [497, 269] on textarea at bounding box center [588, 282] width 705 height 67
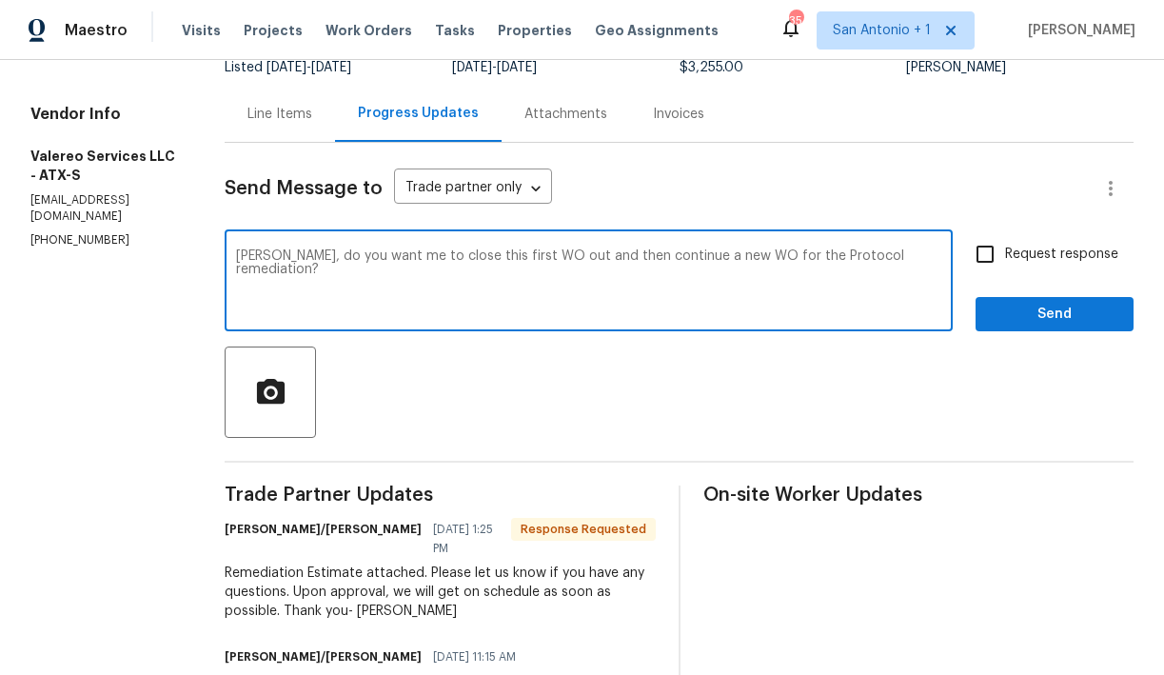
type textarea "[PERSON_NAME], do you want me to close this first WO out and then continue a ne…"
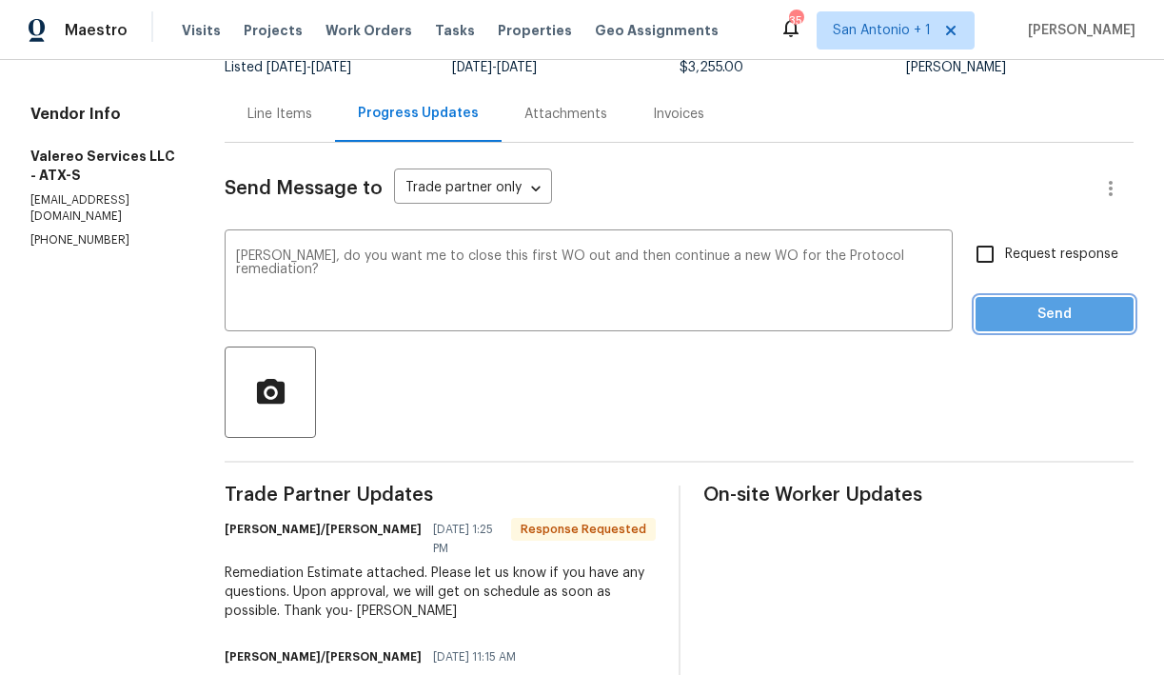
click at [1076, 321] on span "Send" at bounding box center [1053, 315] width 127 height 24
